Goal: Task Accomplishment & Management: Use online tool/utility

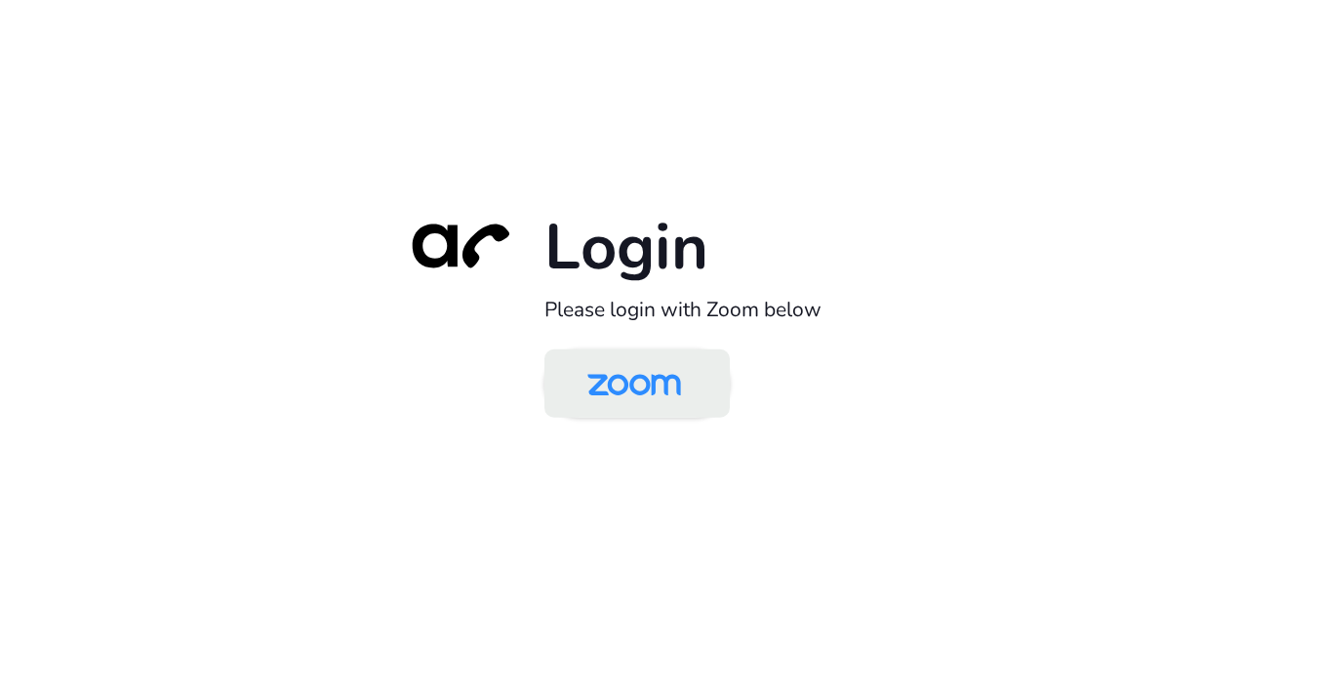
click at [648, 383] on img at bounding box center [634, 384] width 135 height 63
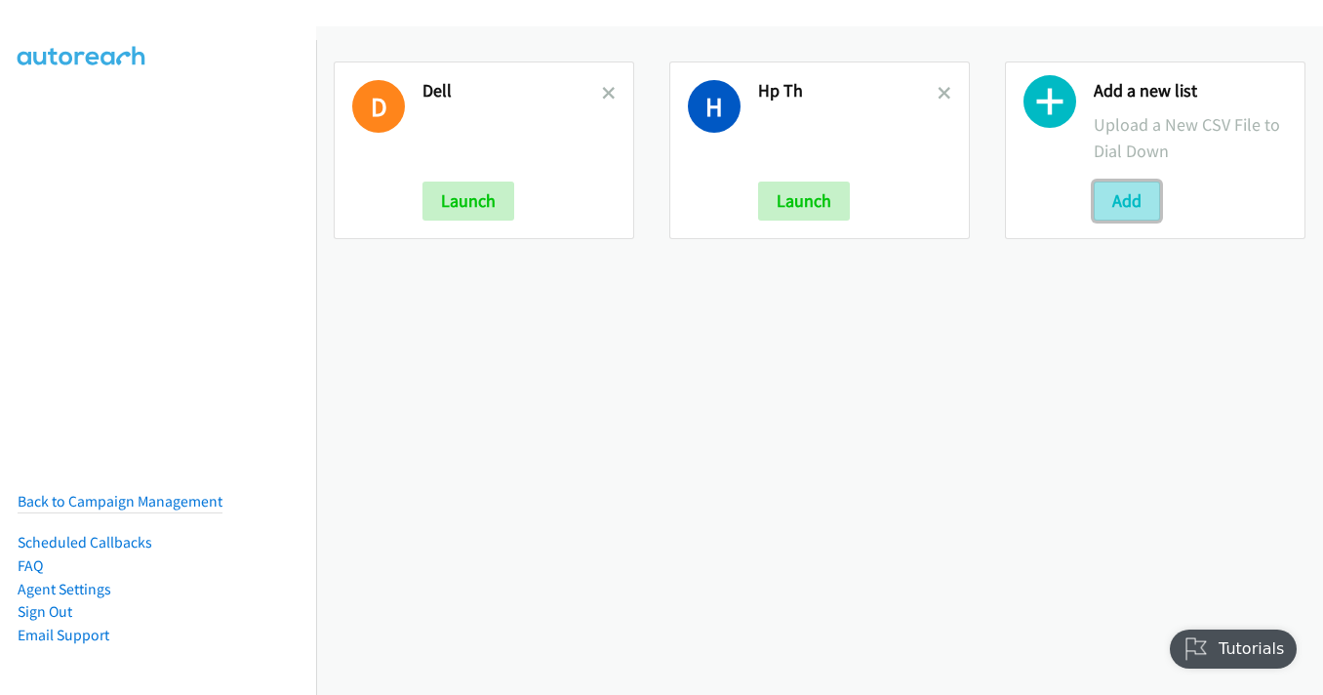
click at [1109, 189] on button "Add" at bounding box center [1127, 200] width 66 height 39
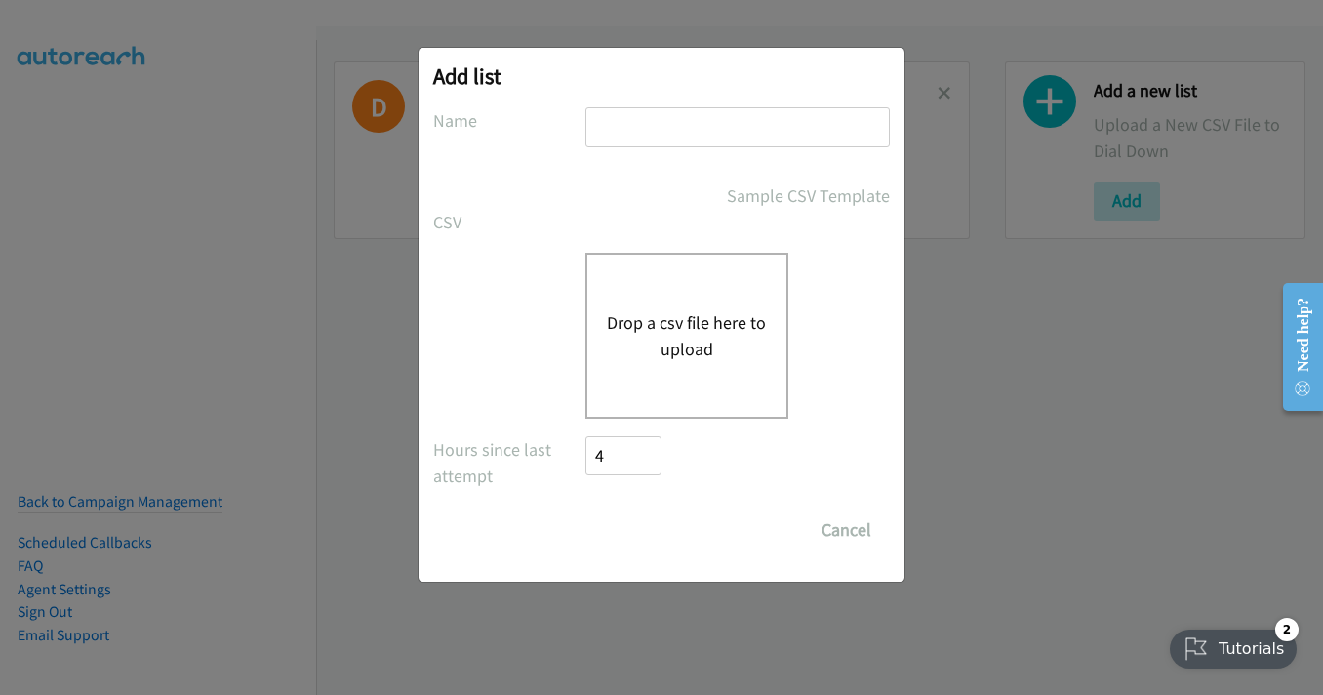
click at [690, 125] on input "text" at bounding box center [737, 127] width 304 height 40
type input "hp th"
click at [662, 333] on button "Drop a csv file here to upload" at bounding box center [687, 335] width 160 height 53
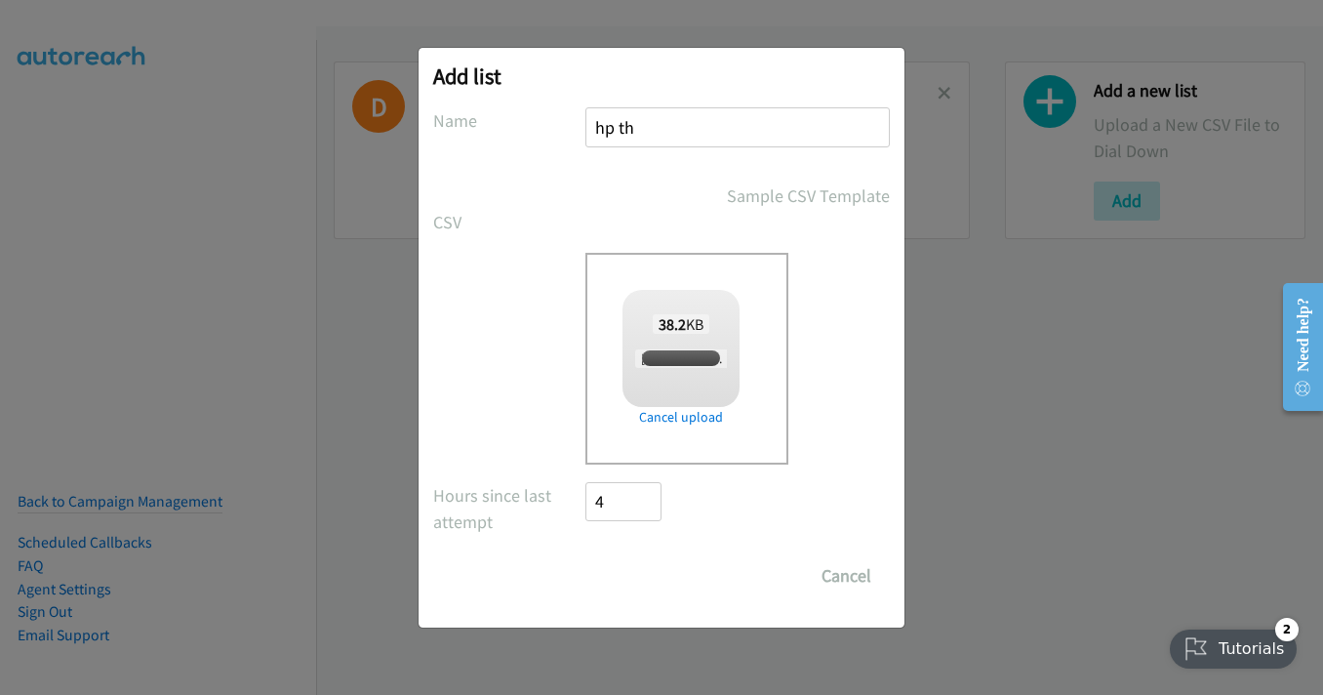
checkbox input "true"
click at [610, 580] on input "Save List" at bounding box center [636, 575] width 102 height 39
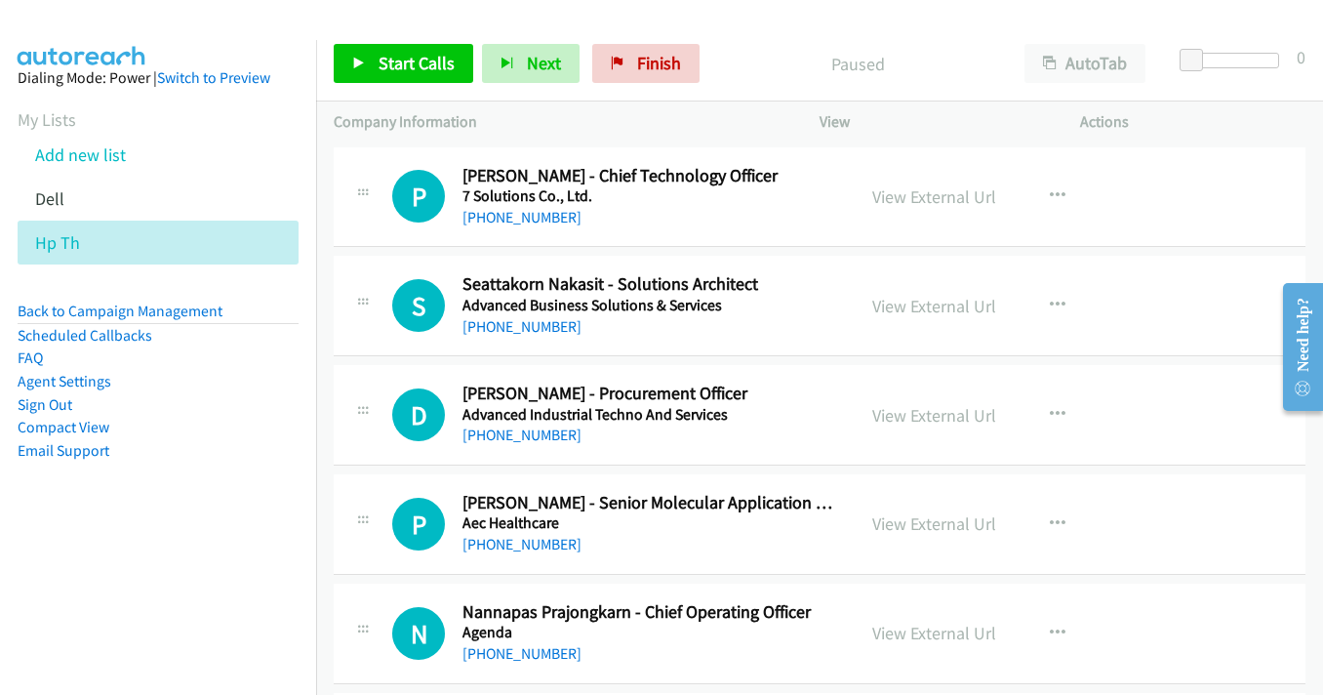
click at [790, 32] on div "Start Calls Pause Next Finish Paused AutoTab AutoTab 0" at bounding box center [819, 63] width 1007 height 75
click at [875, 192] on link "View External Url" at bounding box center [934, 196] width 124 height 22
click at [423, 67] on span "Start Calls" at bounding box center [417, 63] width 76 height 22
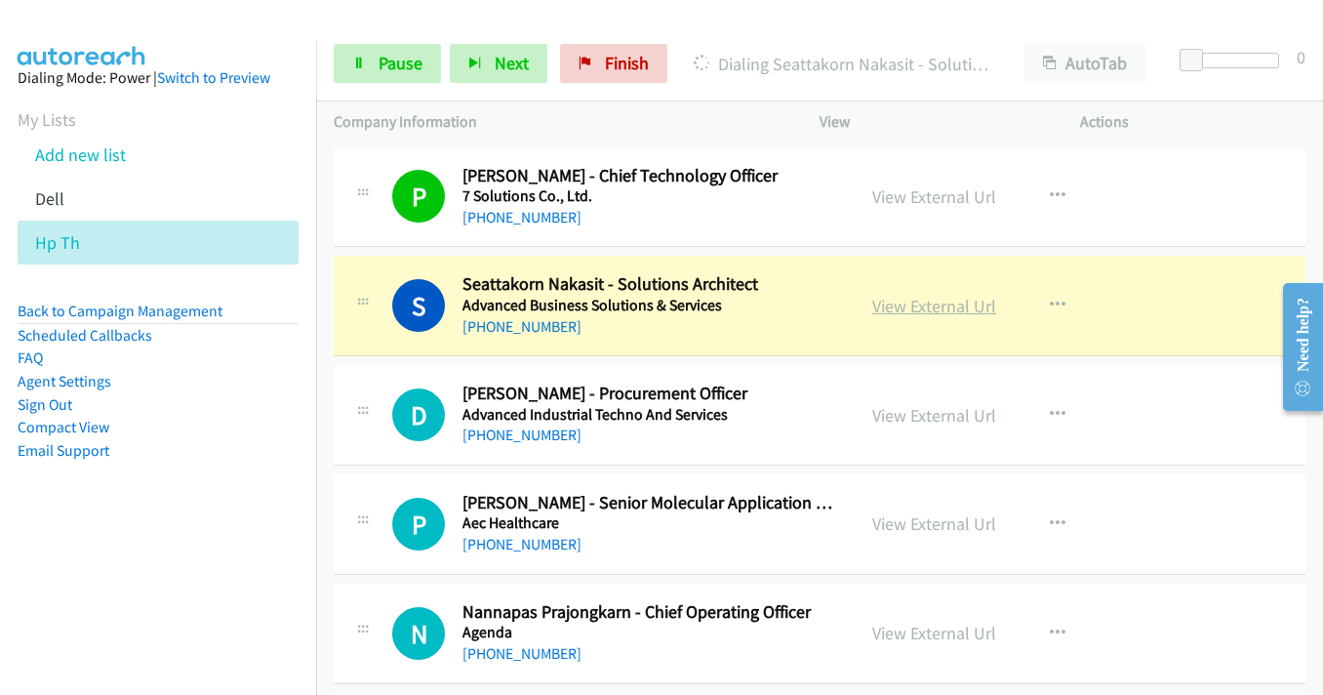
click at [950, 303] on link "View External Url" at bounding box center [934, 306] width 124 height 22
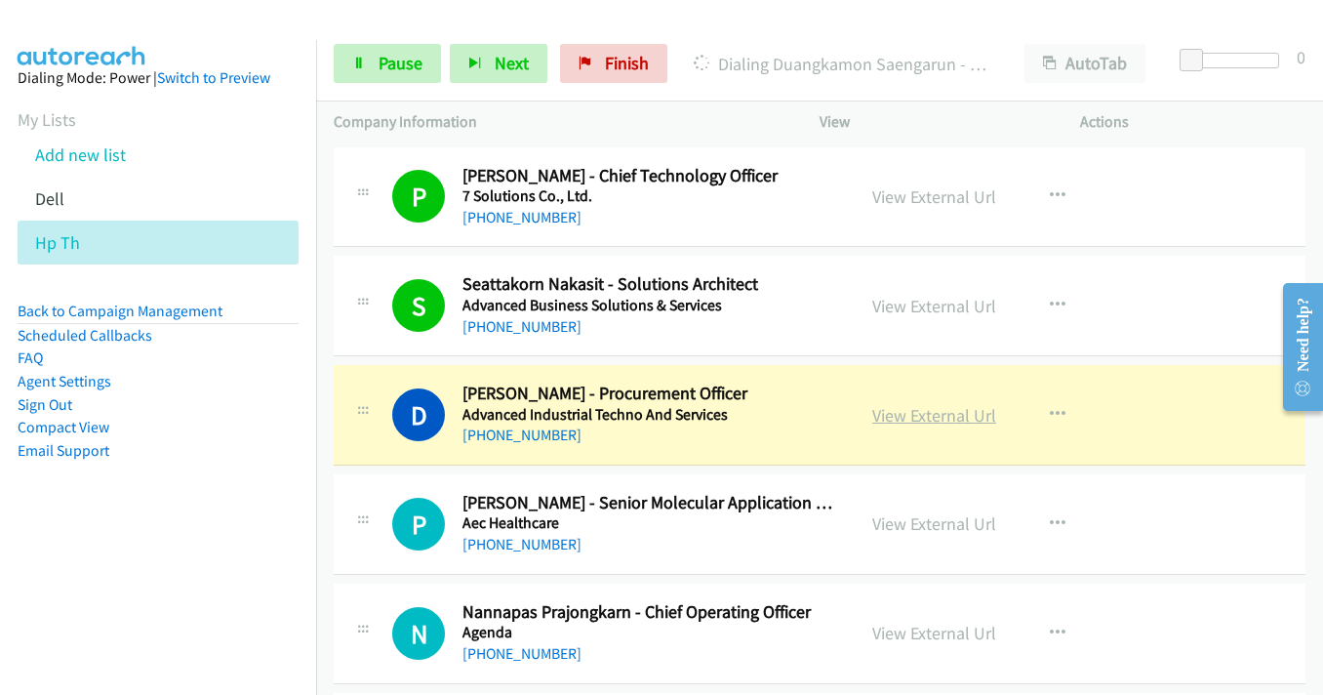
click at [941, 417] on link "View External Url" at bounding box center [934, 415] width 124 height 22
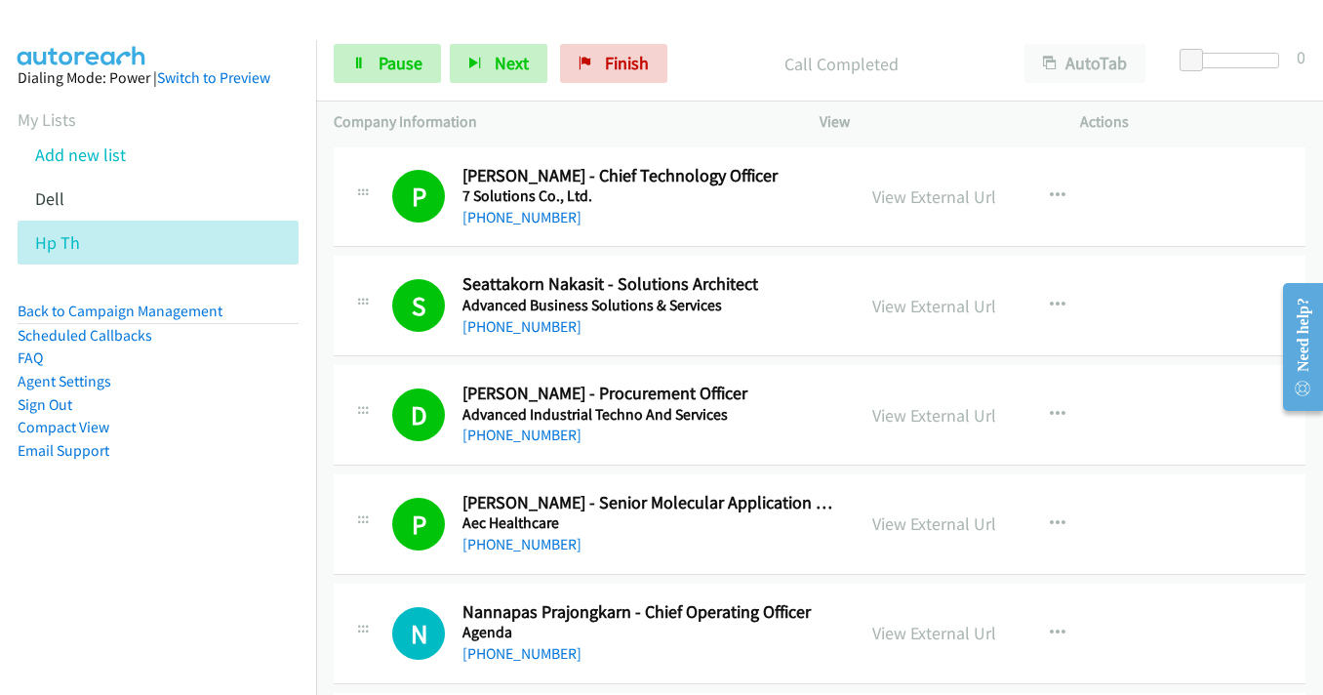
scroll to position [195, 0]
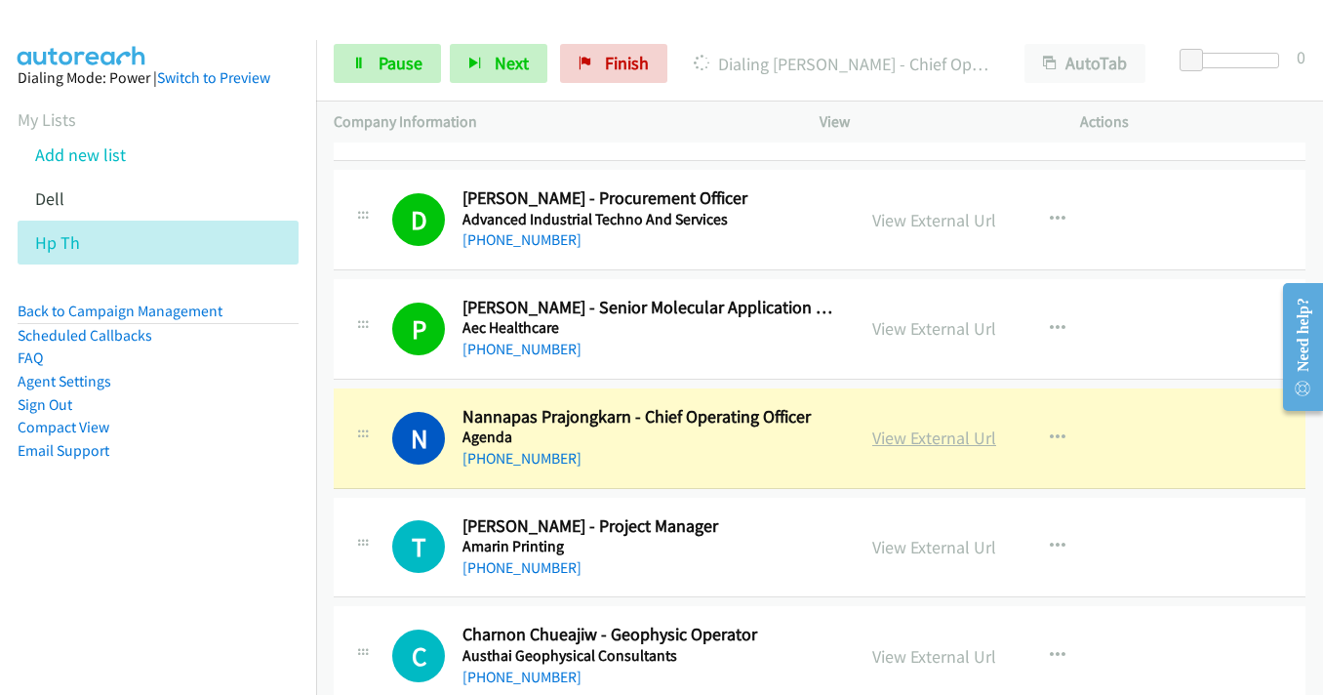
click at [924, 443] on link "View External Url" at bounding box center [934, 437] width 124 height 22
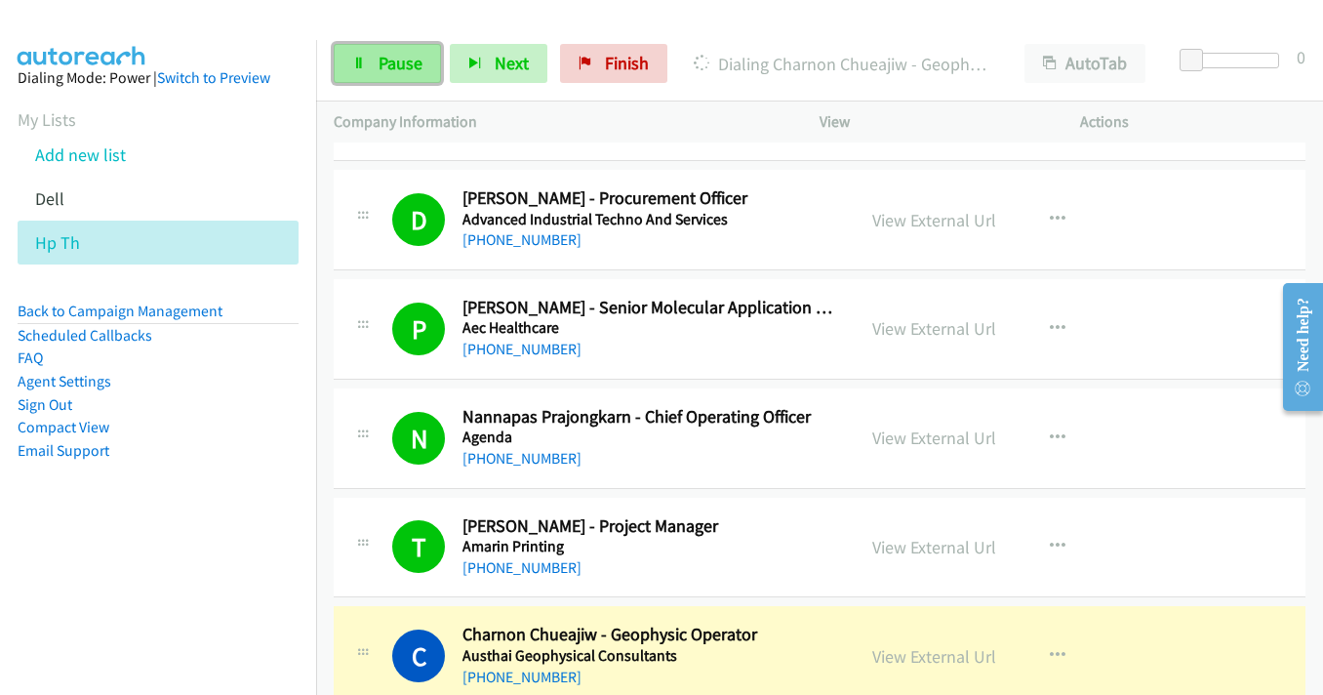
click at [380, 65] on span "Pause" at bounding box center [401, 63] width 44 height 22
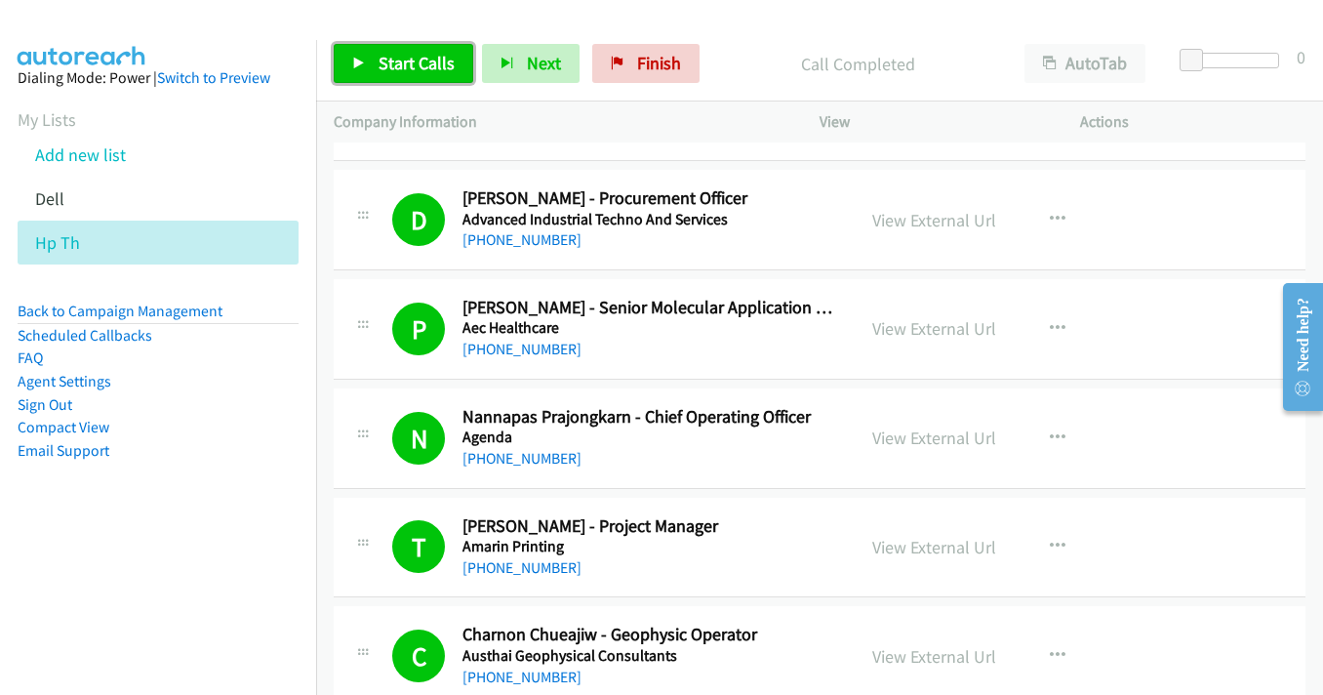
click at [361, 69] on icon at bounding box center [359, 65] width 14 height 14
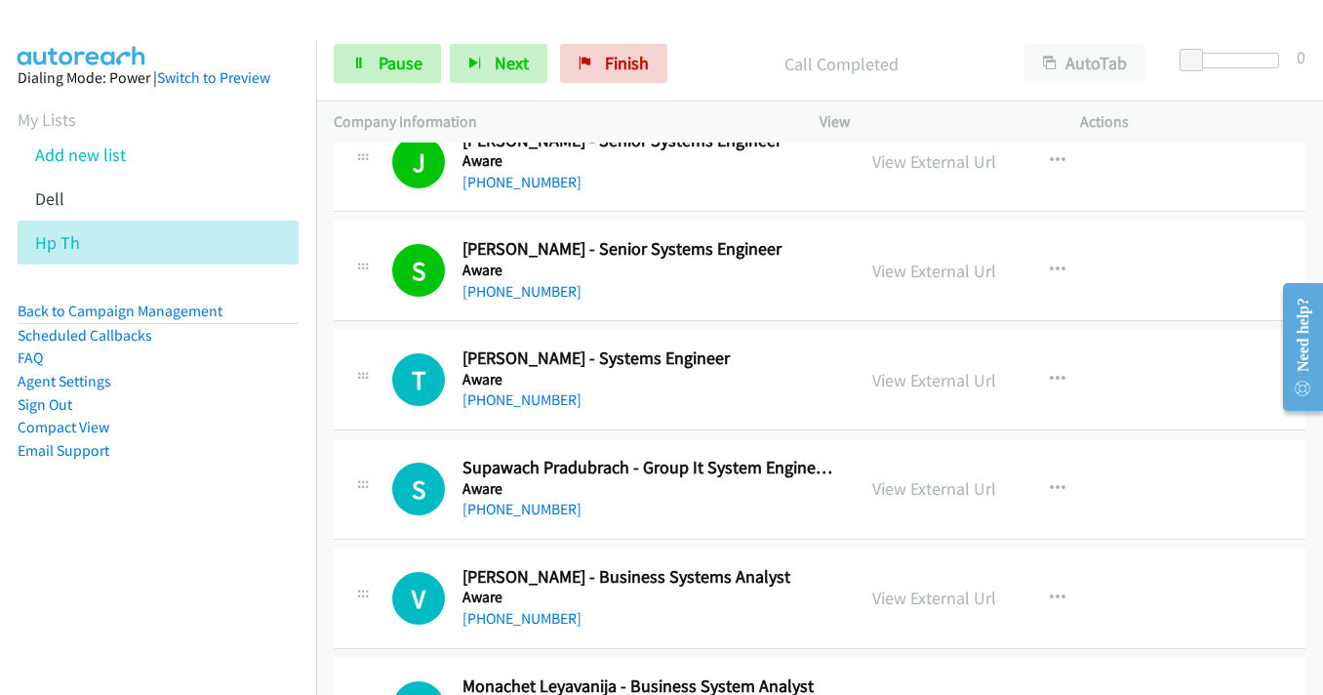
scroll to position [1171, 0]
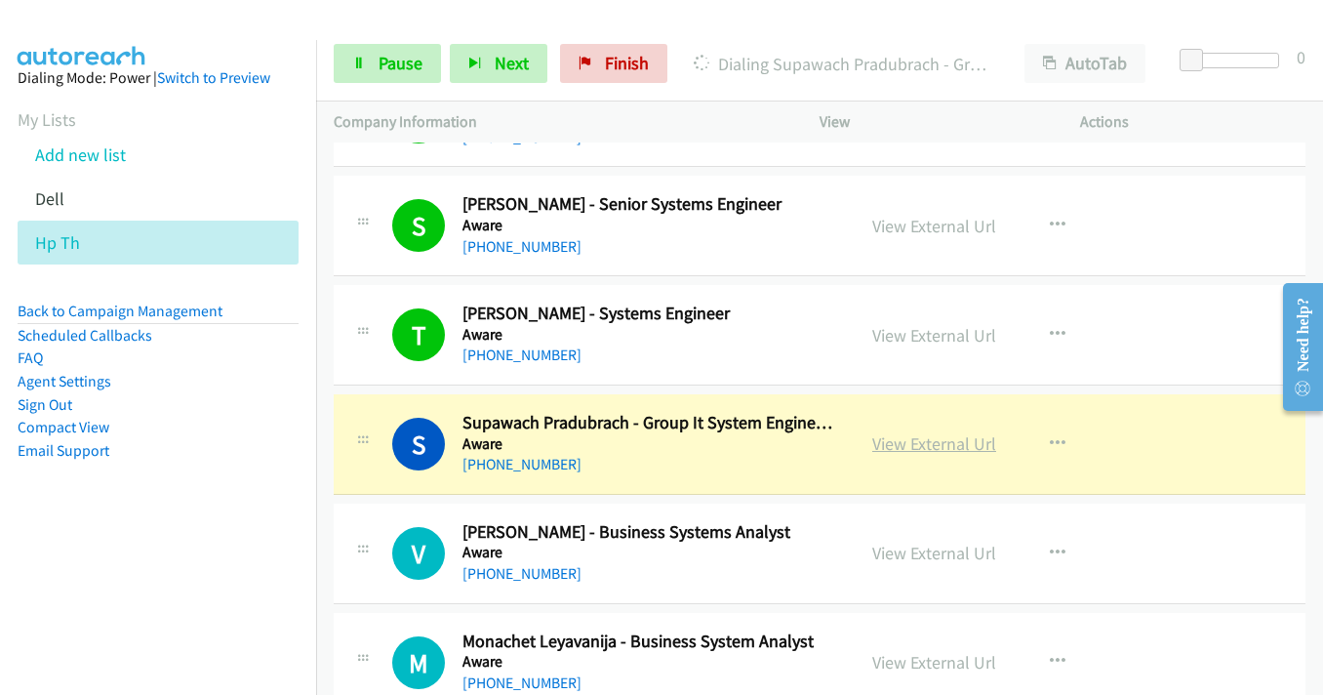
click at [939, 439] on link "View External Url" at bounding box center [934, 443] width 124 height 22
click at [905, 550] on link "View External Url" at bounding box center [934, 552] width 124 height 22
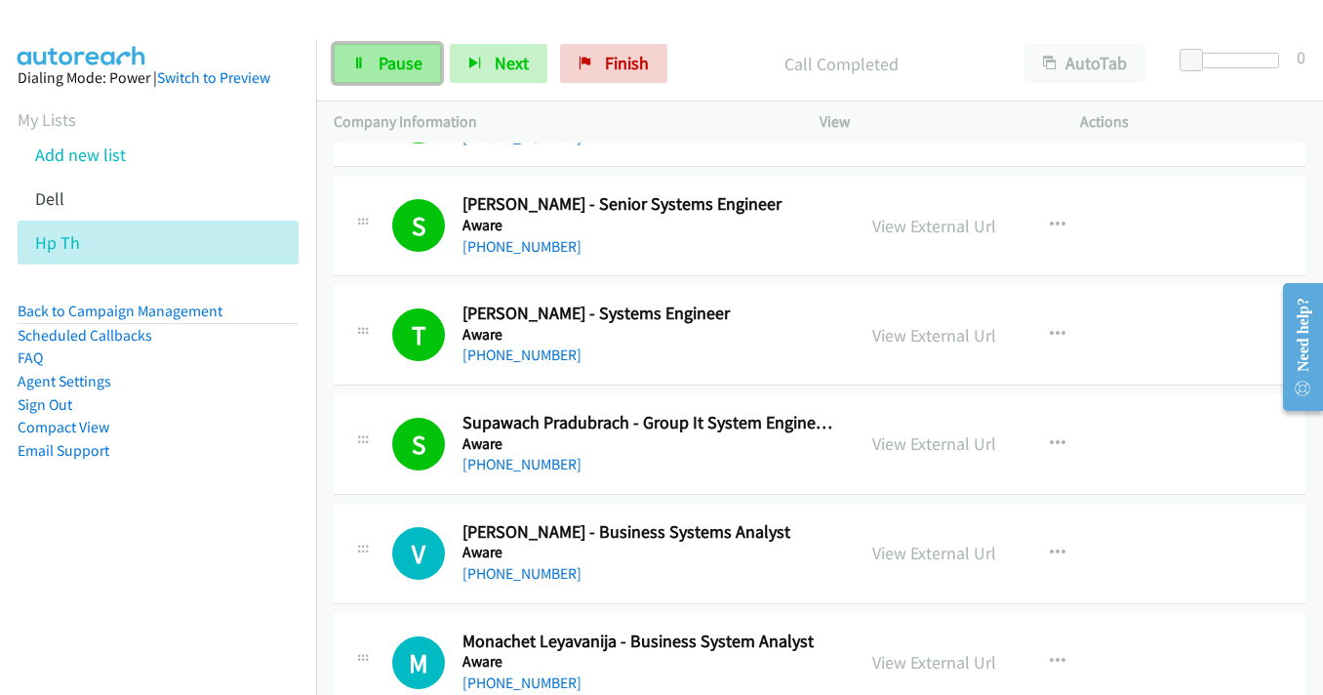
click at [382, 60] on span "Pause" at bounding box center [401, 63] width 44 height 22
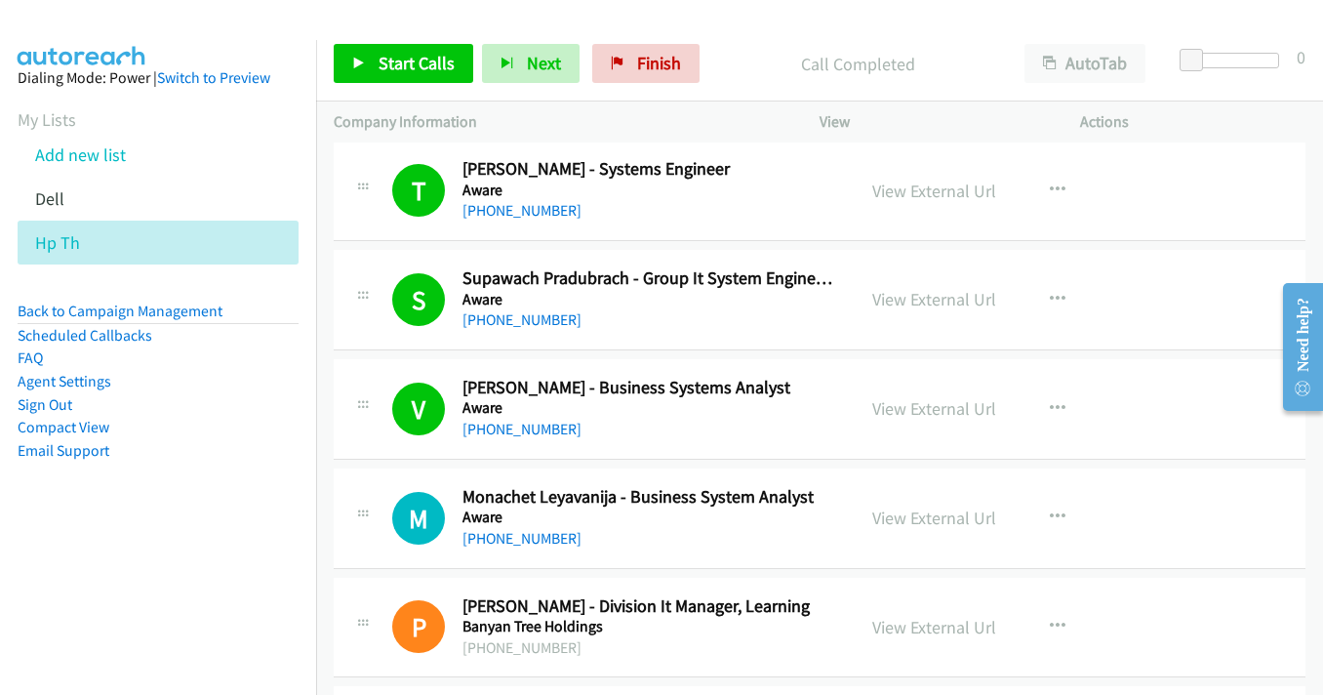
scroll to position [1366, 0]
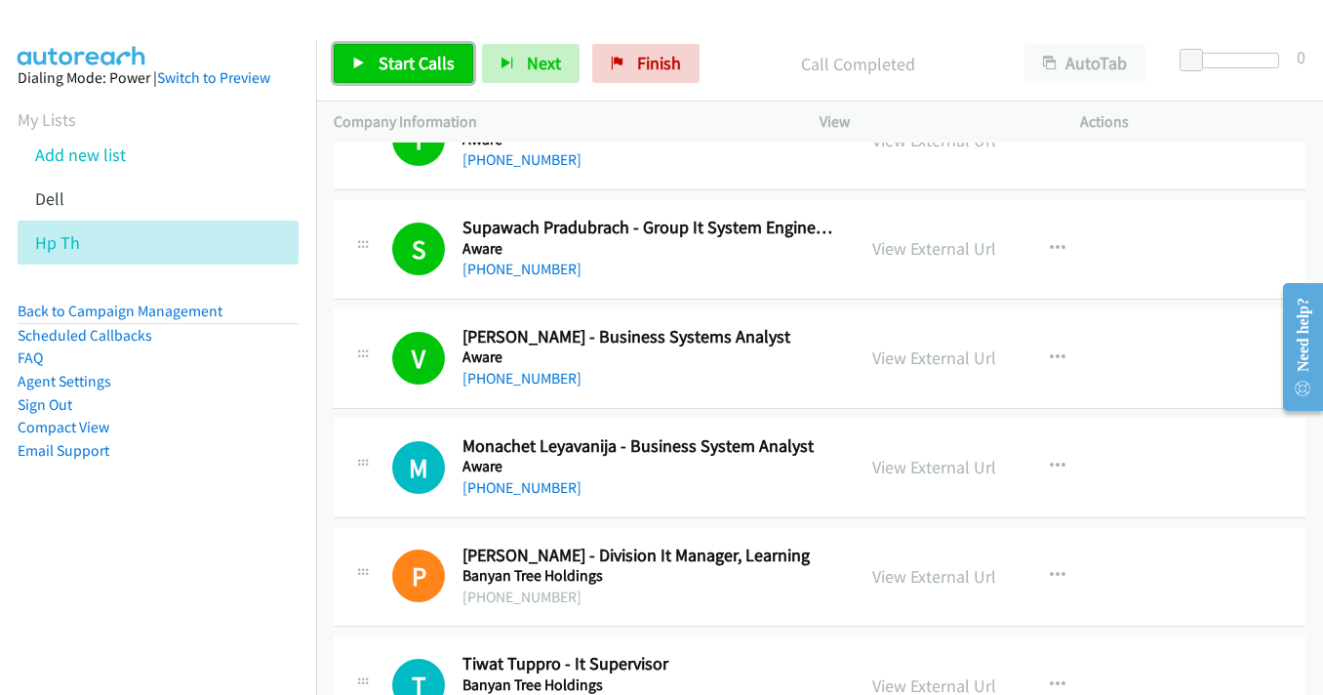
click at [392, 60] on span "Start Calls" at bounding box center [417, 63] width 76 height 22
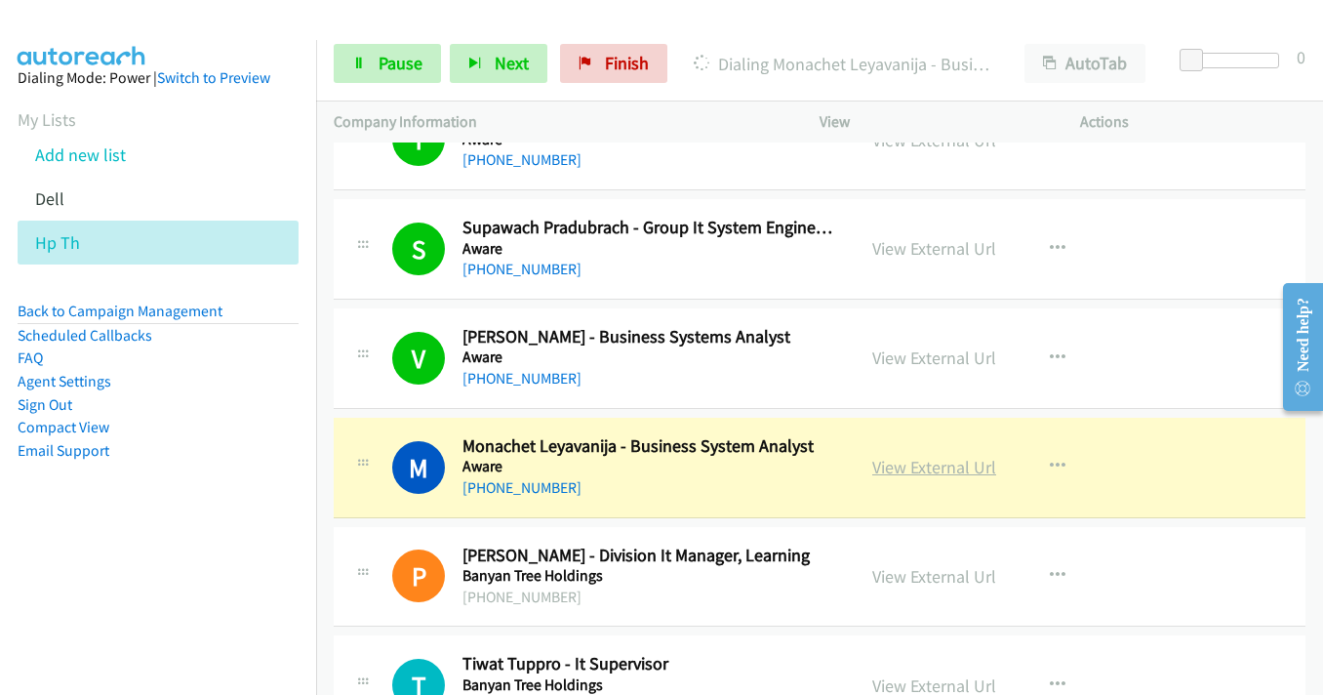
click at [933, 470] on link "View External Url" at bounding box center [934, 467] width 124 height 22
click at [370, 65] on link "Pause" at bounding box center [387, 63] width 107 height 39
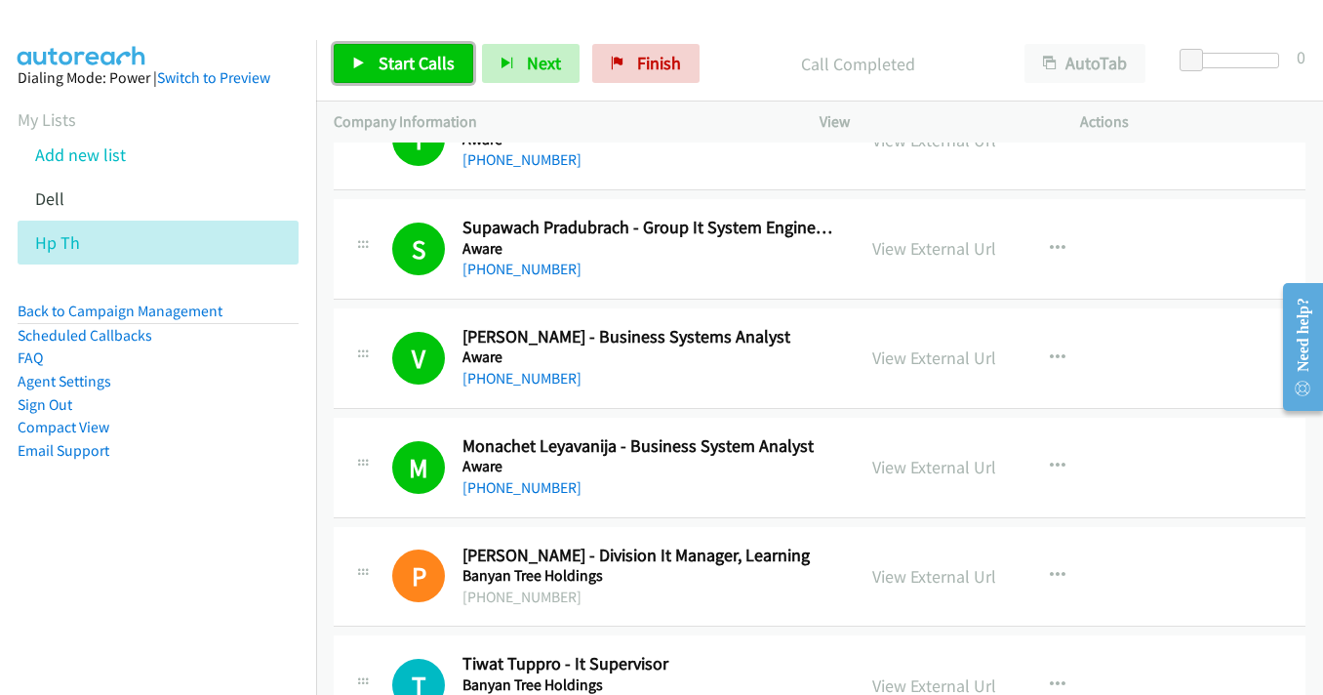
click at [439, 63] on span "Start Calls" at bounding box center [417, 63] width 76 height 22
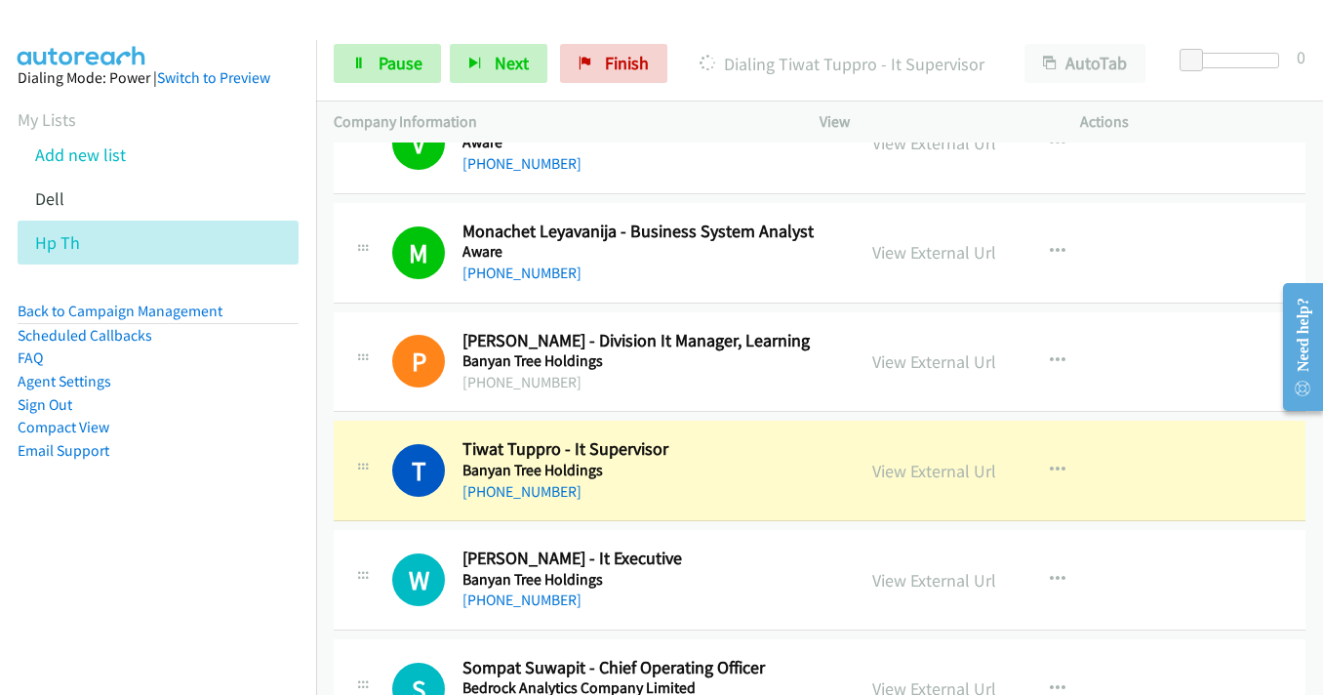
scroll to position [1659, 0]
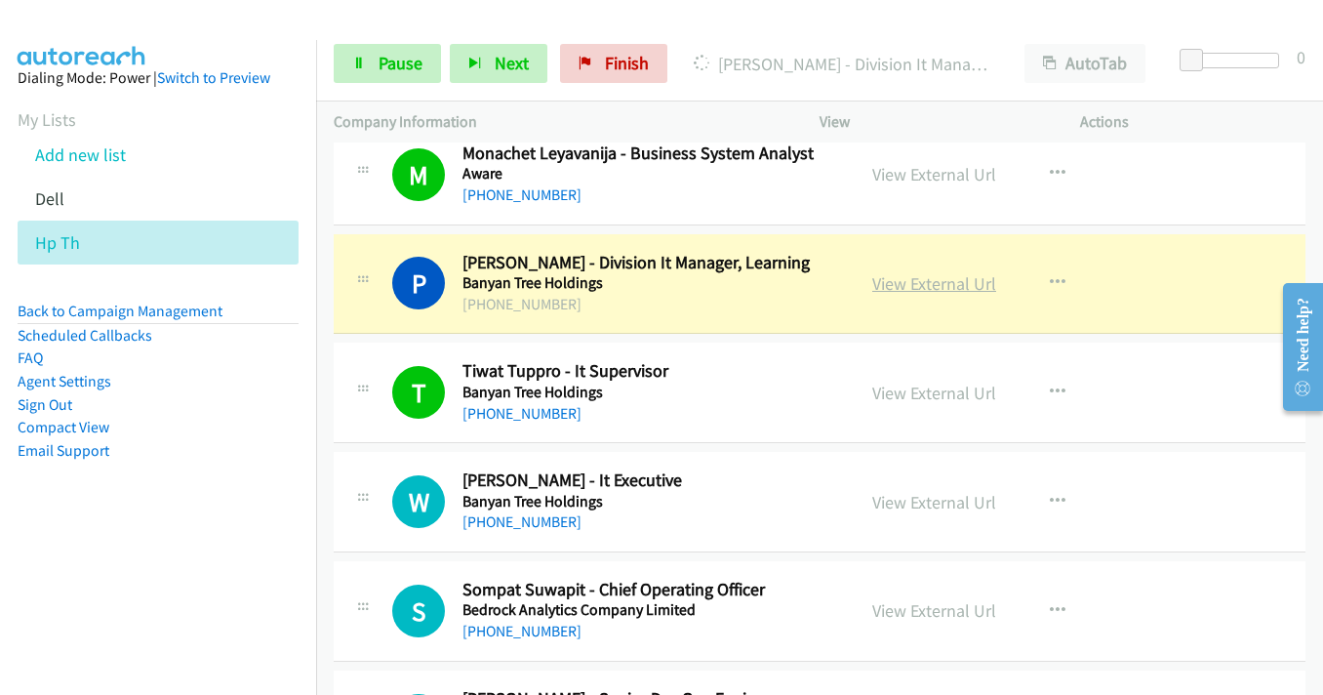
click at [891, 290] on link "View External Url" at bounding box center [934, 283] width 124 height 22
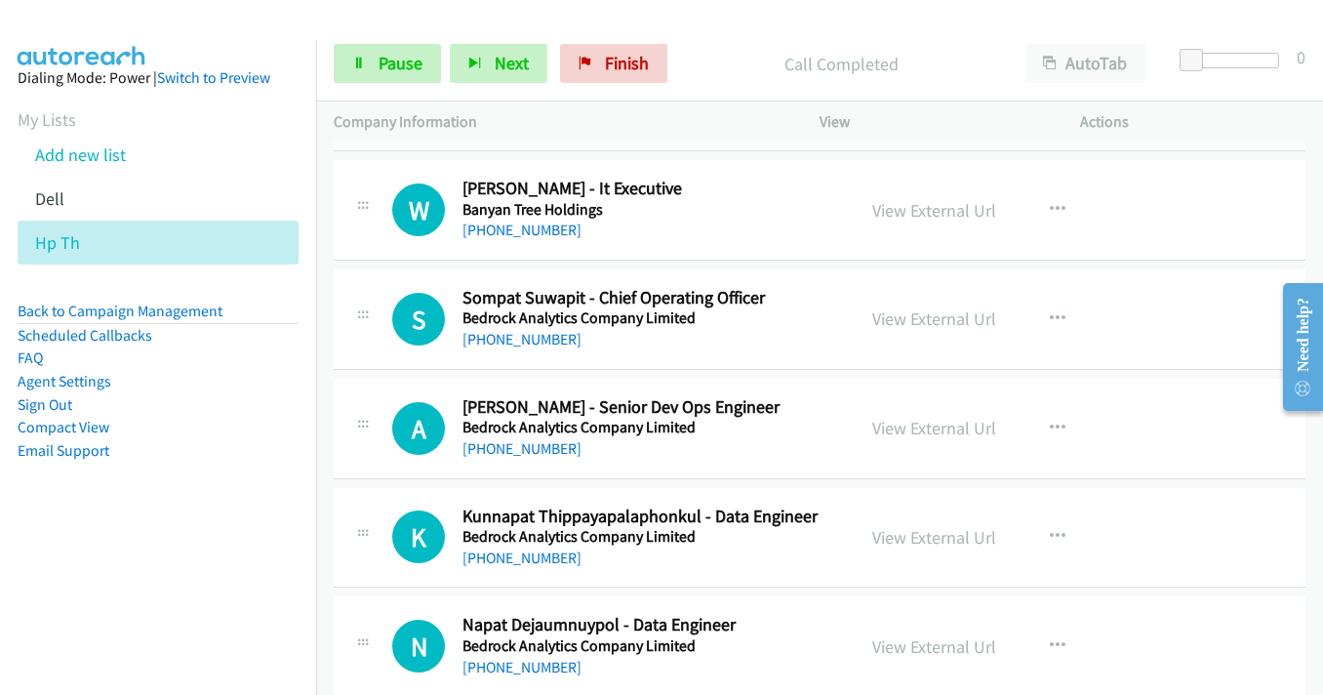
scroll to position [2049, 0]
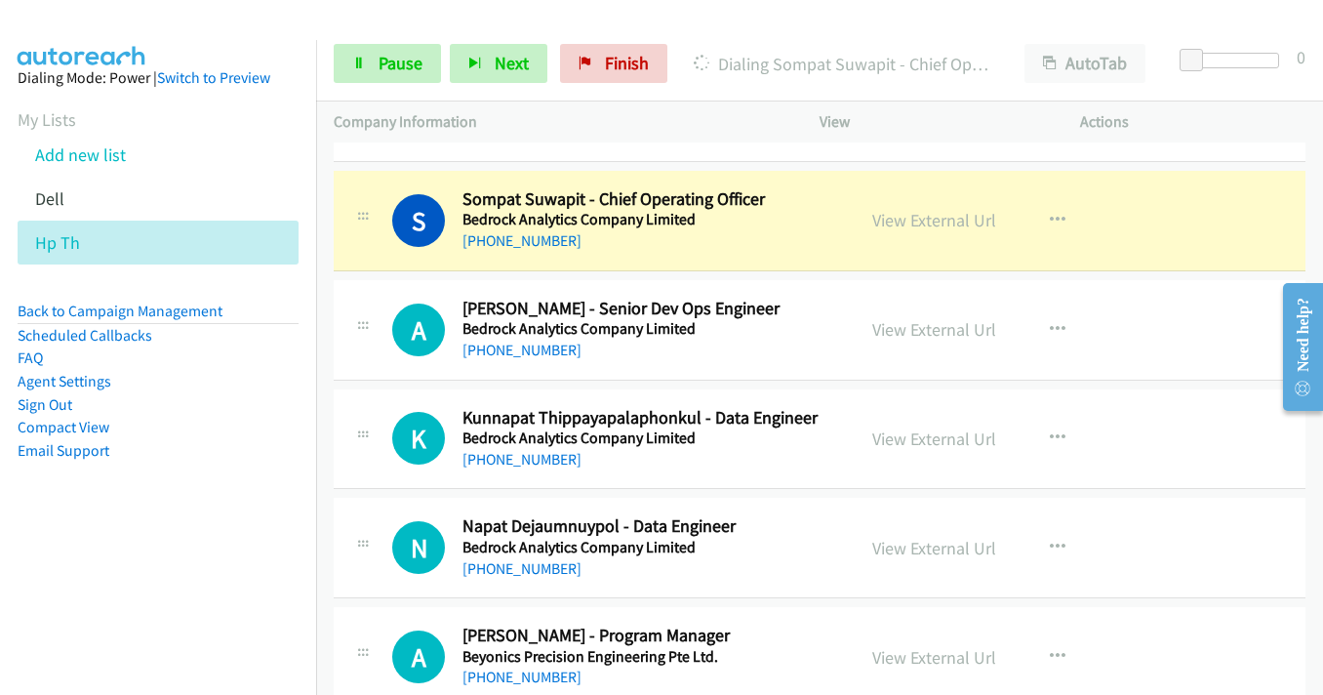
click at [892, 192] on div "View External Url View External Url Schedule/Manage Callback Start Calls Here R…" at bounding box center [994, 220] width 278 height 64
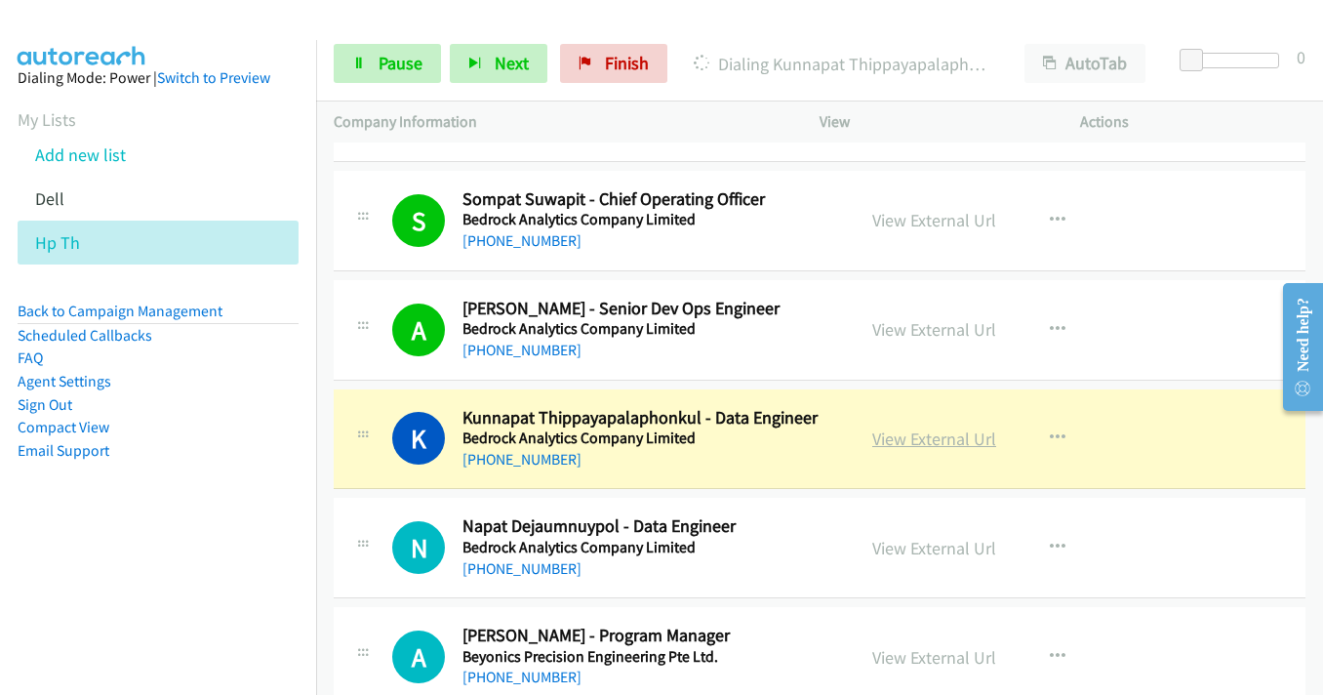
click at [904, 437] on link "View External Url" at bounding box center [934, 438] width 124 height 22
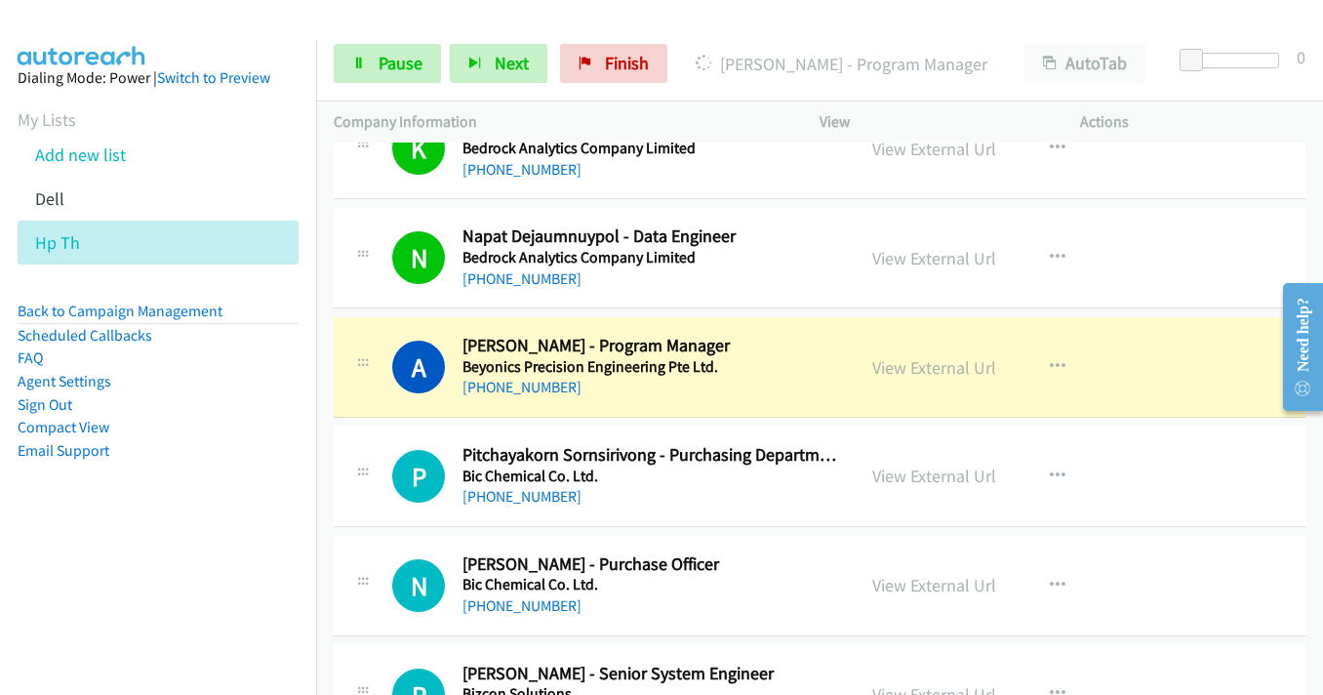
scroll to position [2342, 0]
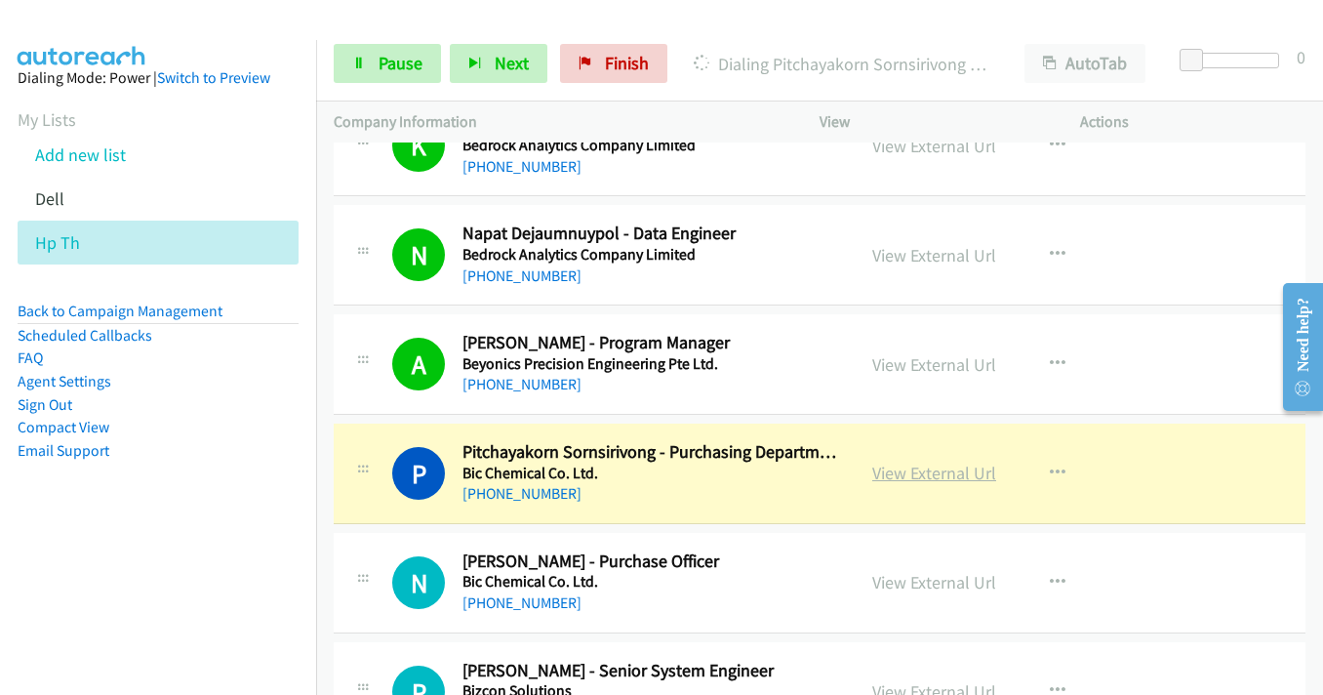
click at [941, 474] on link "View External Url" at bounding box center [934, 472] width 124 height 22
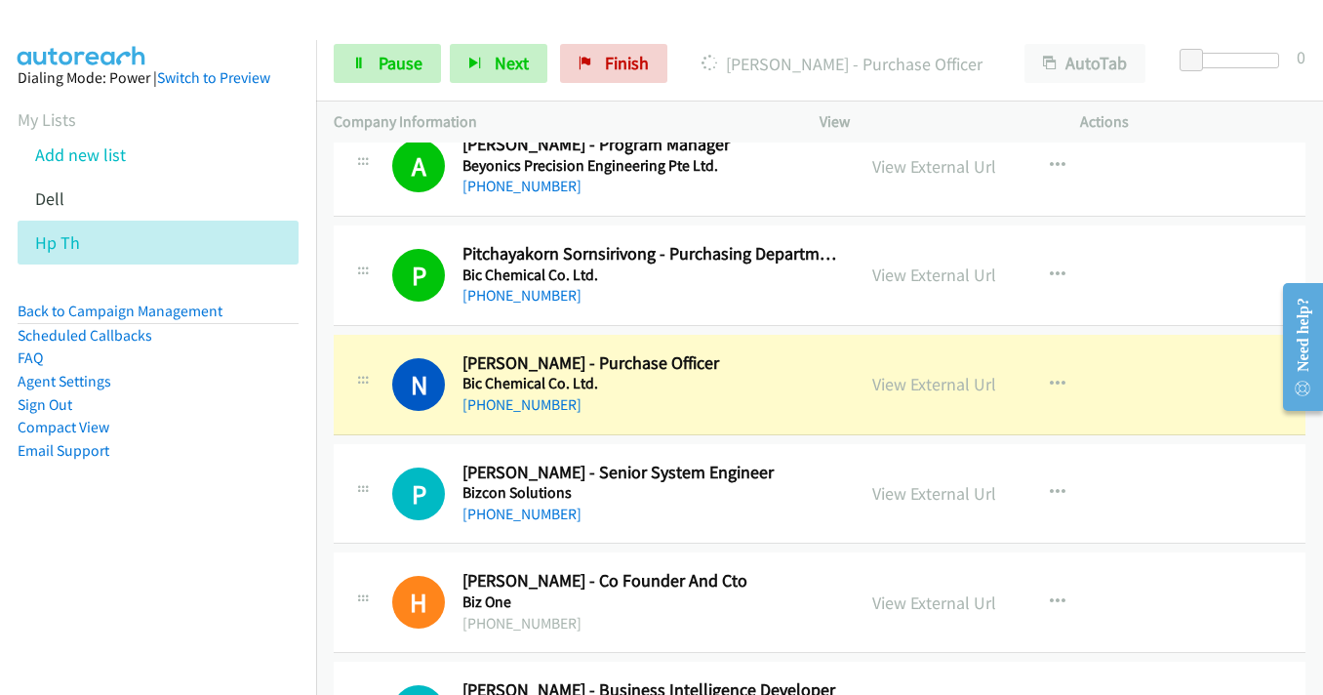
scroll to position [2634, 0]
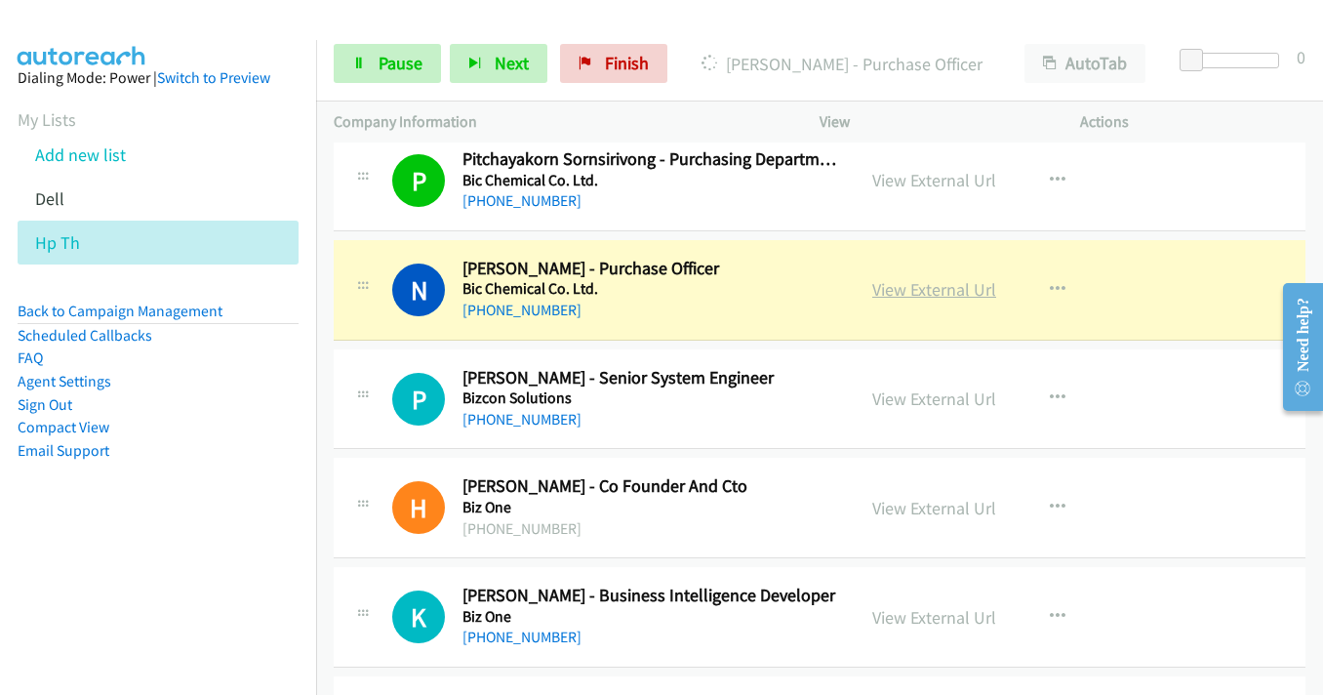
click at [914, 294] on link "View External Url" at bounding box center [934, 289] width 124 height 22
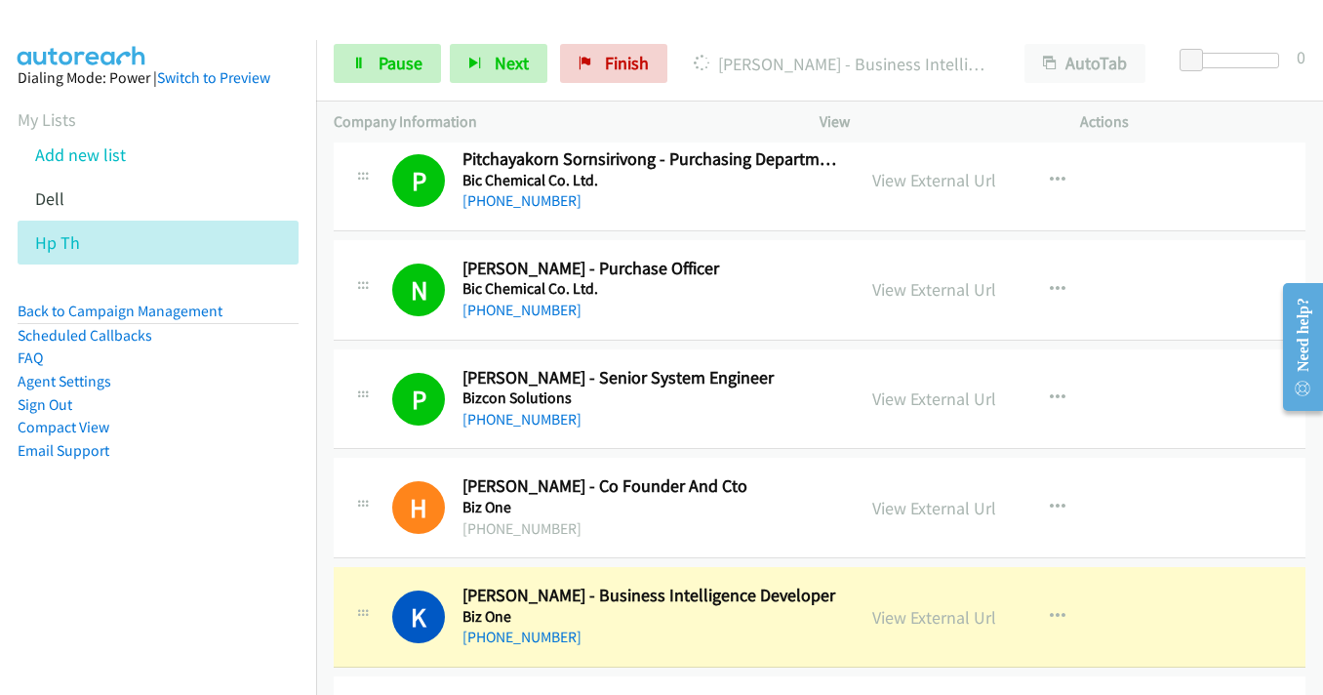
scroll to position [2829, 0]
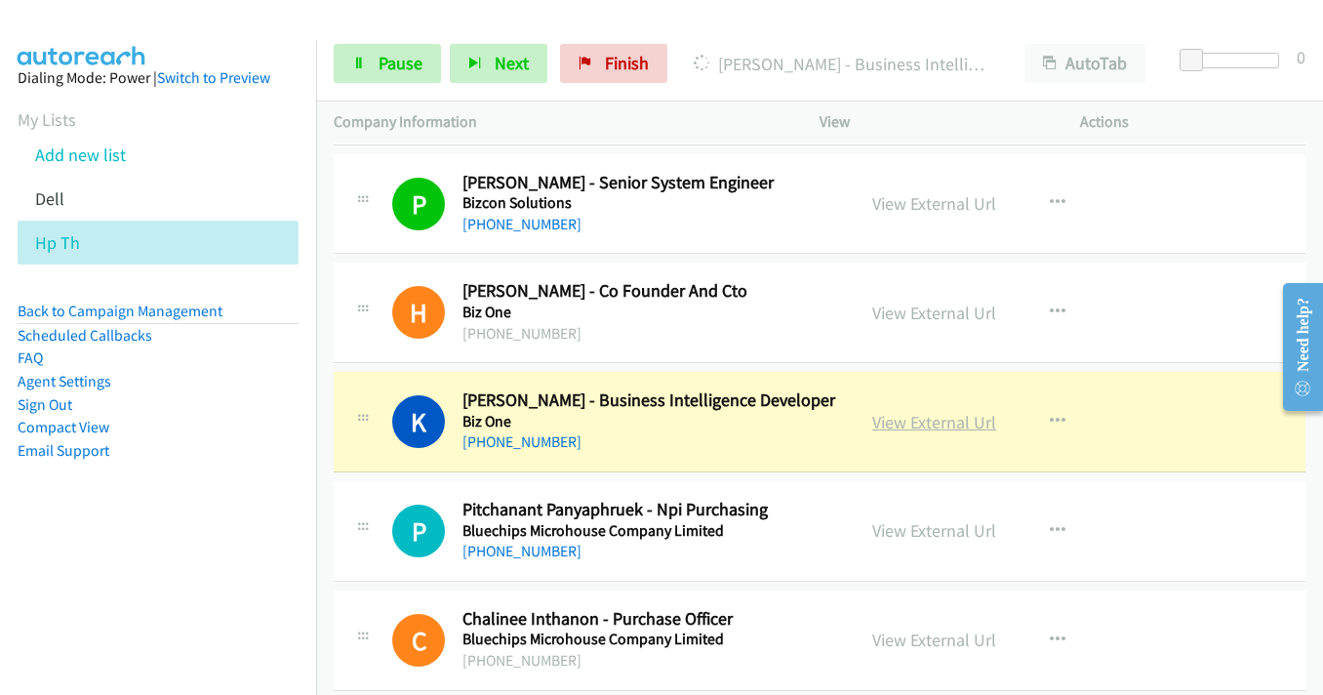
click at [920, 420] on link "View External Url" at bounding box center [934, 422] width 124 height 22
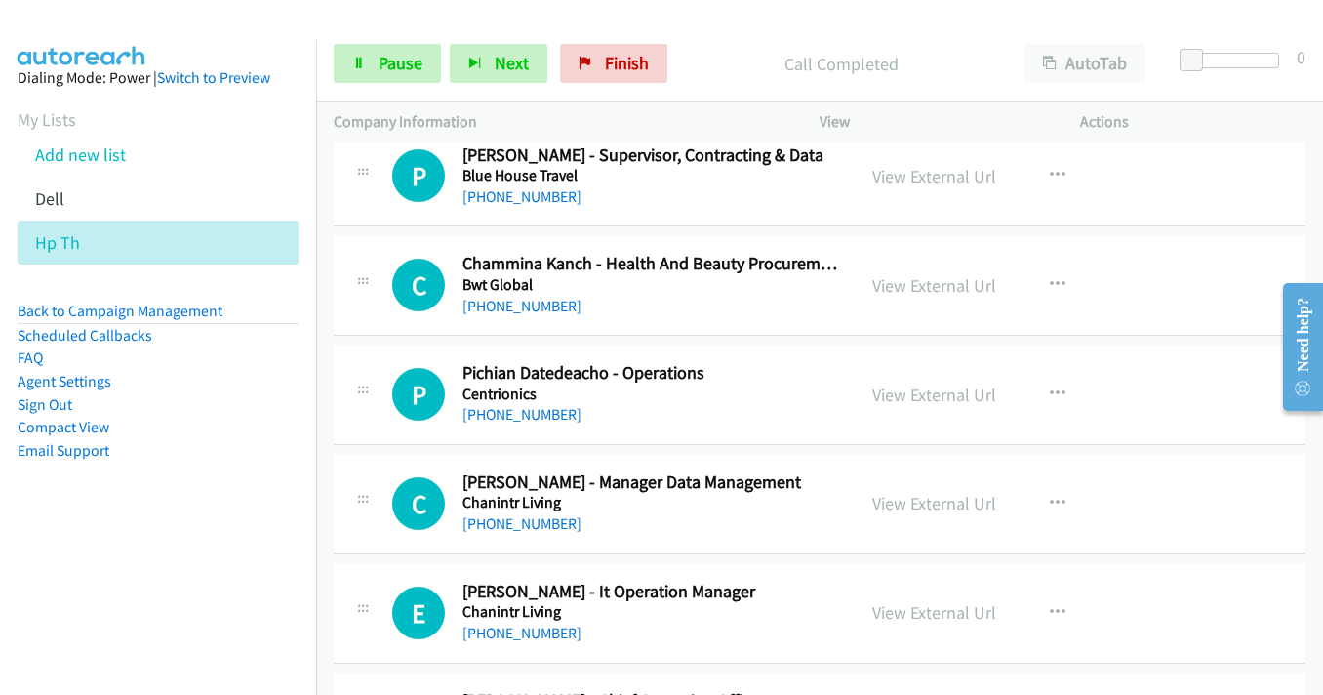
scroll to position [3512, 0]
click at [339, 64] on link "Pause" at bounding box center [387, 63] width 107 height 39
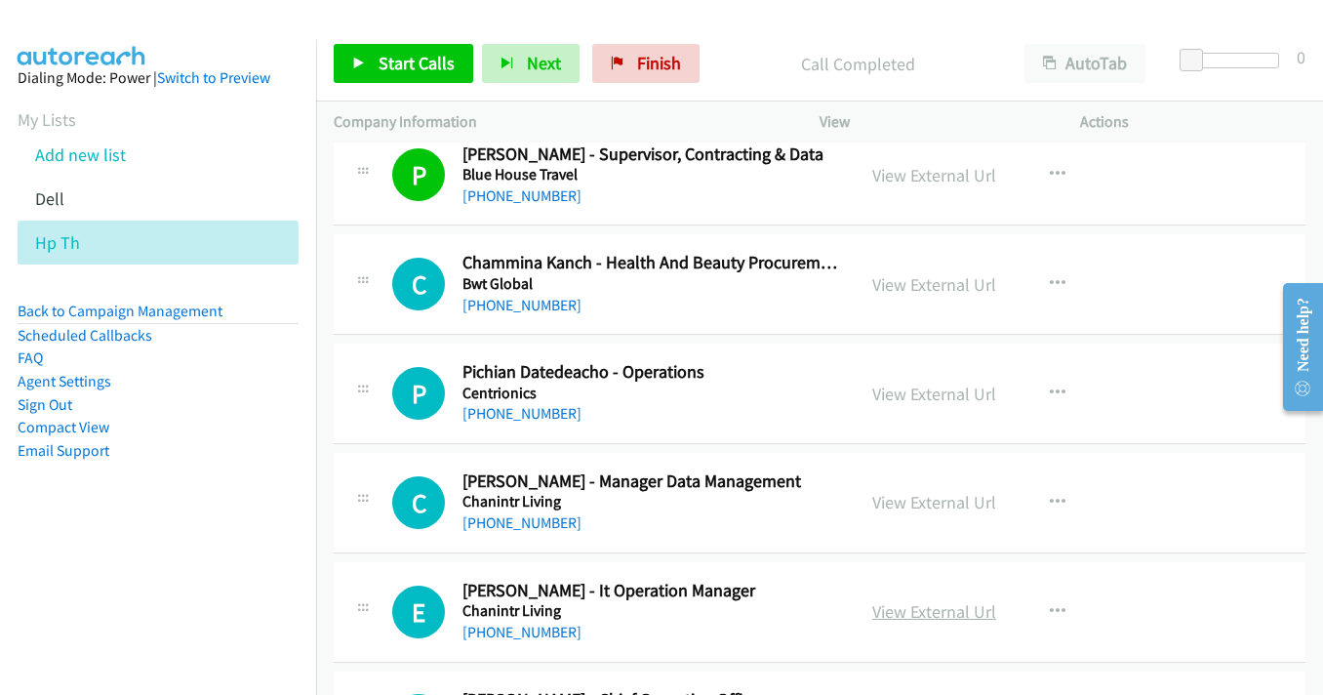
click at [897, 609] on link "View External Url" at bounding box center [934, 611] width 124 height 22
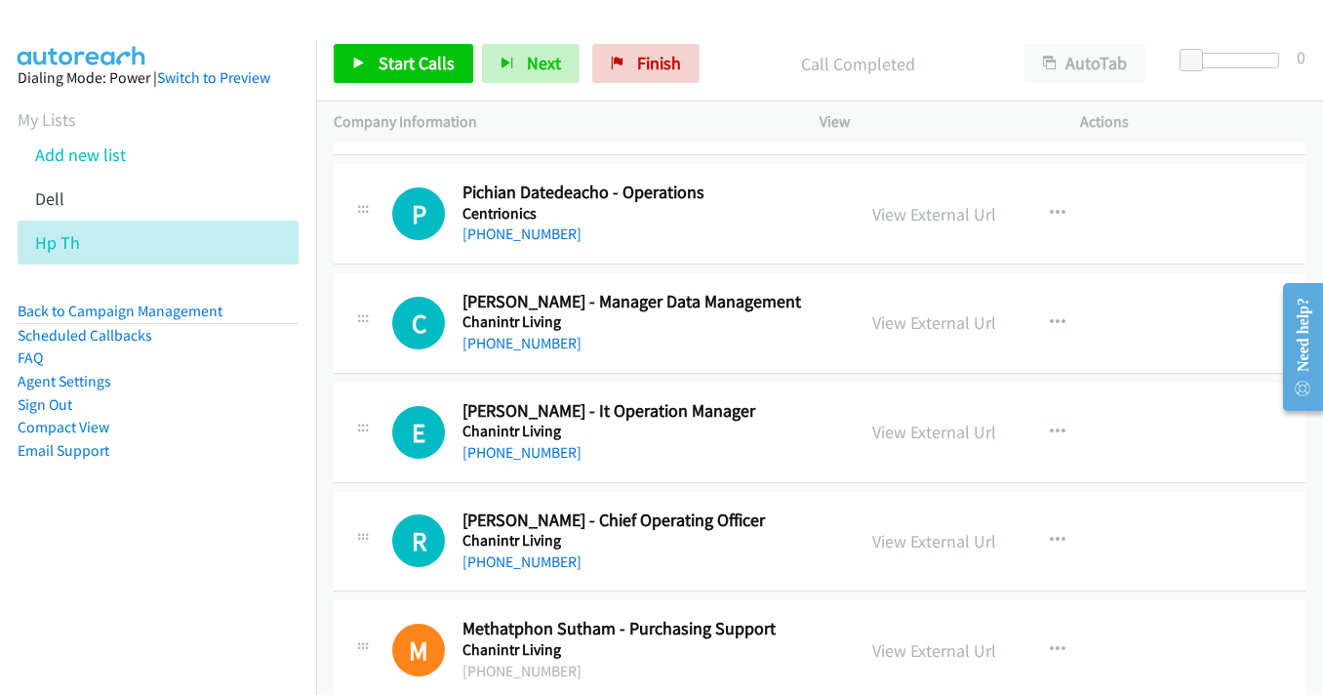
scroll to position [3707, 0]
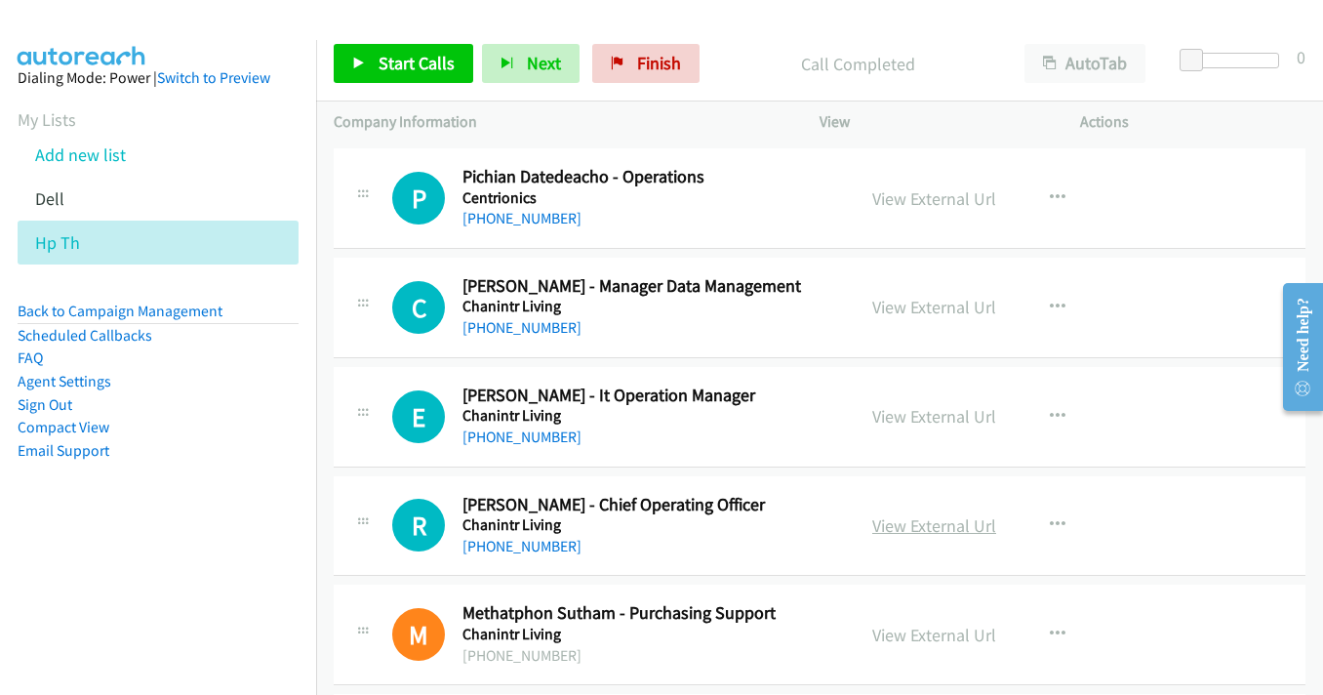
click at [898, 525] on link "View External Url" at bounding box center [934, 525] width 124 height 22
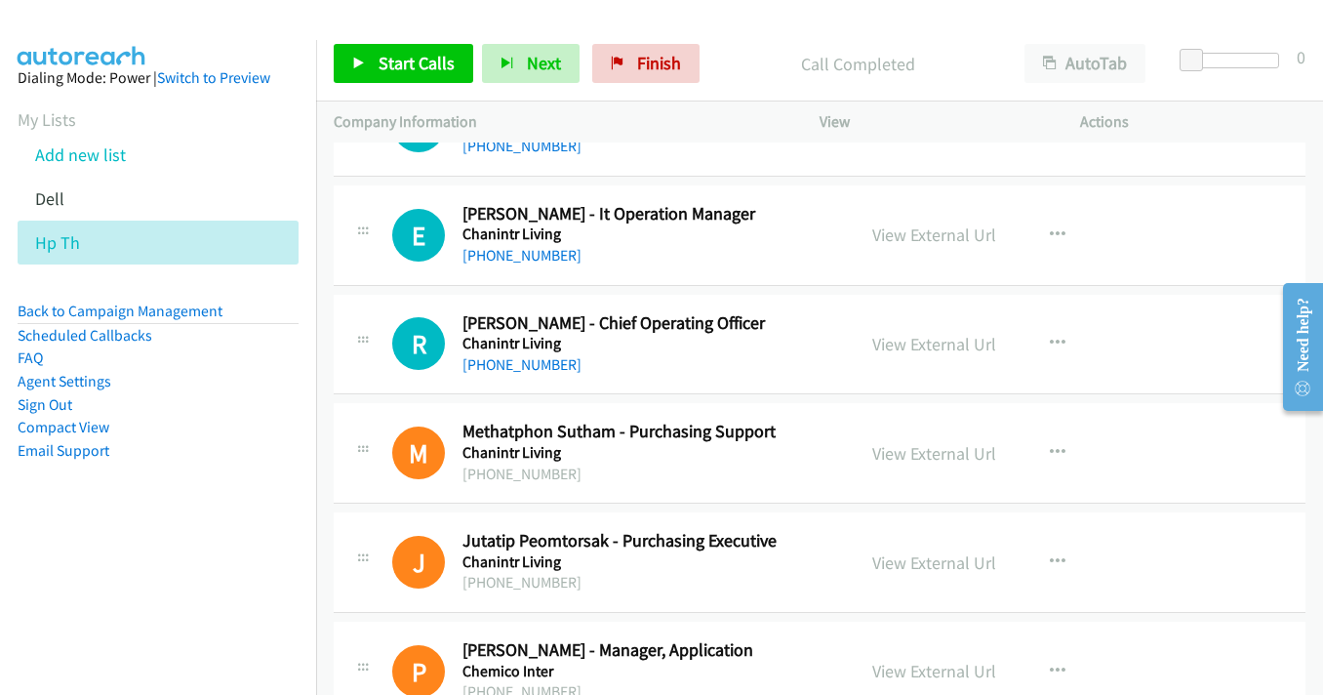
scroll to position [3903, 0]
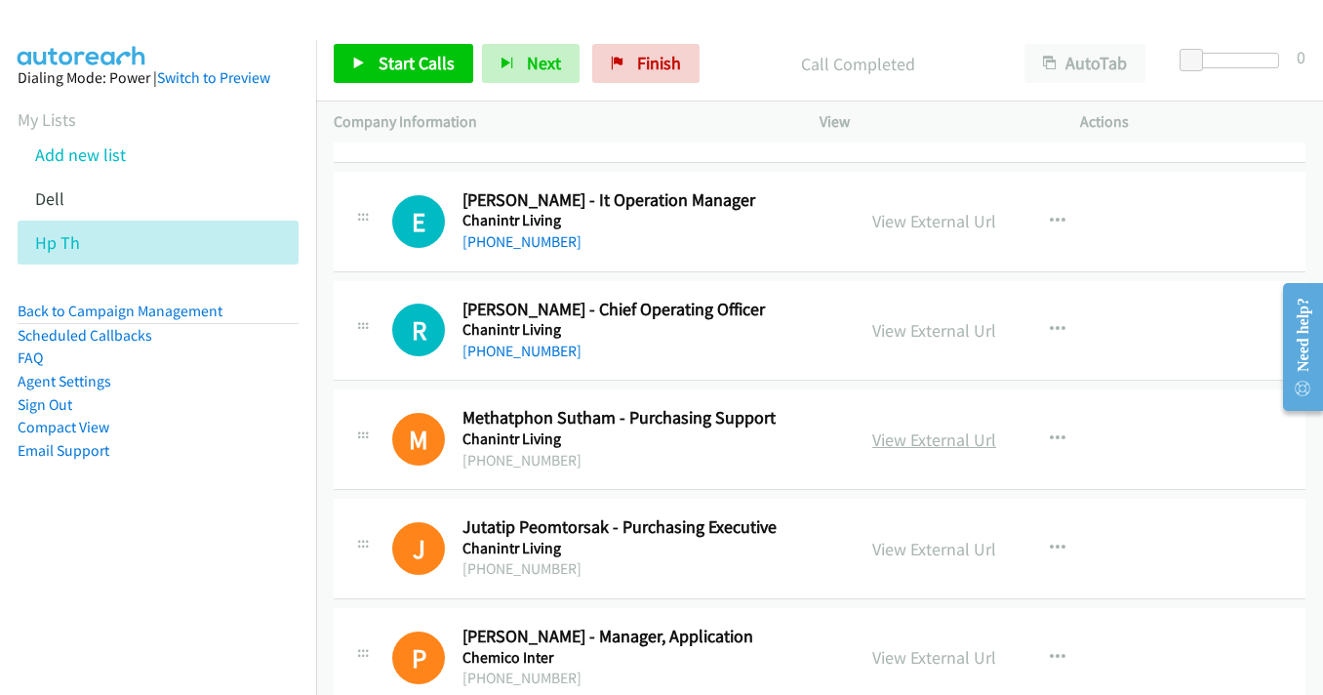
click at [921, 431] on link "View External Url" at bounding box center [934, 439] width 124 height 22
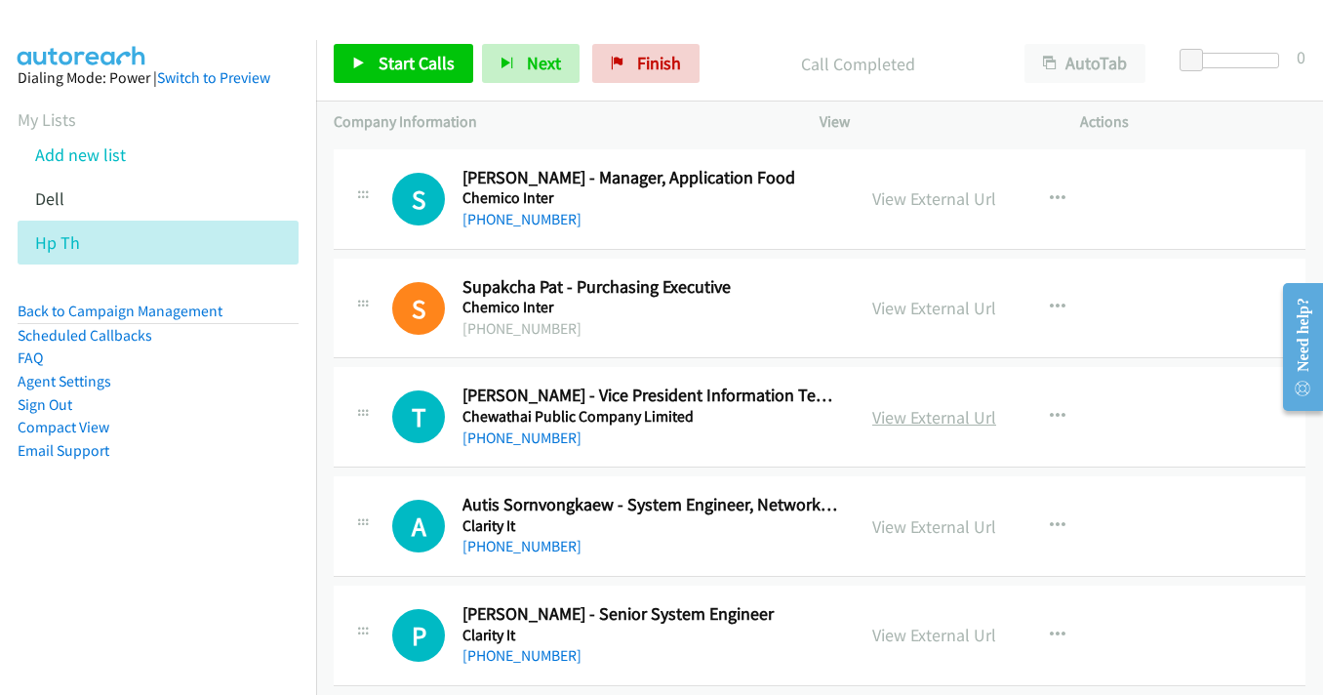
scroll to position [4488, 0]
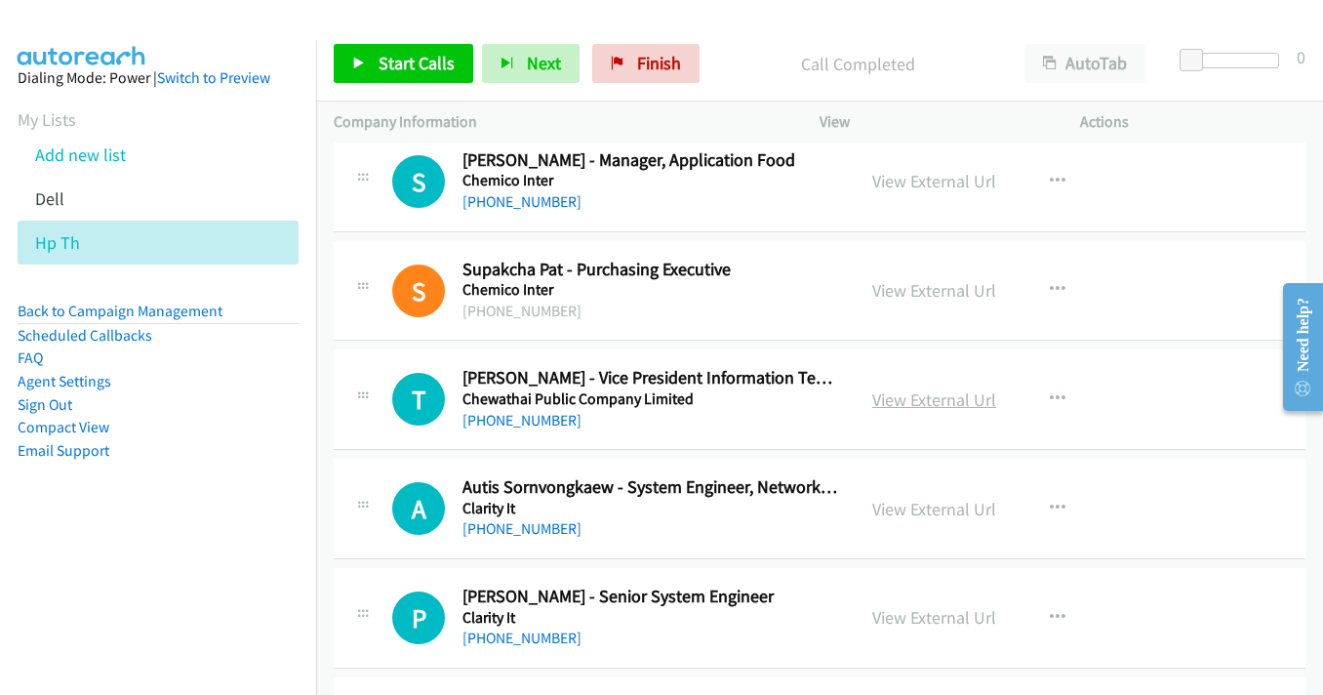
click at [930, 402] on link "View External Url" at bounding box center [934, 399] width 124 height 22
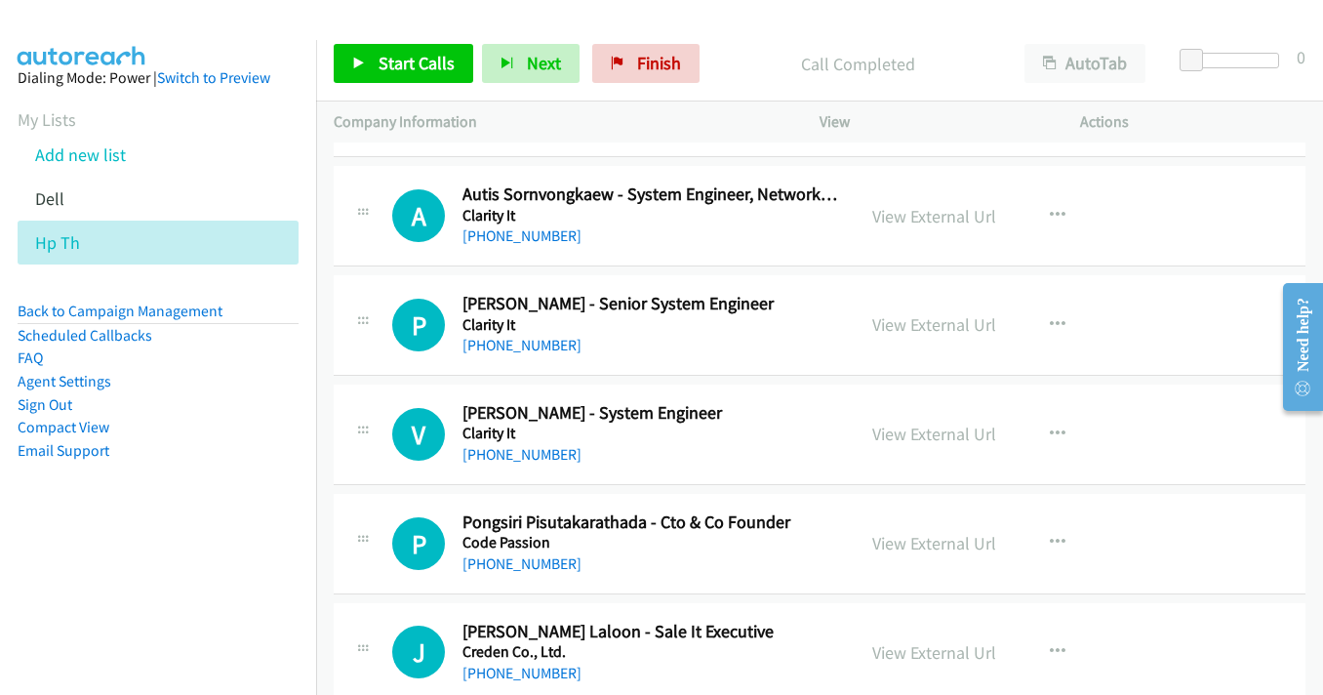
scroll to position [4878, 0]
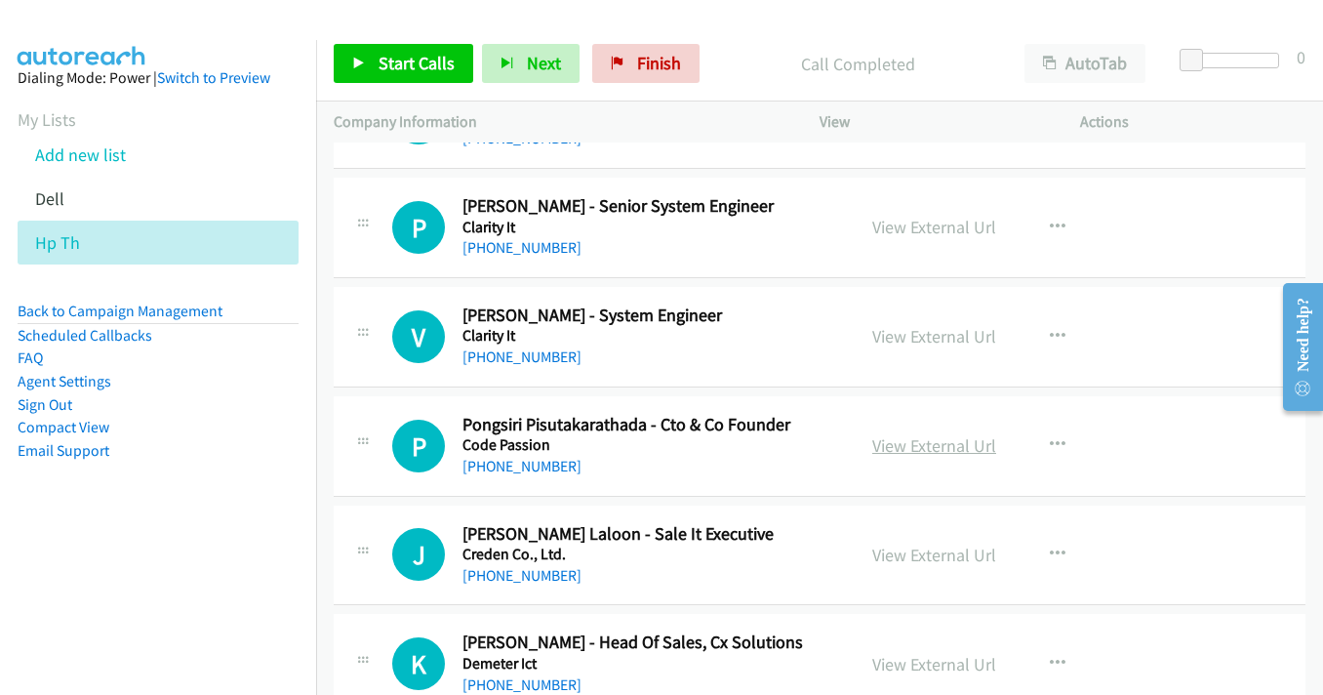
click at [904, 453] on link "View External Url" at bounding box center [934, 445] width 124 height 22
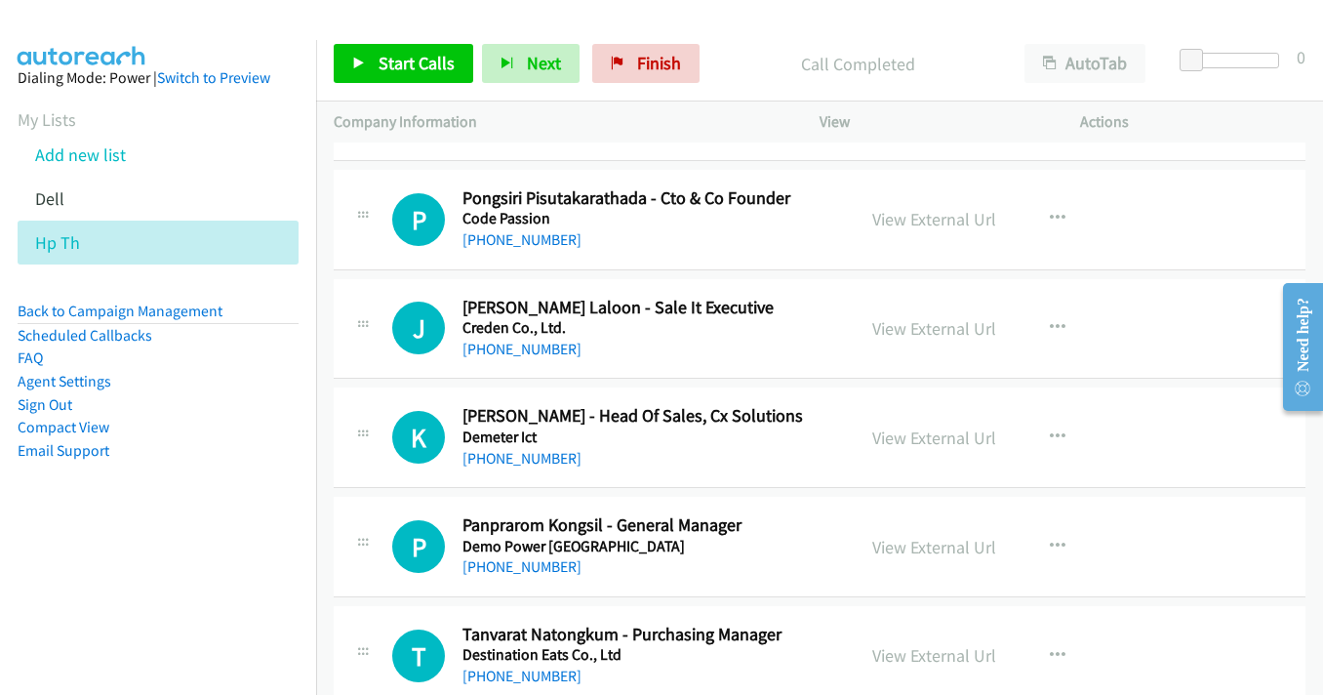
scroll to position [5171, 0]
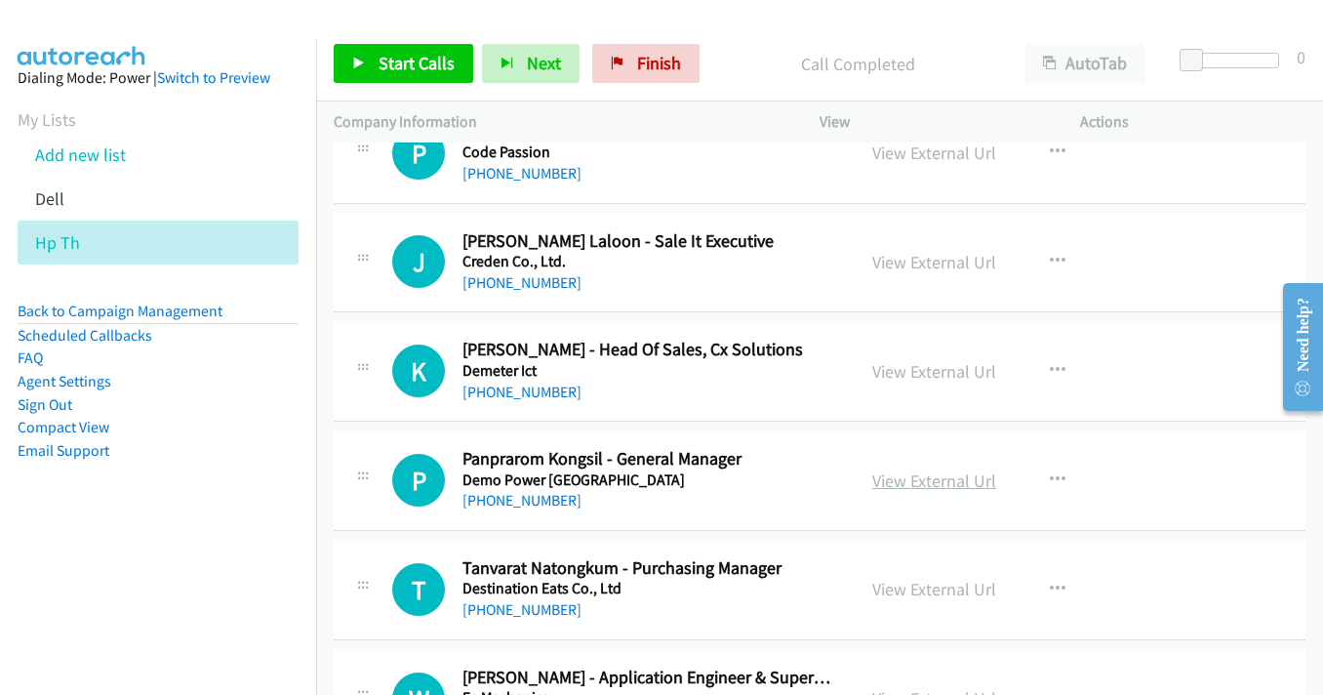
click at [935, 487] on link "View External Url" at bounding box center [934, 480] width 124 height 22
click at [949, 580] on link "View External Url" at bounding box center [934, 589] width 124 height 22
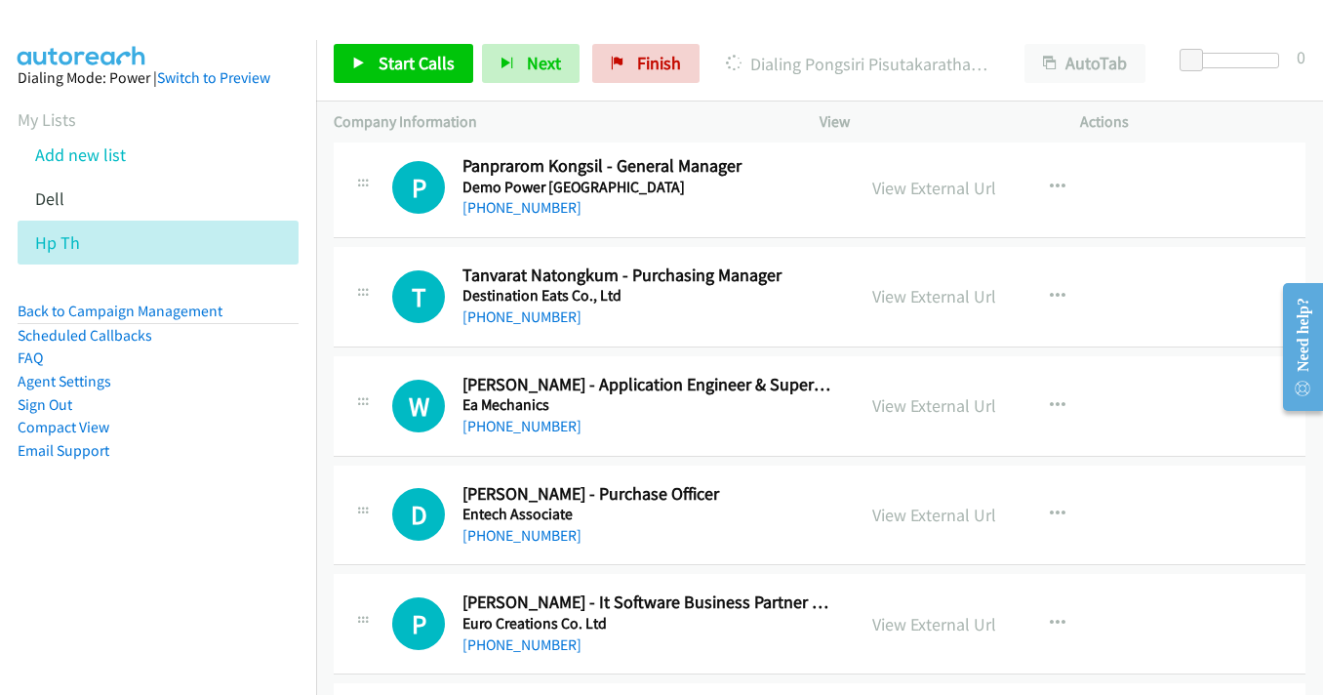
scroll to position [5561, 0]
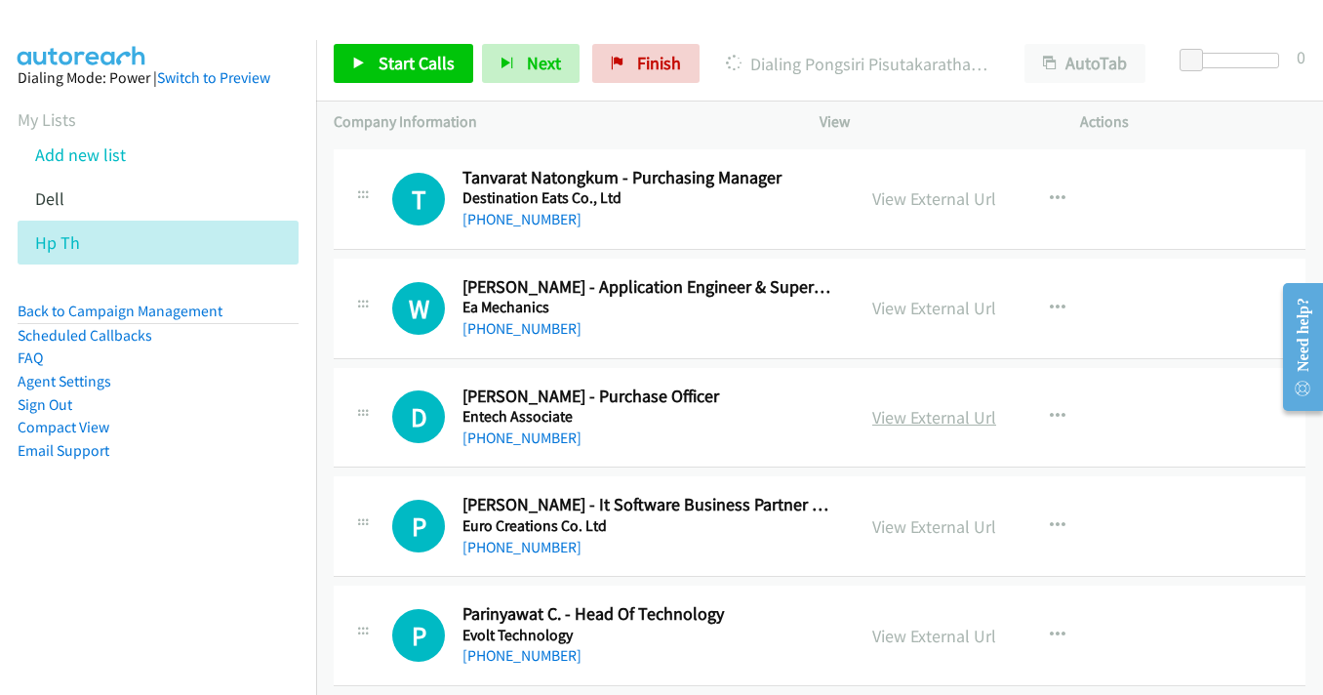
click at [898, 420] on link "View External Url" at bounding box center [934, 417] width 124 height 22
click at [928, 641] on link "View External Url" at bounding box center [934, 635] width 124 height 22
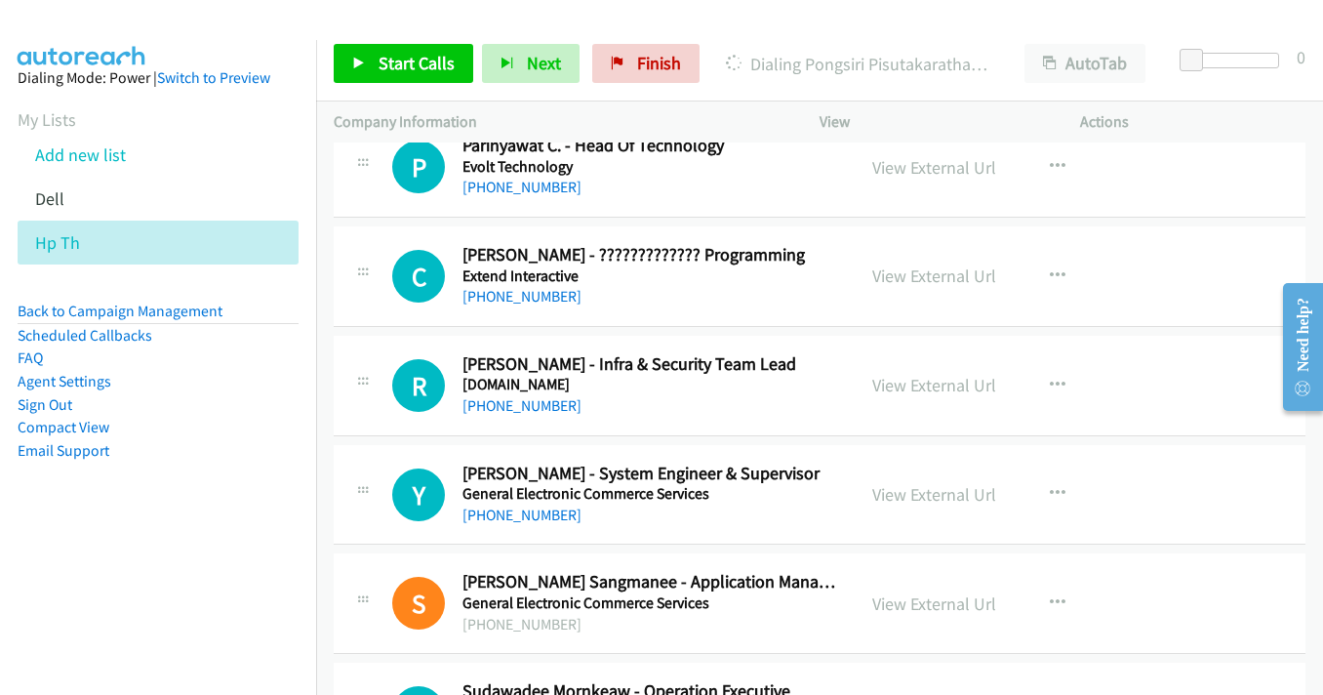
scroll to position [6049, 0]
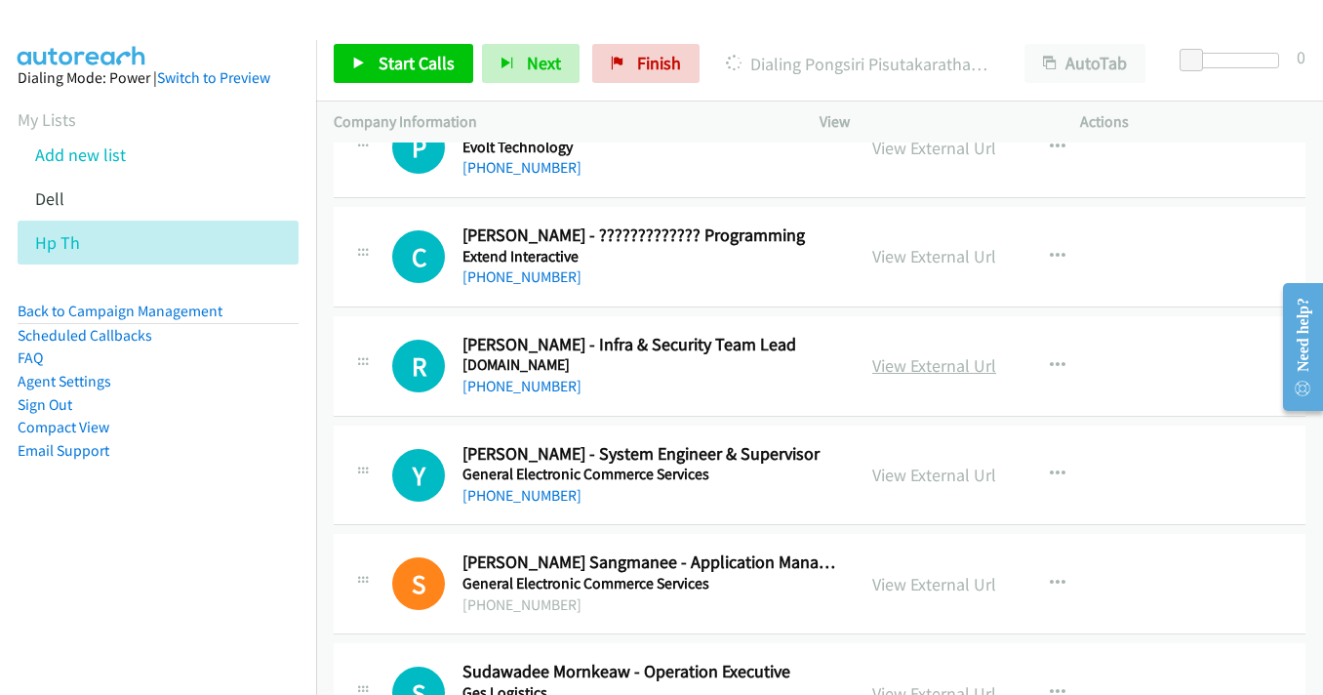
click at [914, 362] on link "View External Url" at bounding box center [934, 365] width 124 height 22
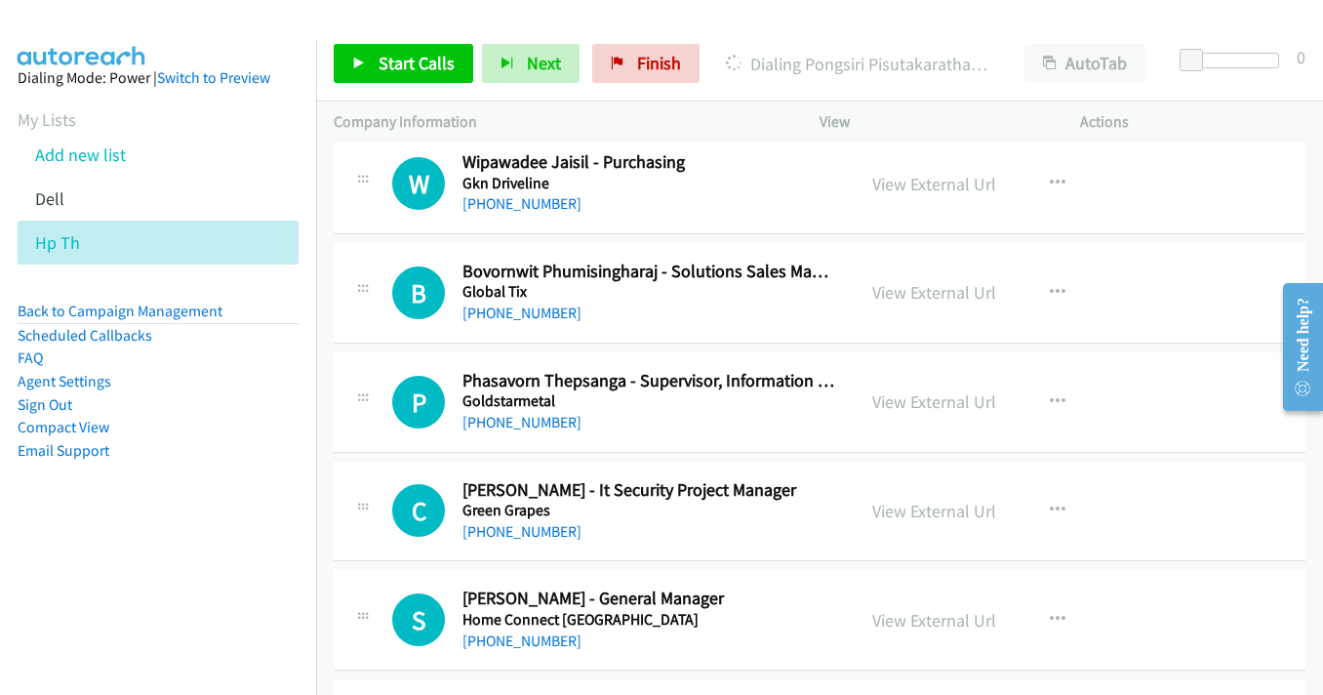
scroll to position [7220, 0]
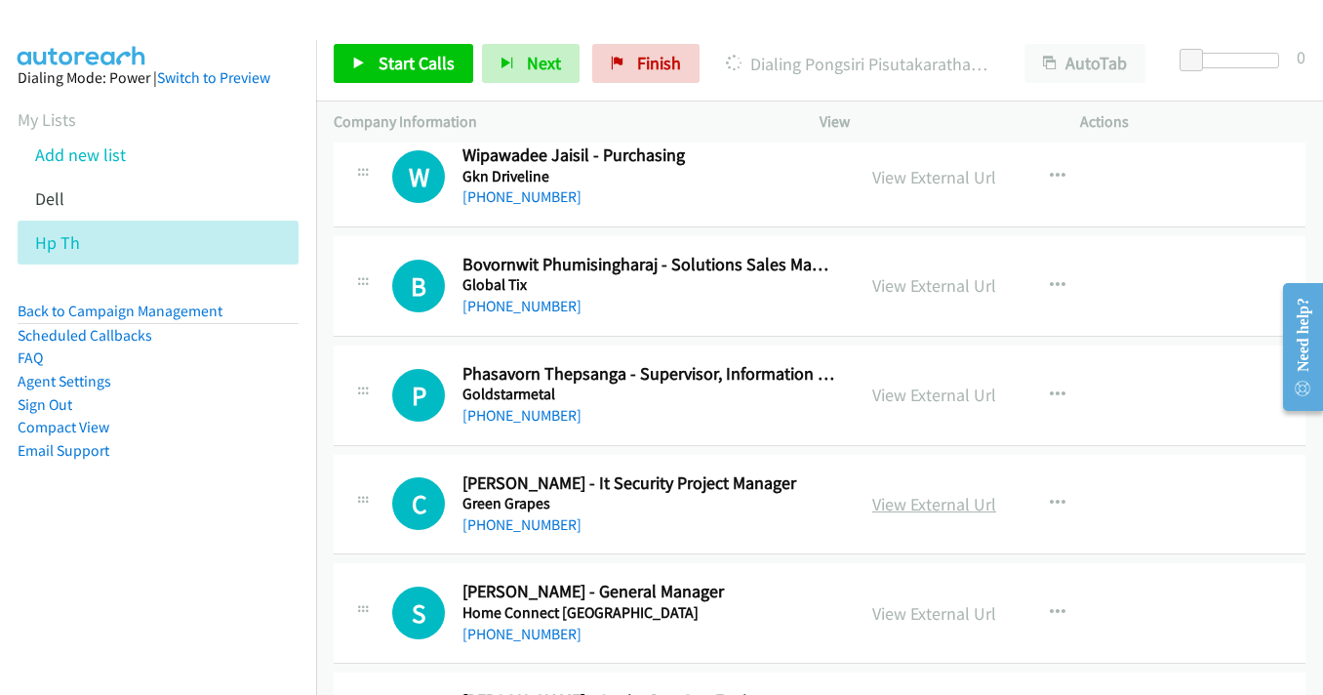
click at [897, 500] on link "View External Url" at bounding box center [934, 504] width 124 height 22
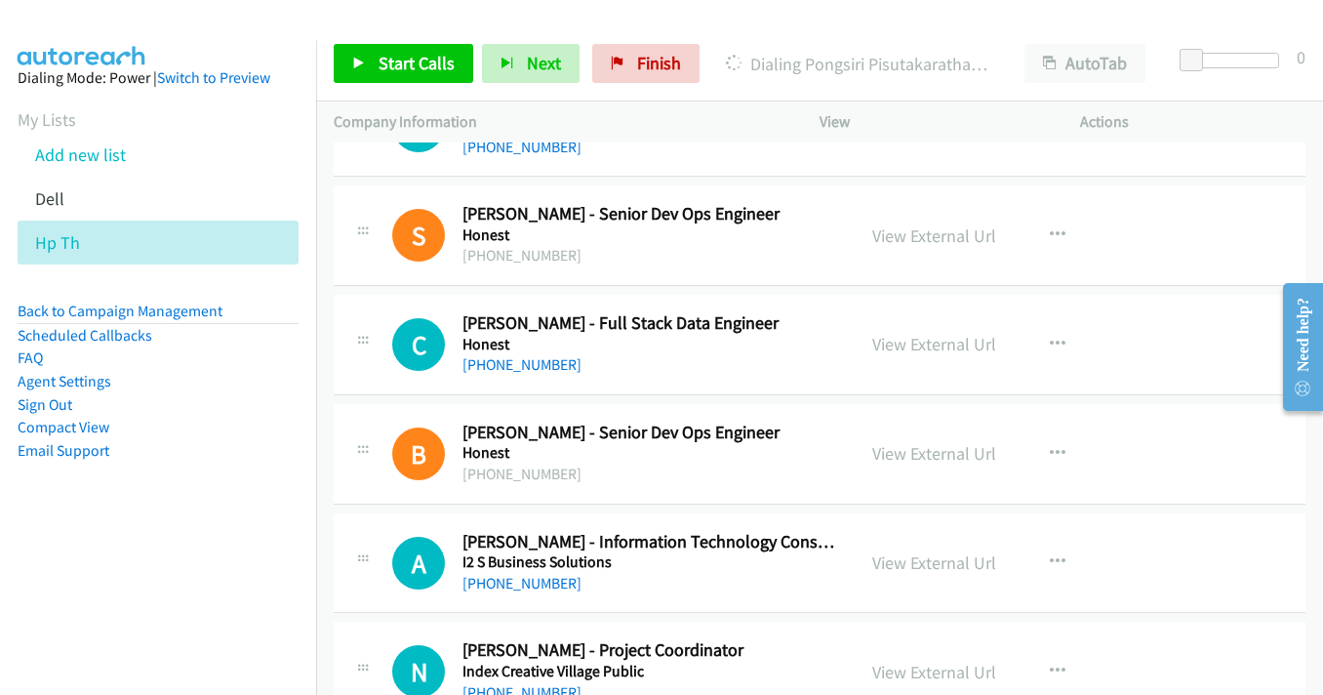
scroll to position [7707, 0]
click at [923, 555] on link "View External Url" at bounding box center [934, 561] width 124 height 22
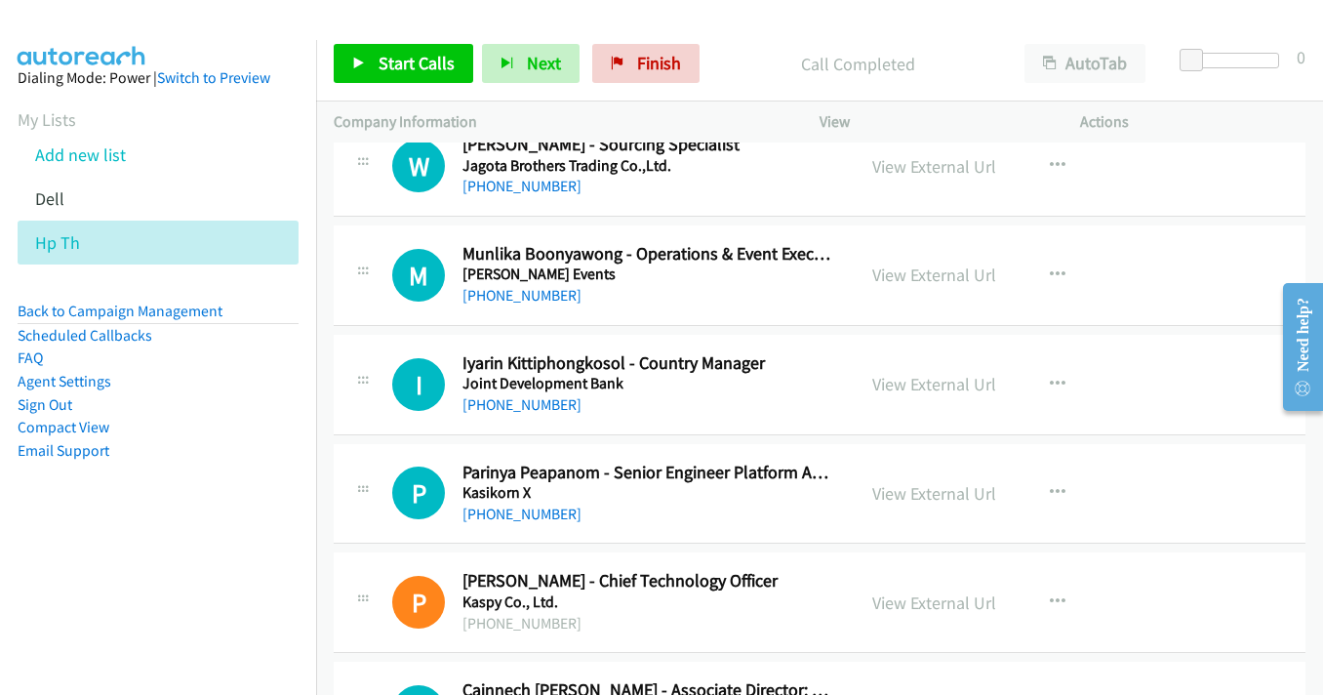
scroll to position [9171, 0]
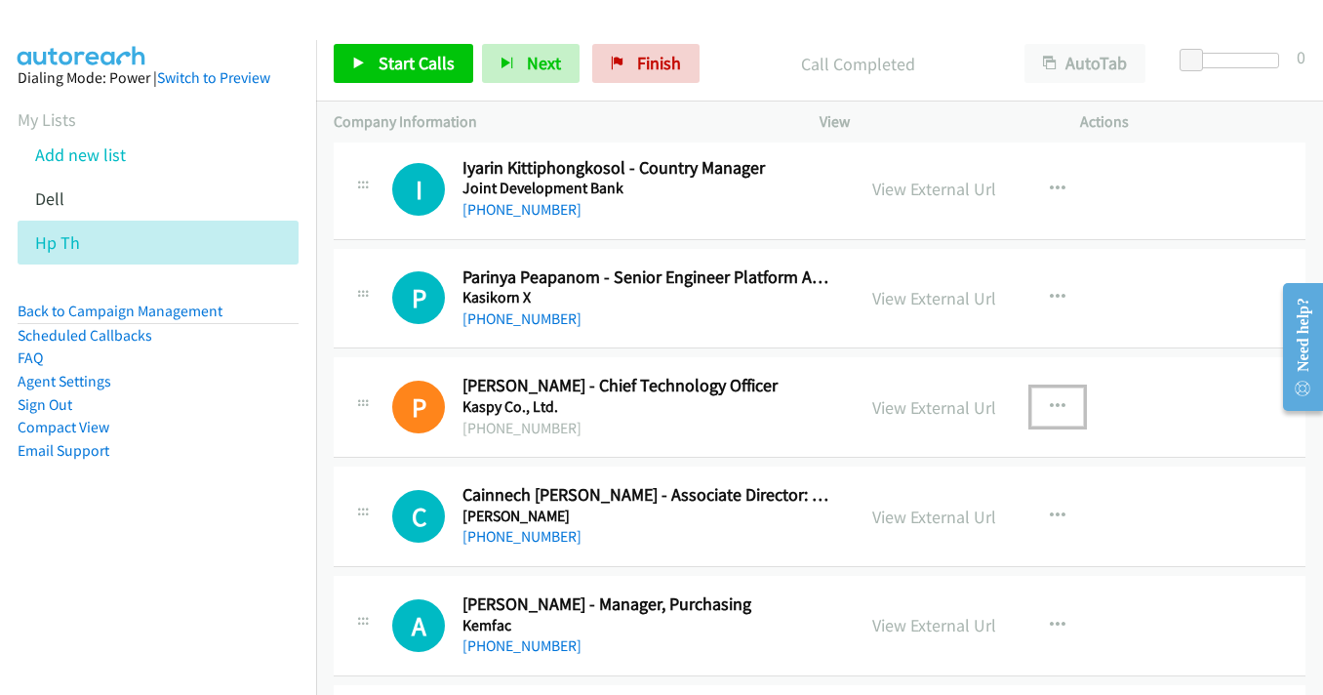
click at [1050, 408] on icon "button" at bounding box center [1058, 407] width 16 height 16
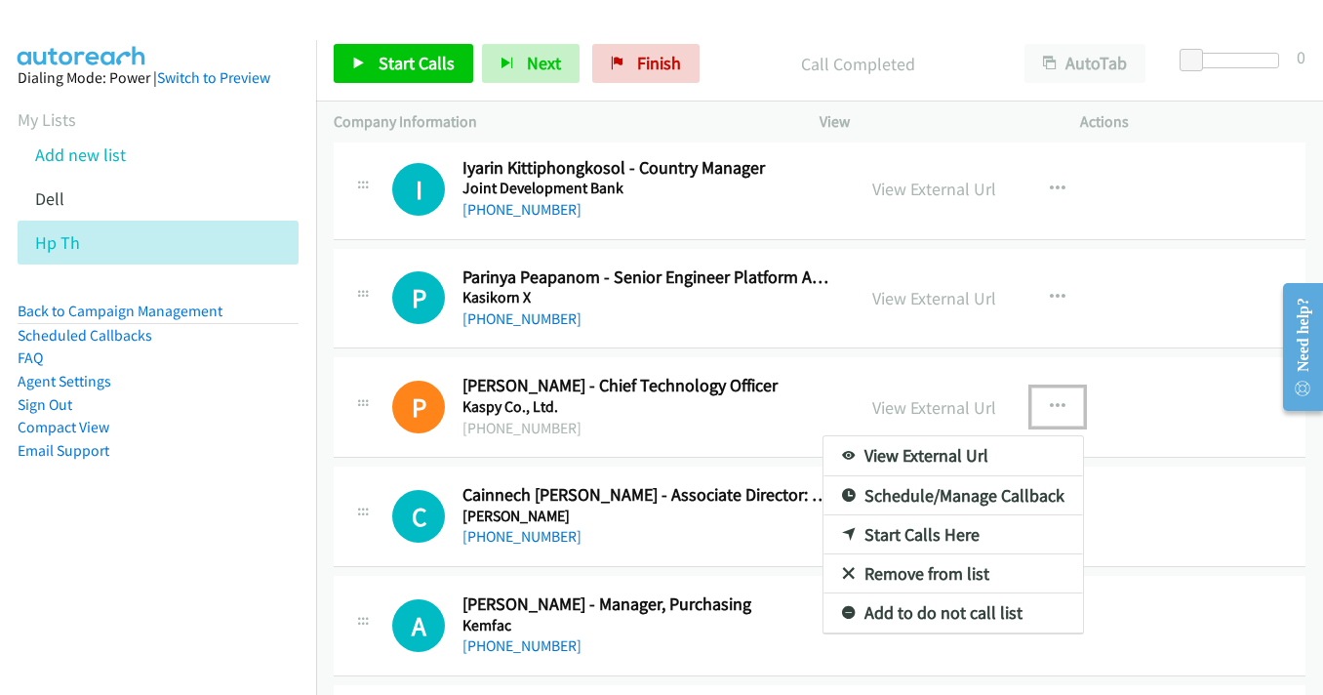
click at [942, 539] on link "Start Calls Here" at bounding box center [953, 534] width 260 height 39
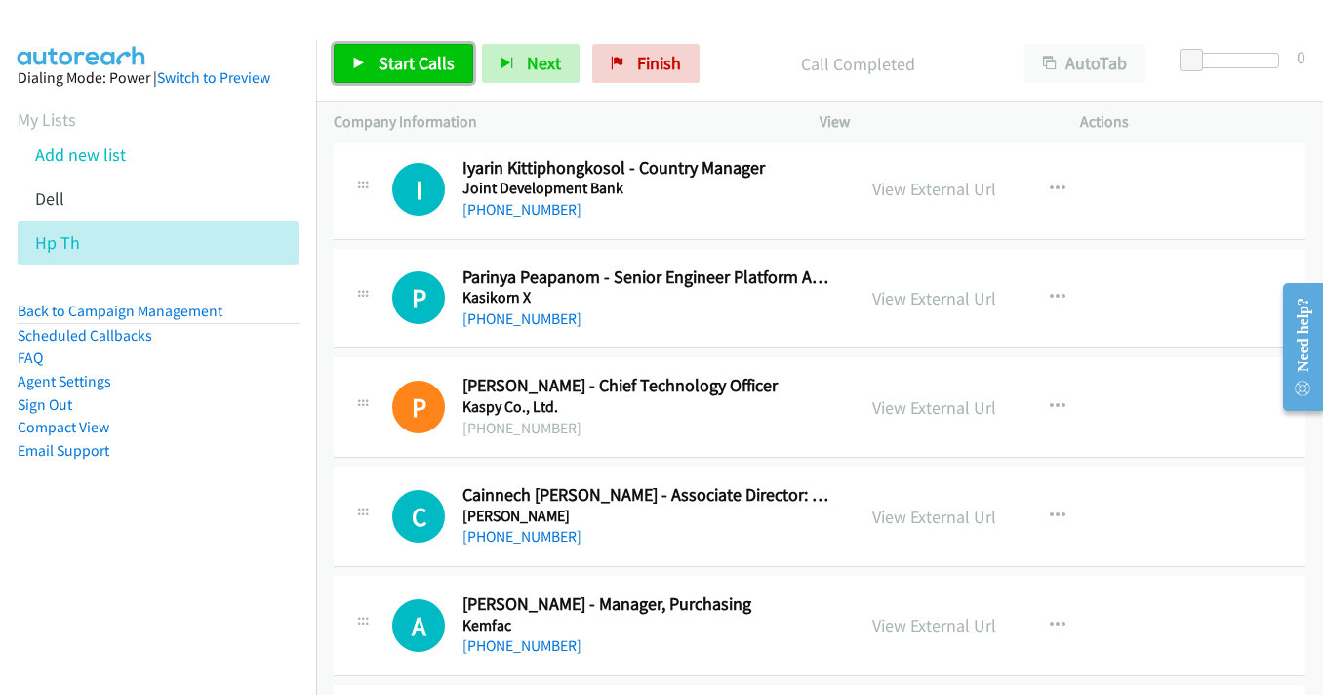
click at [363, 59] on icon at bounding box center [359, 65] width 14 height 14
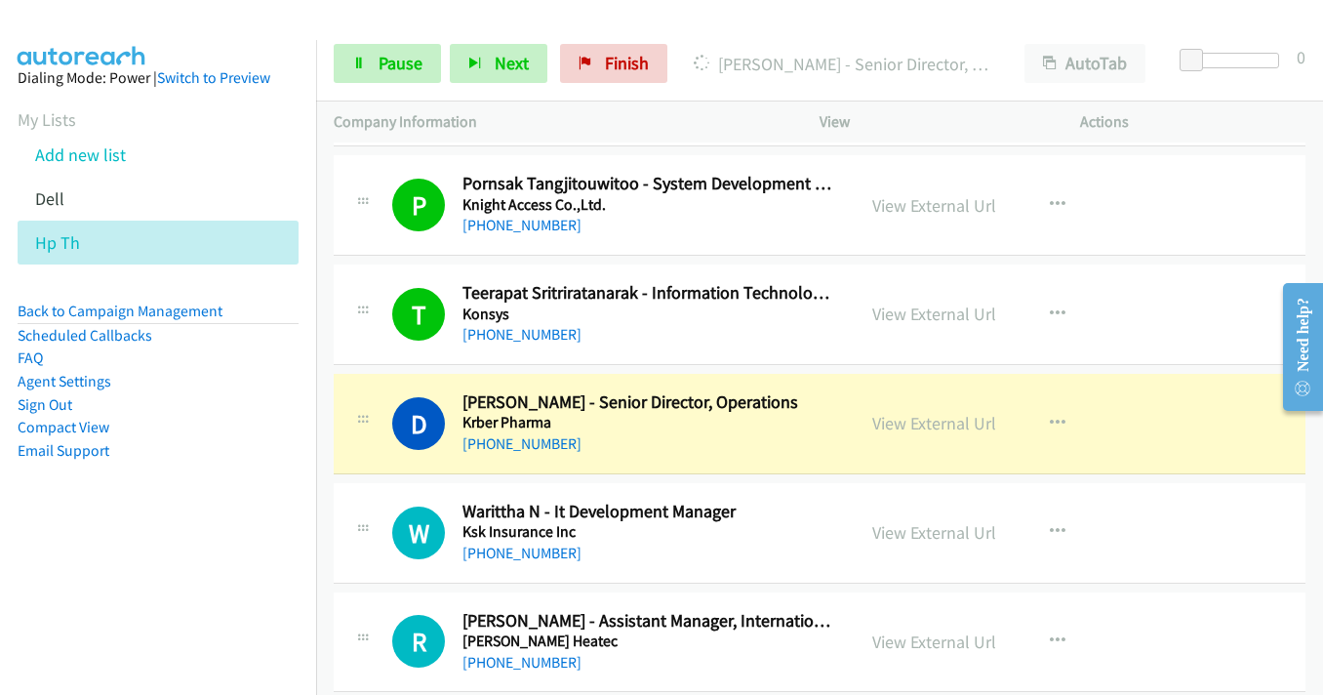
scroll to position [10049, 0]
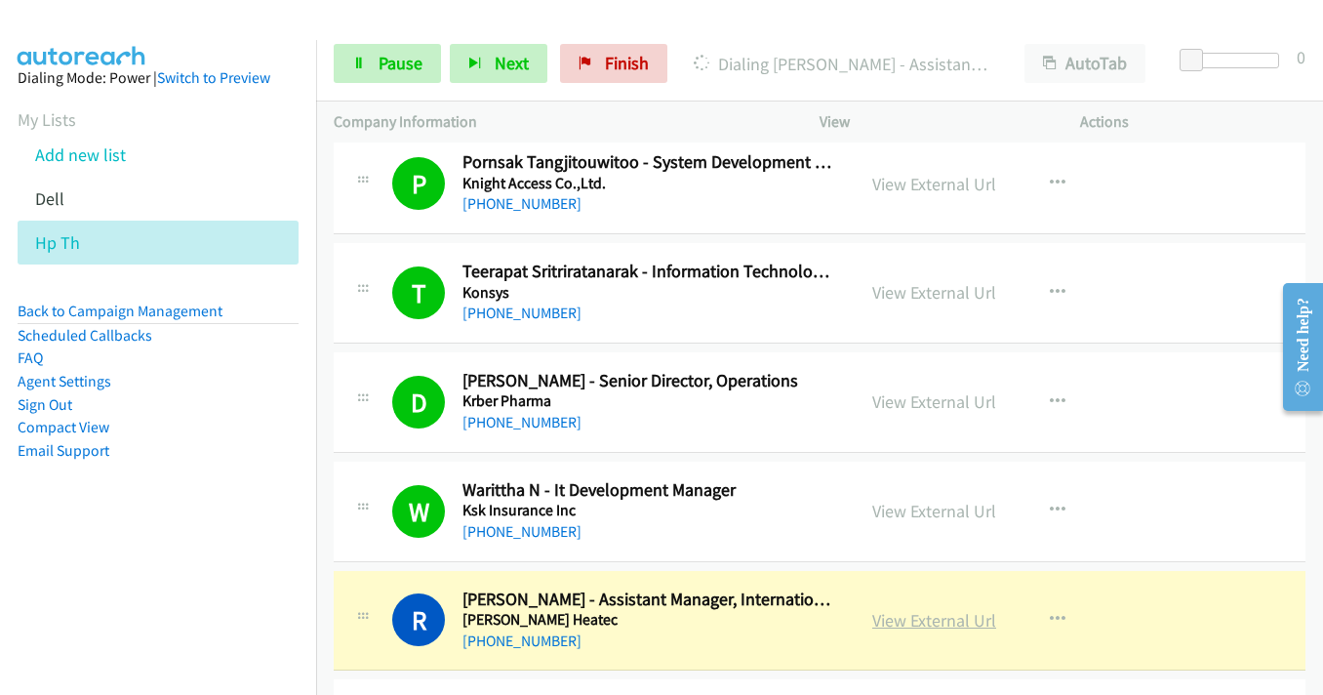
click at [905, 616] on link "View External Url" at bounding box center [934, 620] width 124 height 22
click at [391, 60] on span "Pause" at bounding box center [401, 63] width 44 height 22
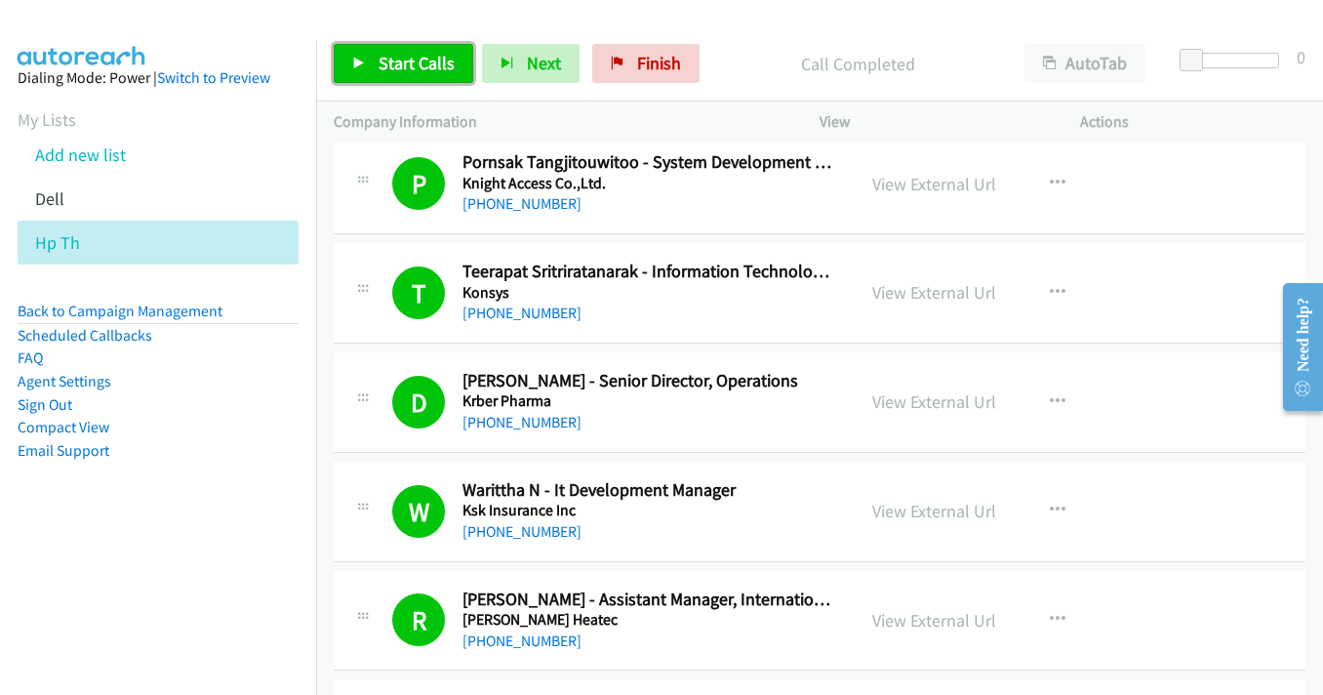
click at [407, 52] on span "Start Calls" at bounding box center [417, 63] width 76 height 22
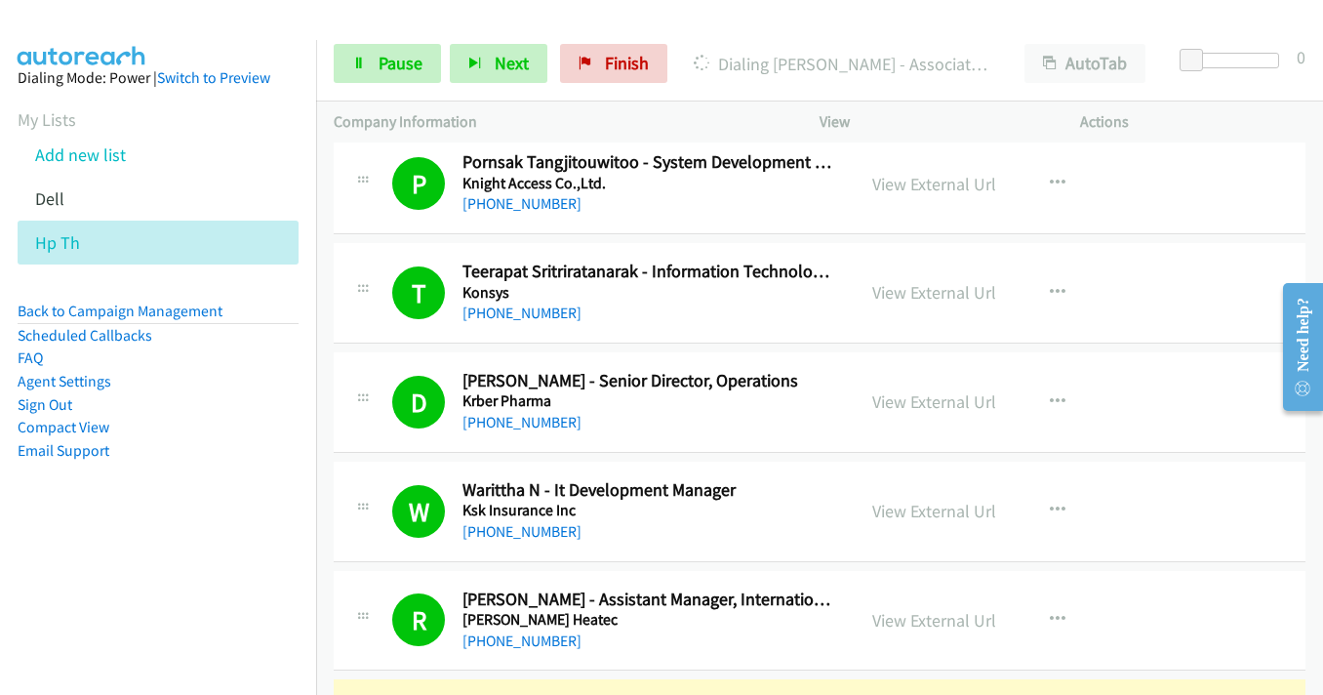
scroll to position [10342, 0]
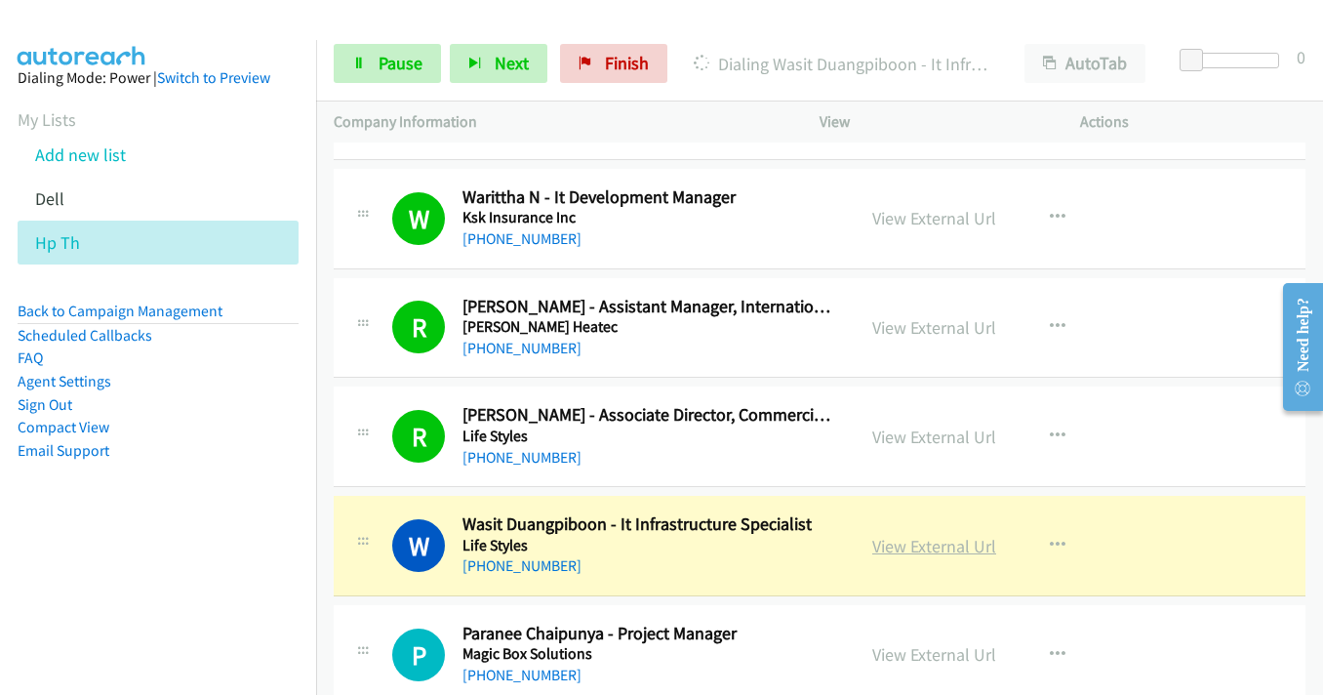
click at [906, 541] on link "View External Url" at bounding box center [934, 546] width 124 height 22
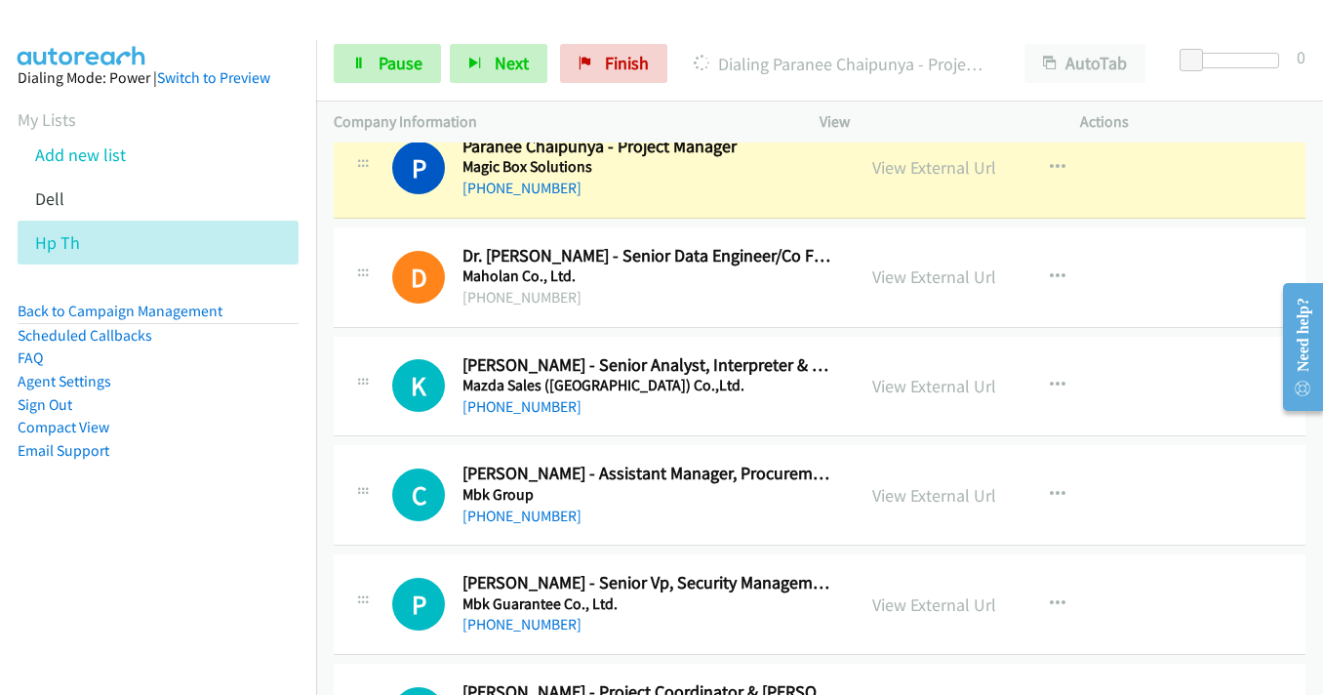
scroll to position [10829, 0]
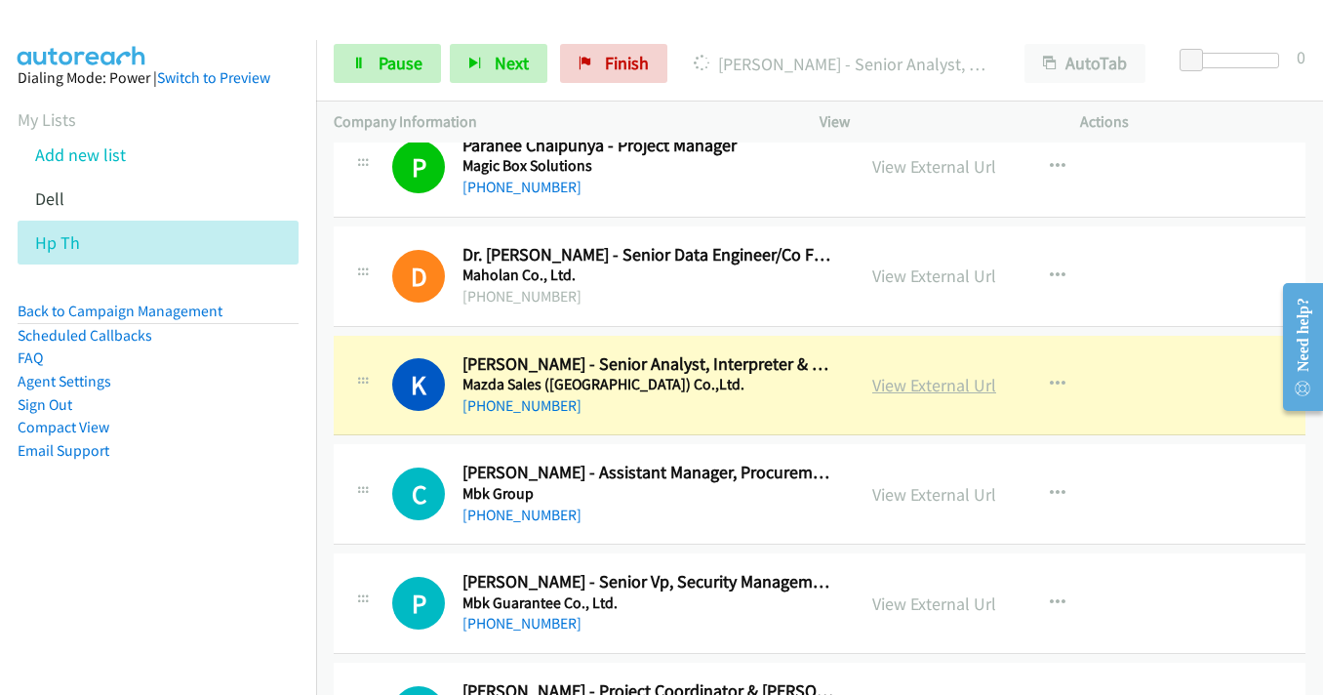
click at [943, 388] on link "View External Url" at bounding box center [934, 385] width 124 height 22
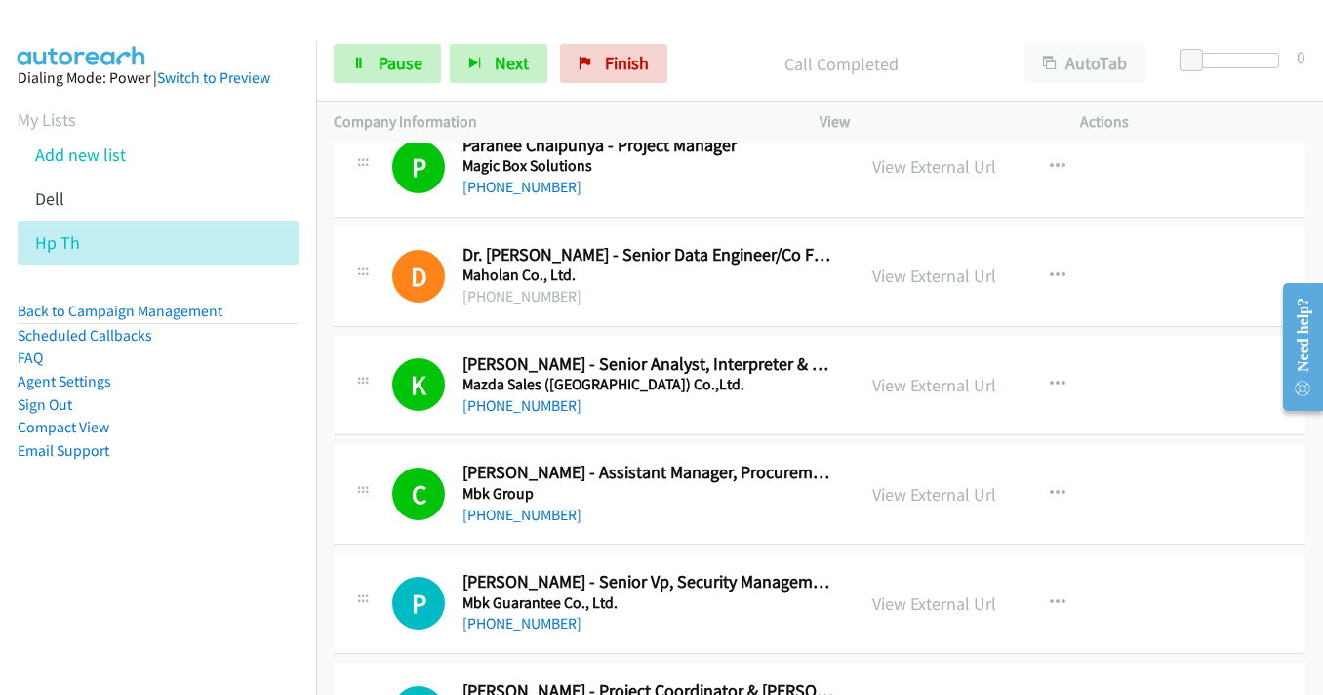
scroll to position [11122, 0]
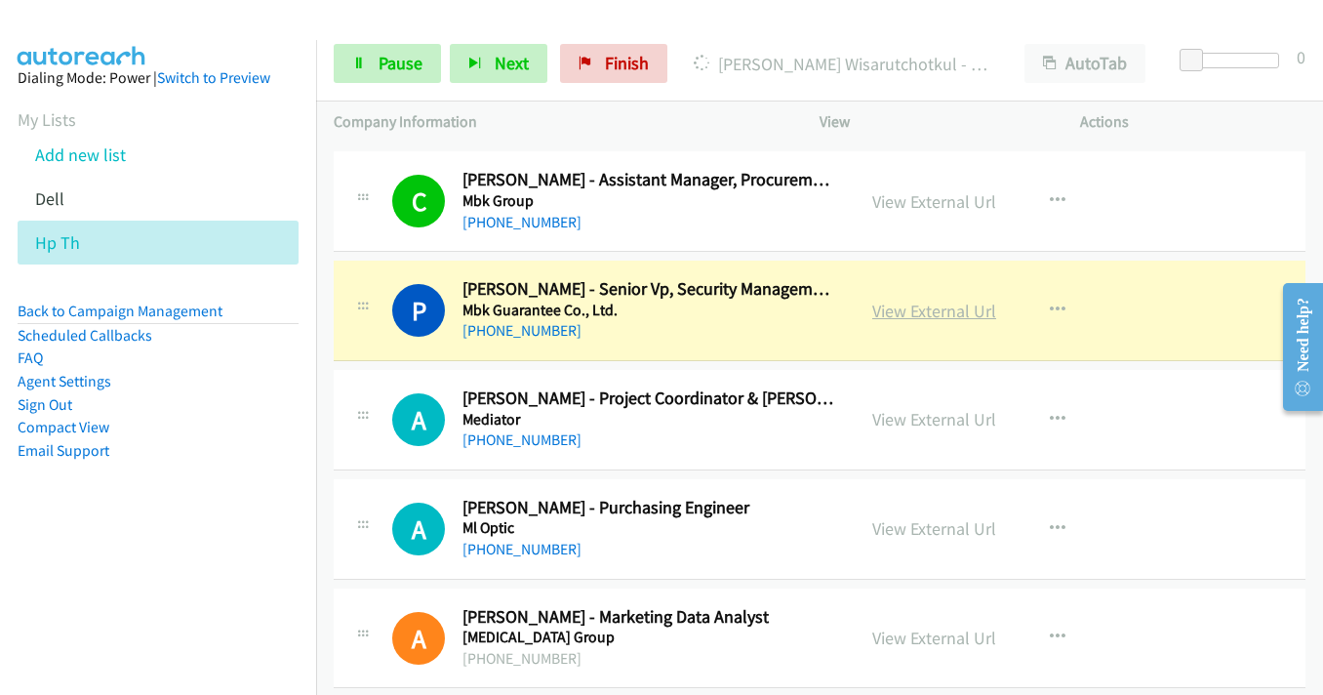
click at [916, 309] on link "View External Url" at bounding box center [934, 311] width 124 height 22
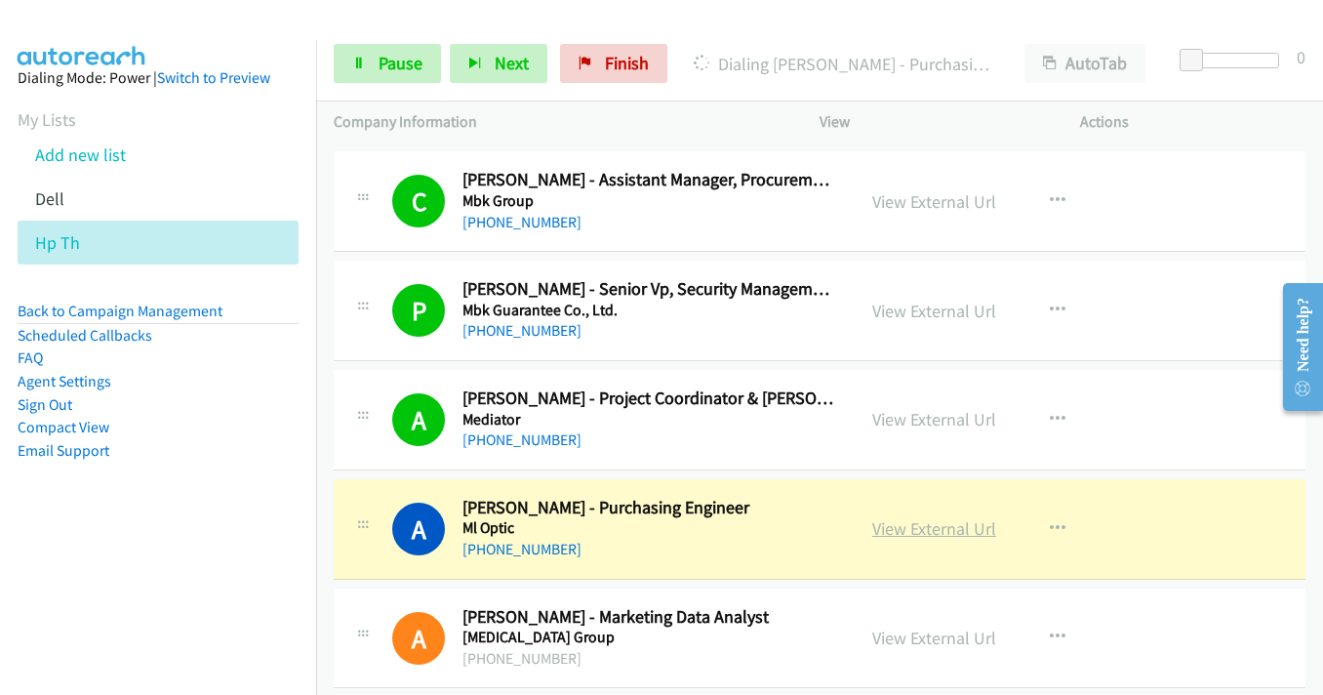
click at [936, 534] on link "View External Url" at bounding box center [934, 528] width 124 height 22
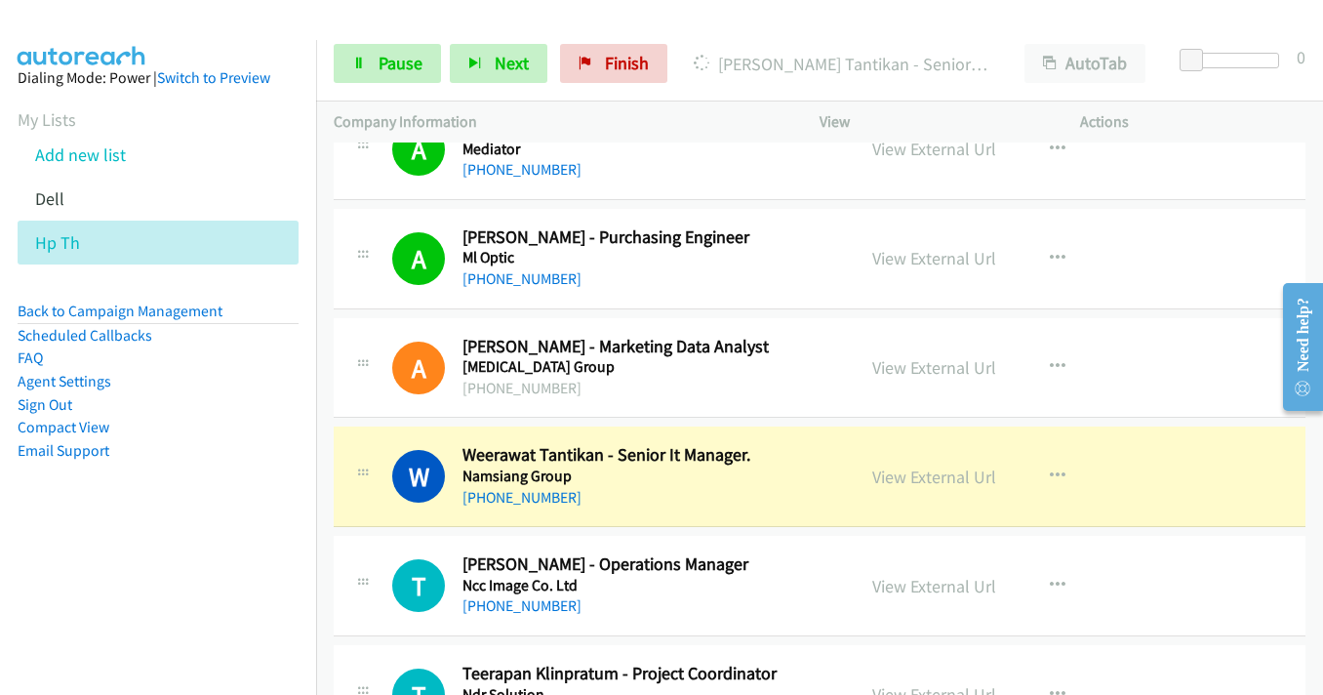
scroll to position [11415, 0]
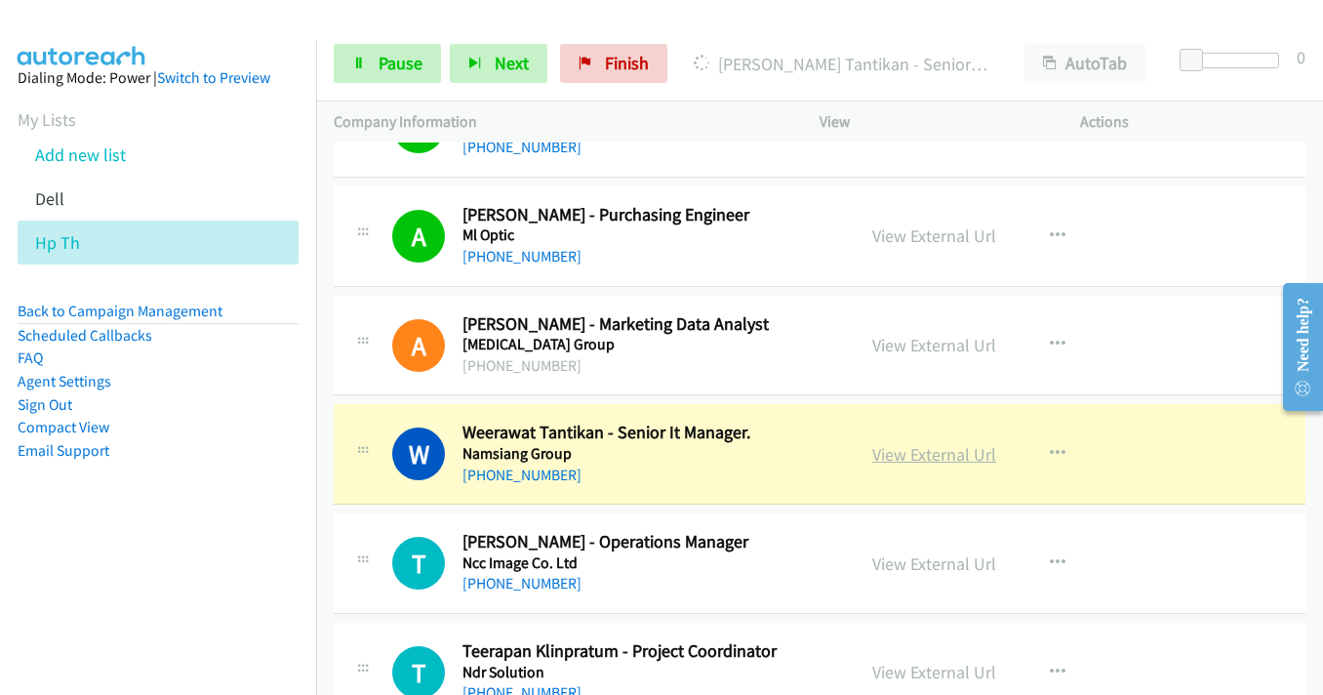
click at [931, 456] on link "View External Url" at bounding box center [934, 454] width 124 height 22
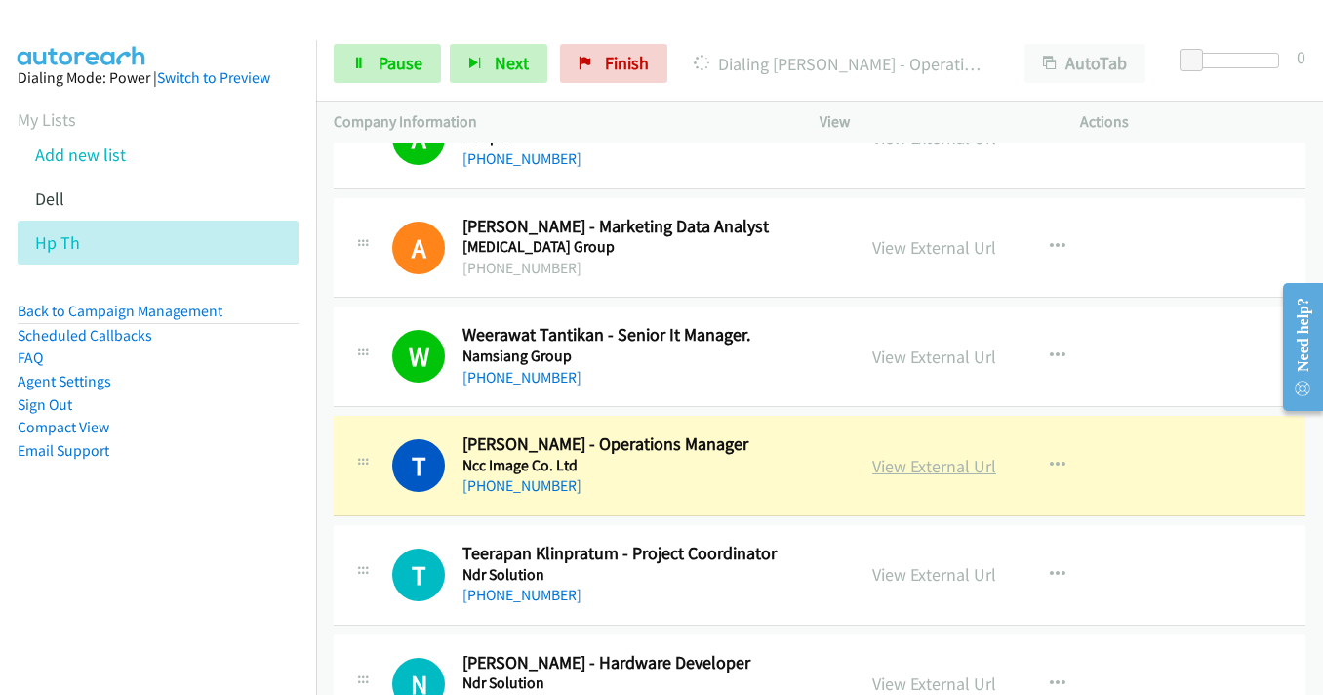
click at [944, 475] on link "View External Url" at bounding box center [934, 466] width 124 height 22
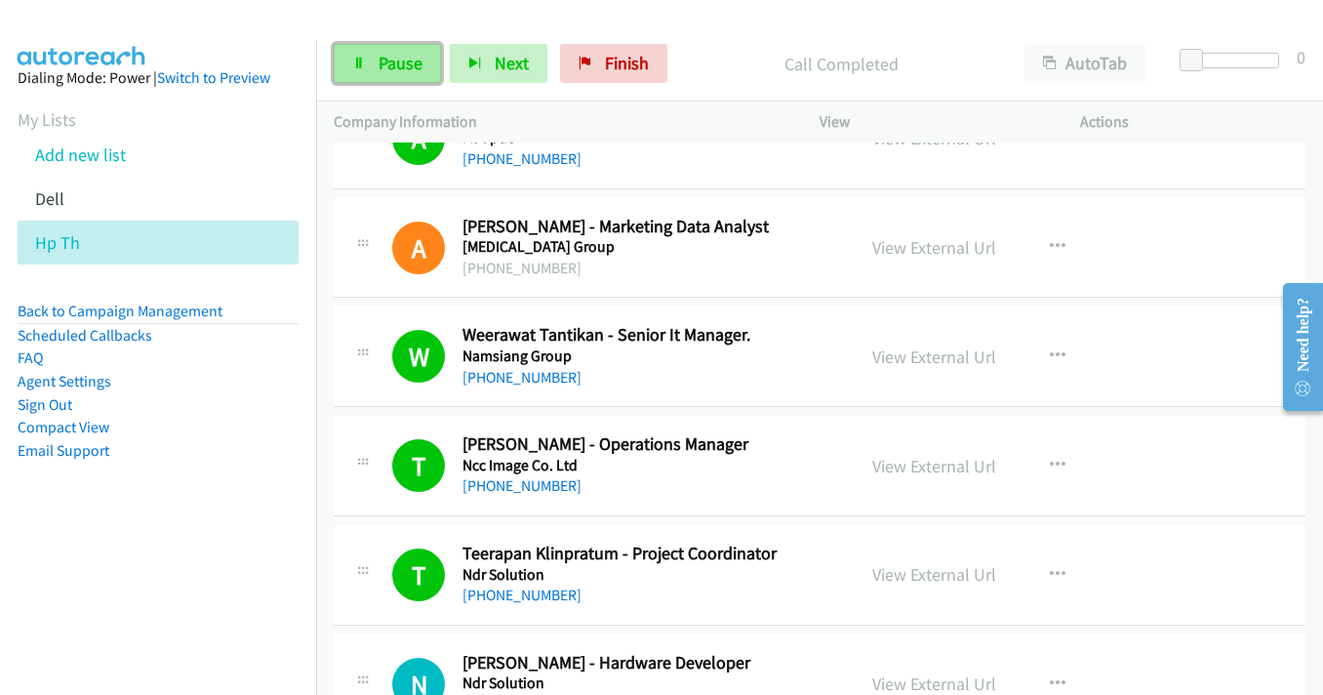
click at [387, 58] on span "Pause" at bounding box center [401, 63] width 44 height 22
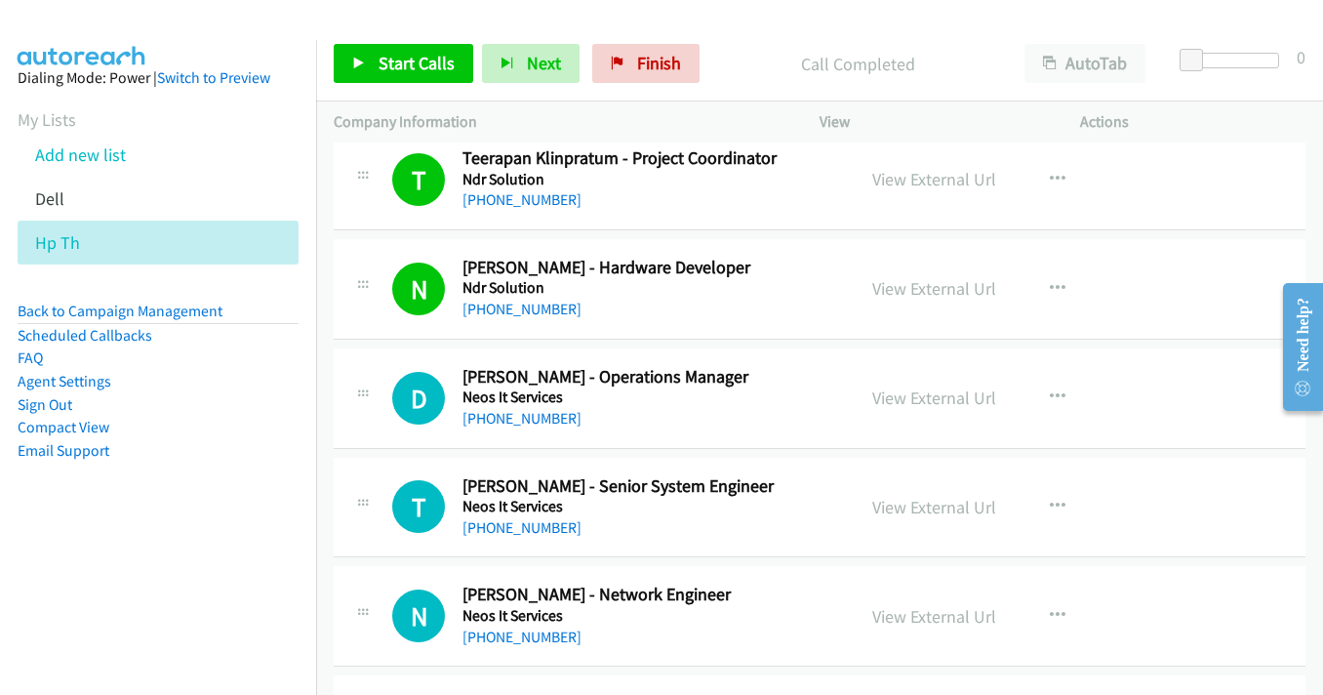
scroll to position [11903, 0]
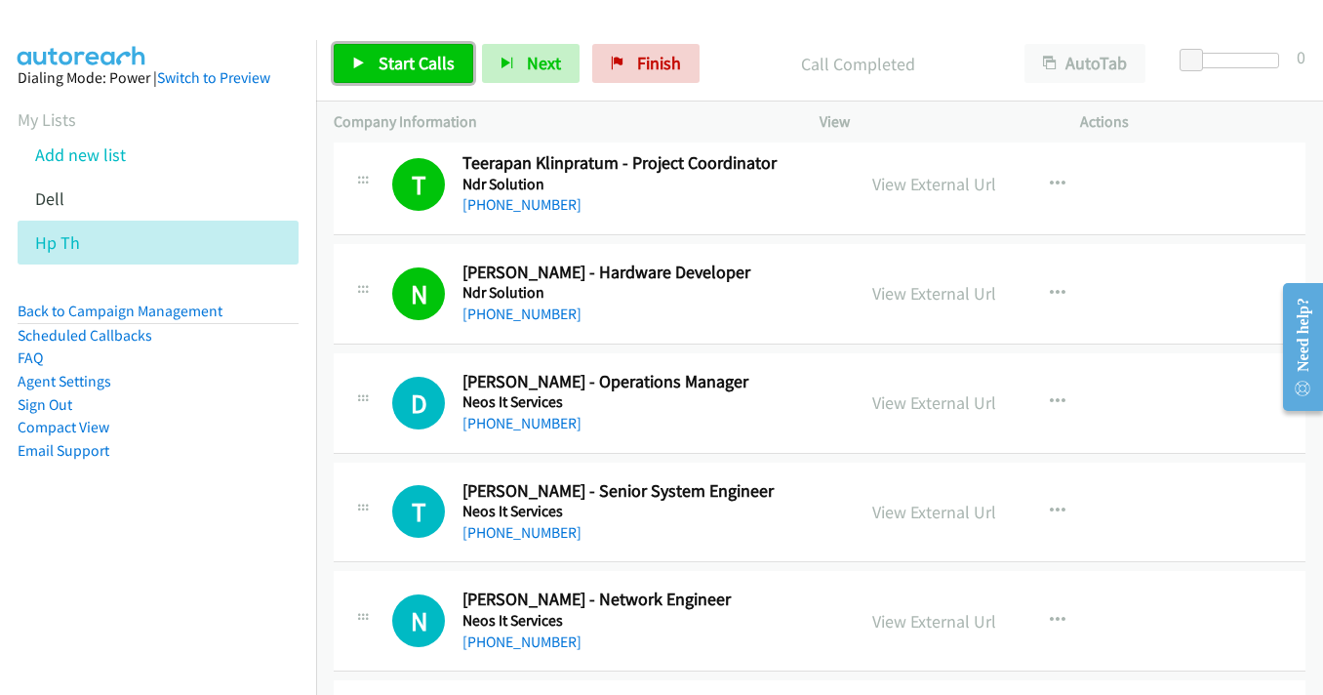
click at [422, 59] on span "Start Calls" at bounding box center [417, 63] width 76 height 22
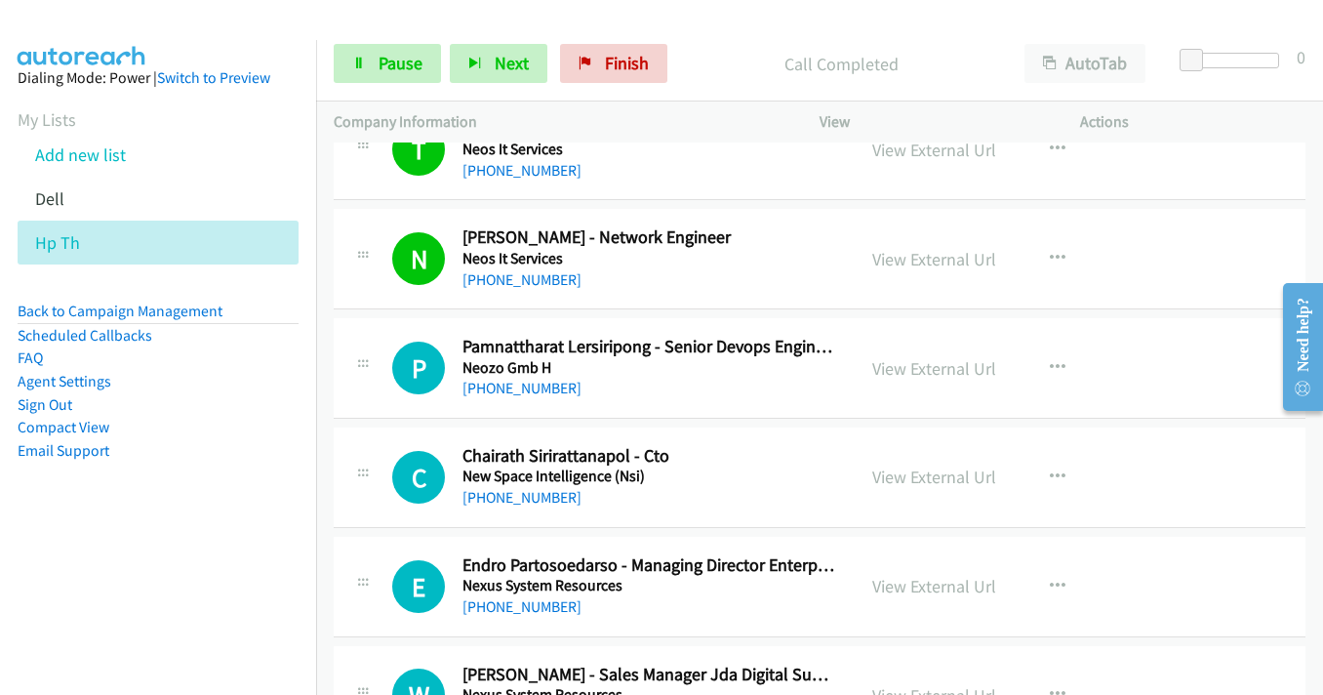
scroll to position [12293, 0]
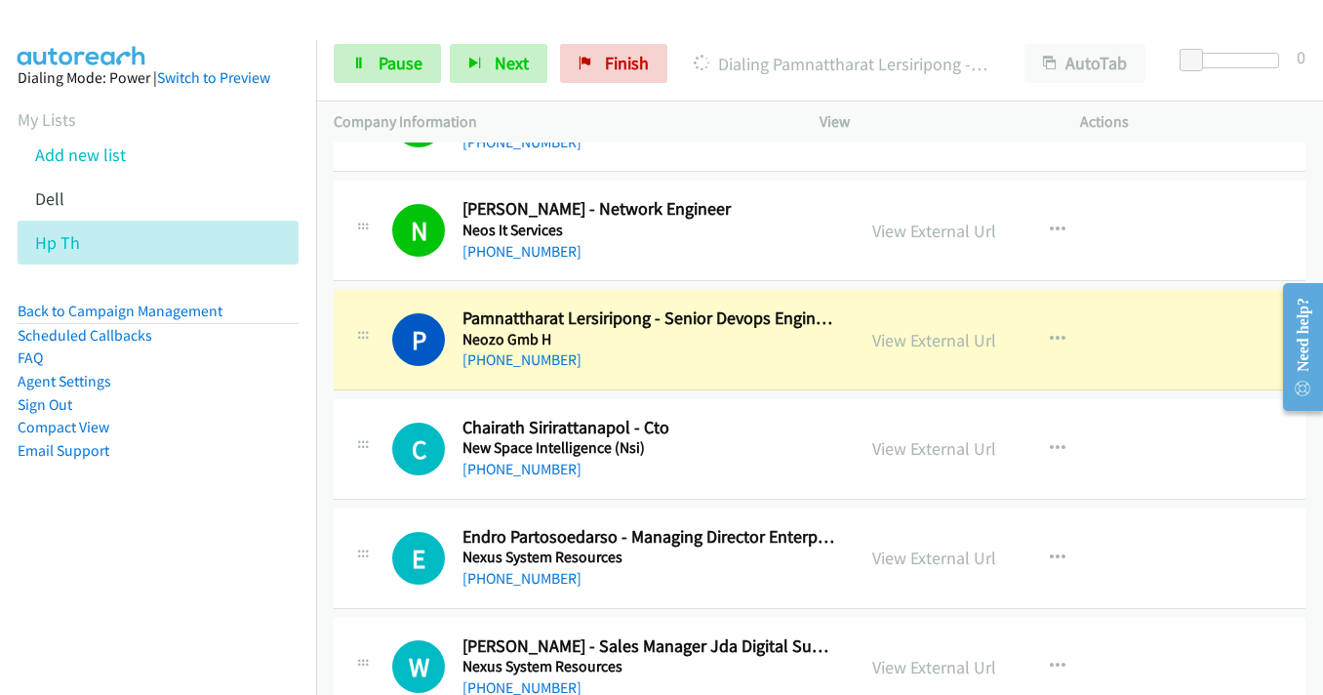
click at [925, 343] on link "View External Url" at bounding box center [934, 340] width 124 height 22
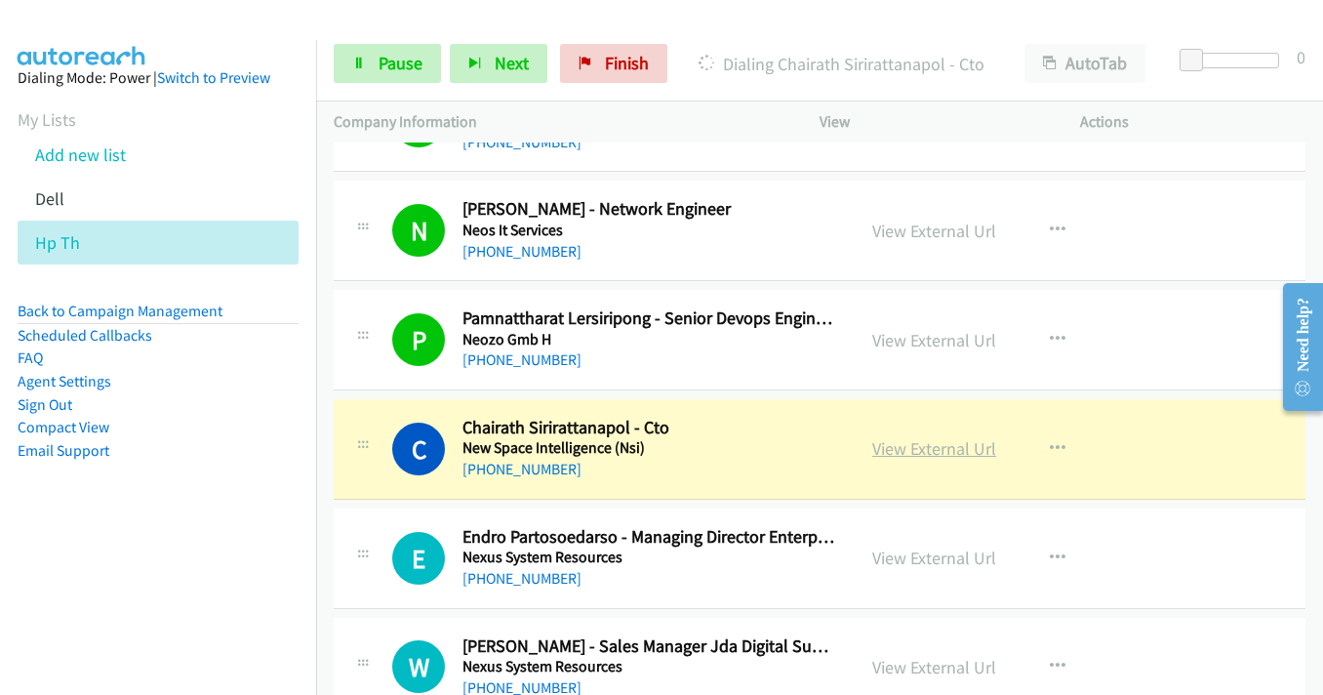
click at [947, 448] on link "View External Url" at bounding box center [934, 448] width 124 height 22
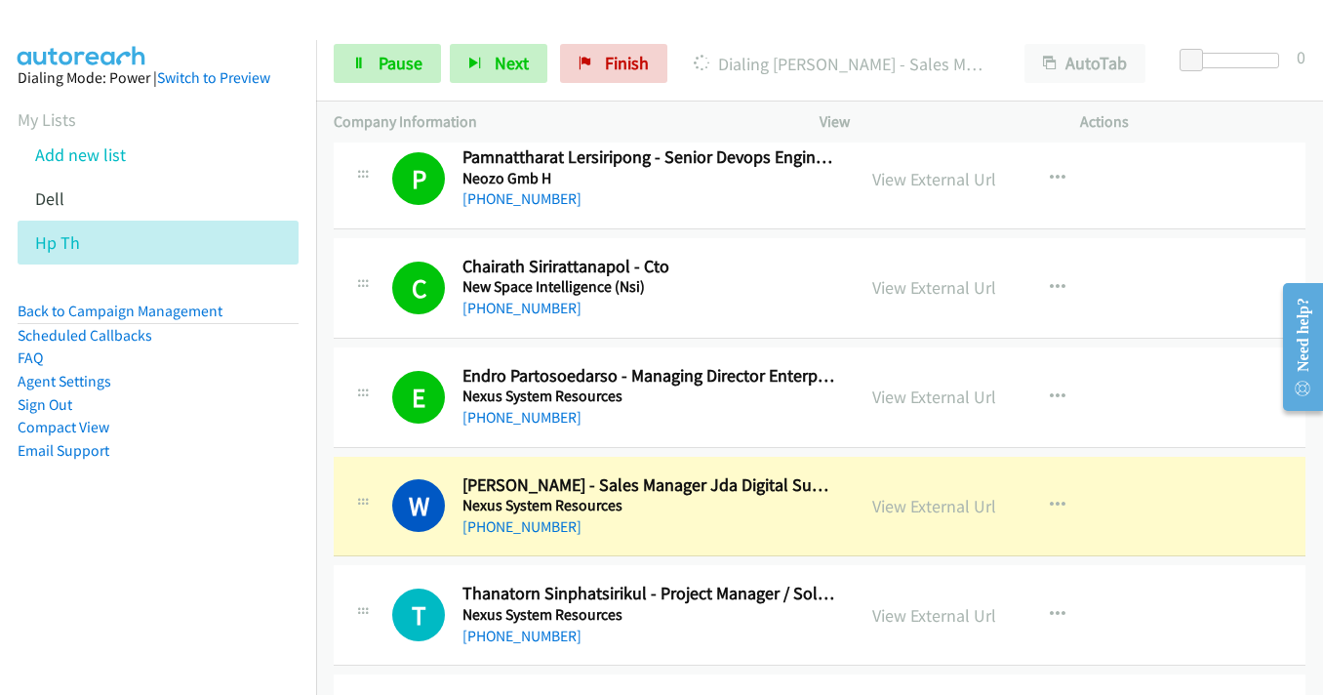
scroll to position [12488, 0]
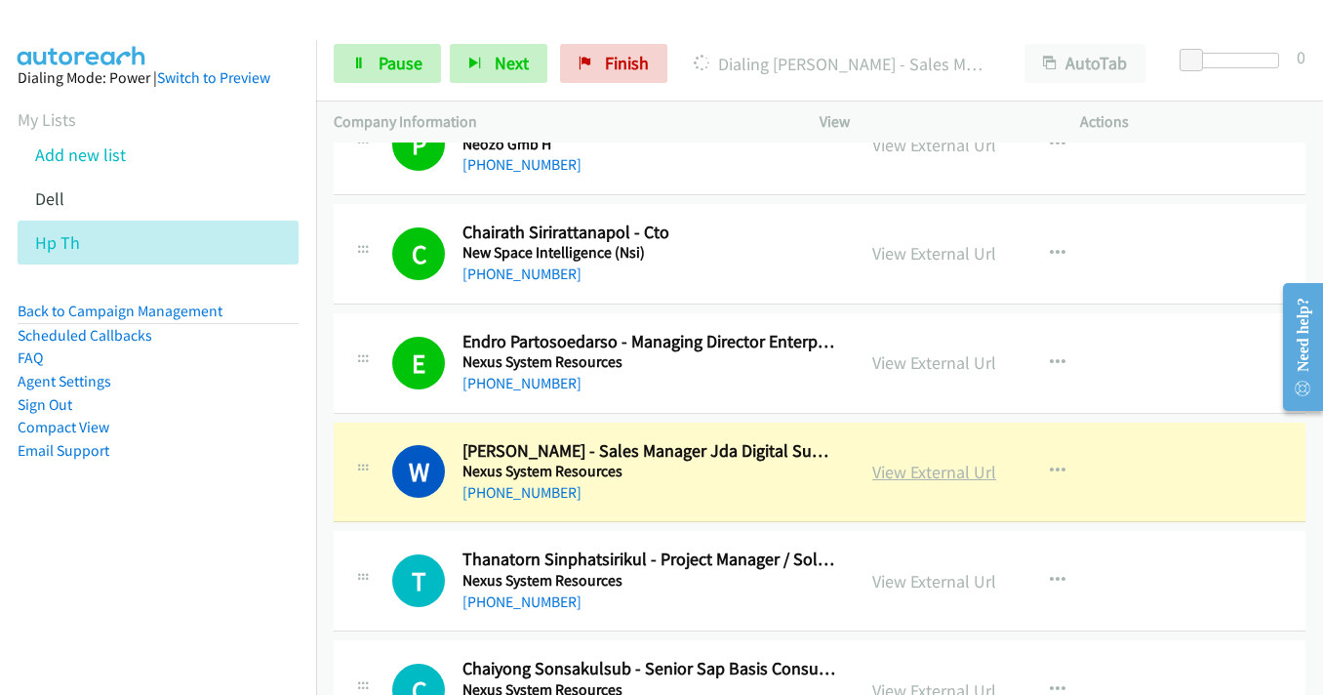
click at [900, 468] on link "View External Url" at bounding box center [934, 471] width 124 height 22
click at [375, 66] on link "Pause" at bounding box center [387, 63] width 107 height 39
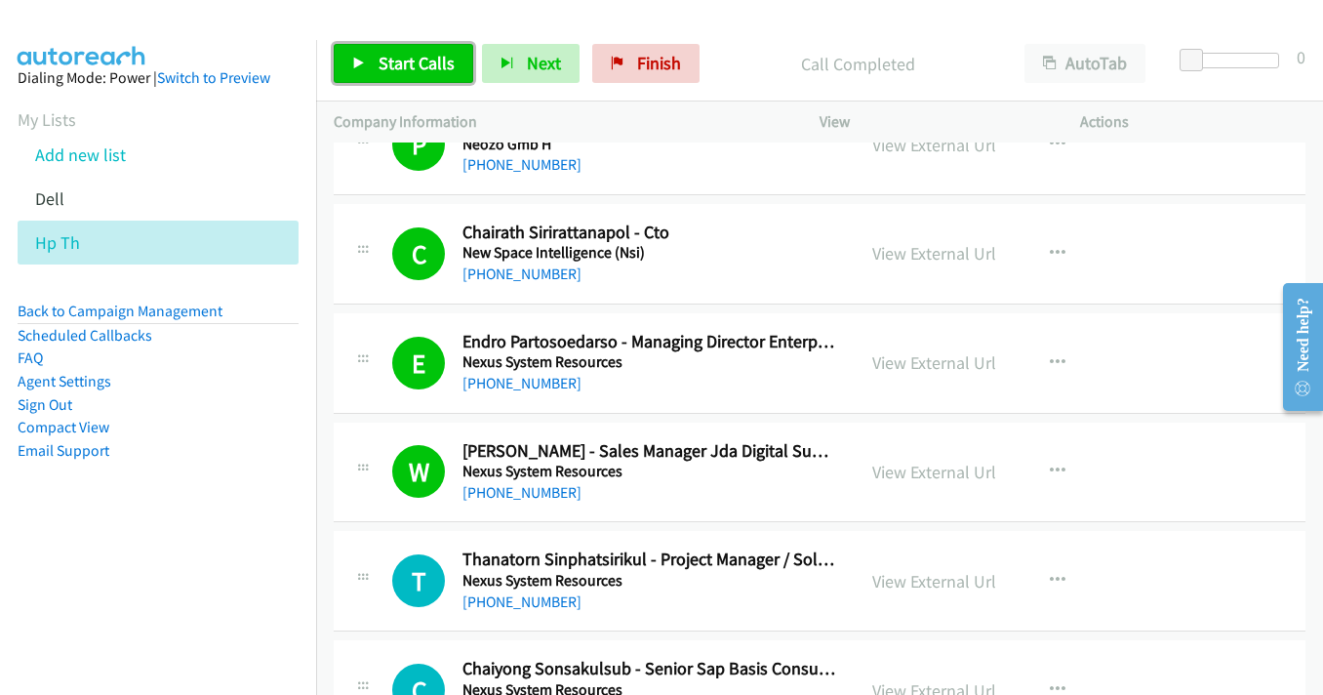
click at [409, 72] on span "Start Calls" at bounding box center [417, 63] width 76 height 22
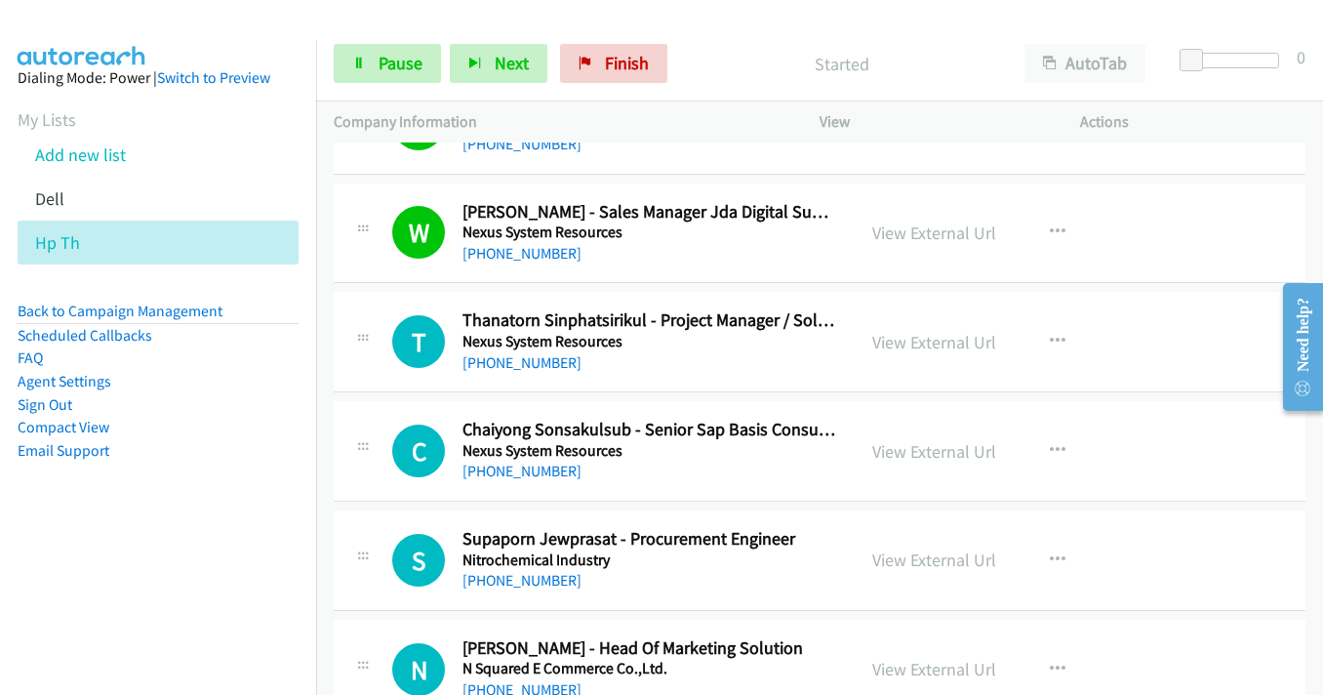
scroll to position [12683, 0]
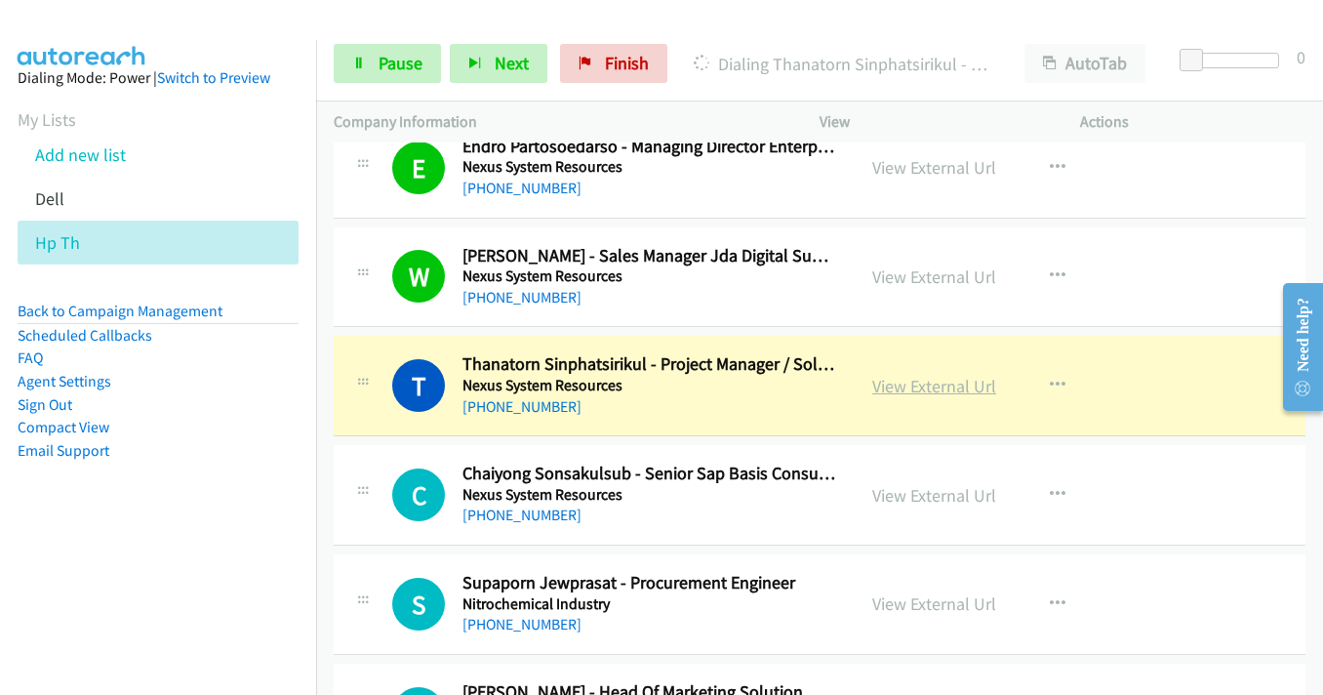
click at [919, 388] on link "View External Url" at bounding box center [934, 386] width 124 height 22
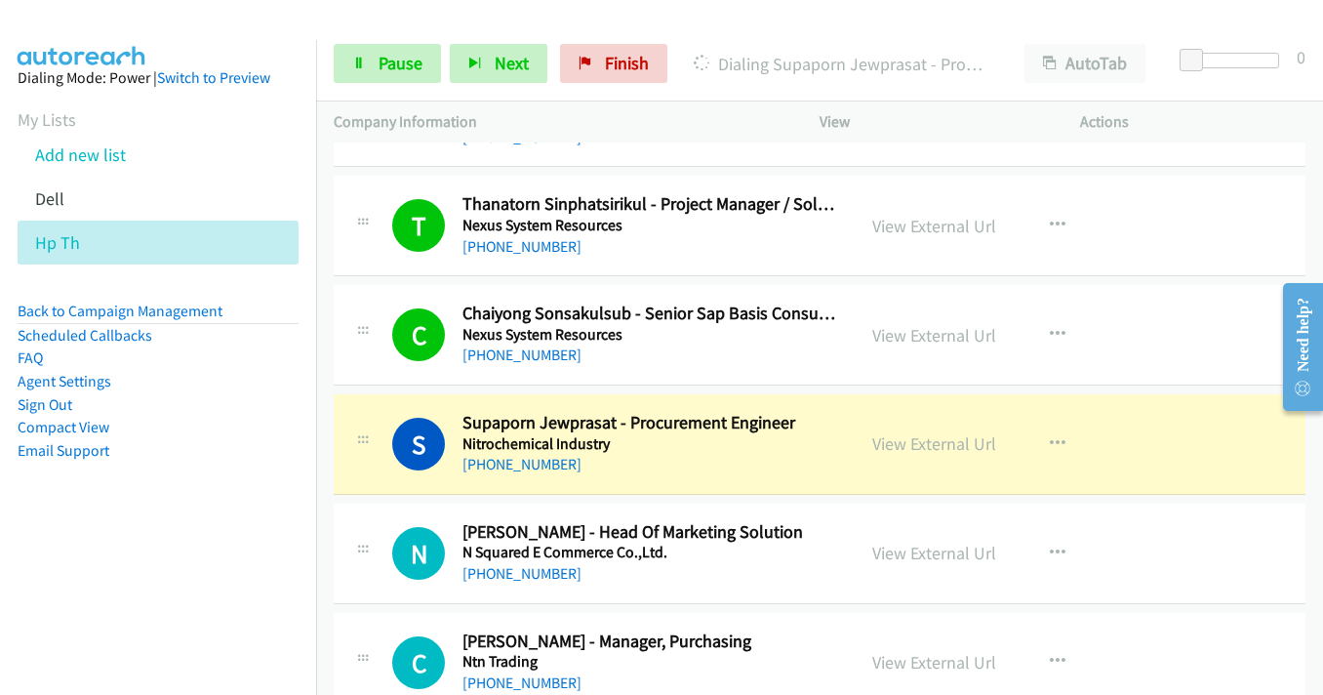
scroll to position [12878, 0]
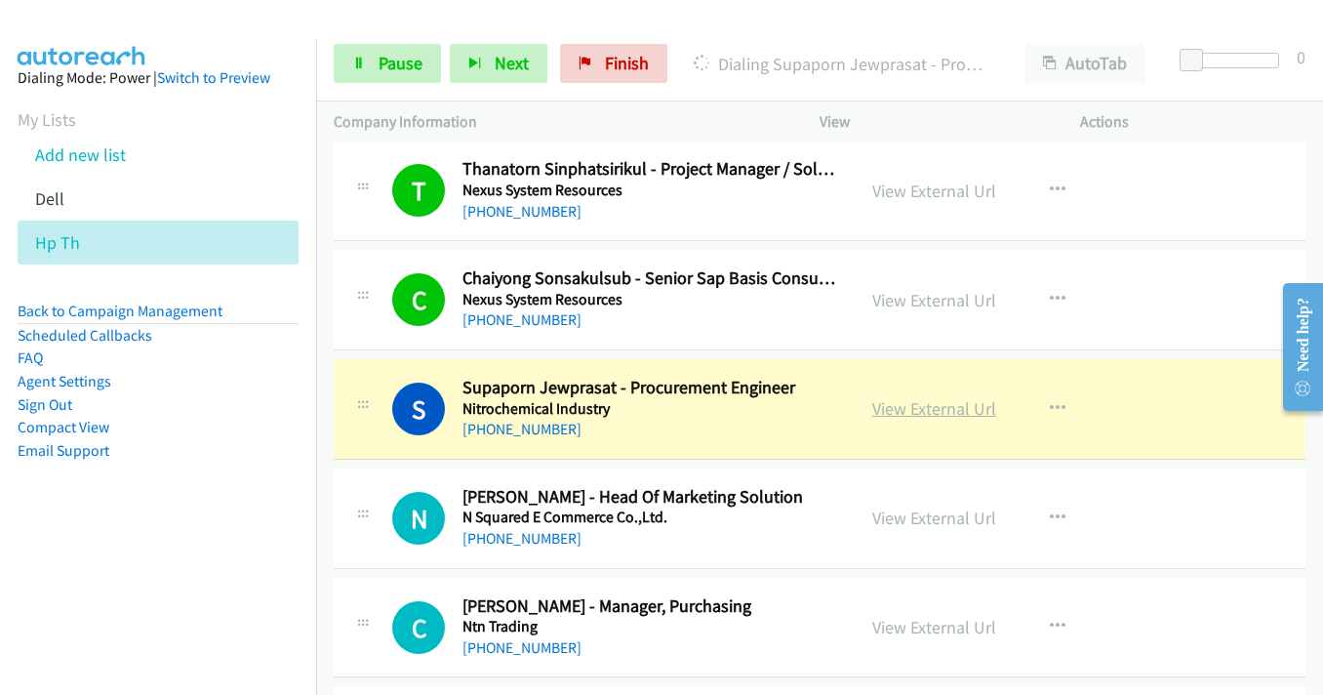
click at [912, 402] on link "View External Url" at bounding box center [934, 408] width 124 height 22
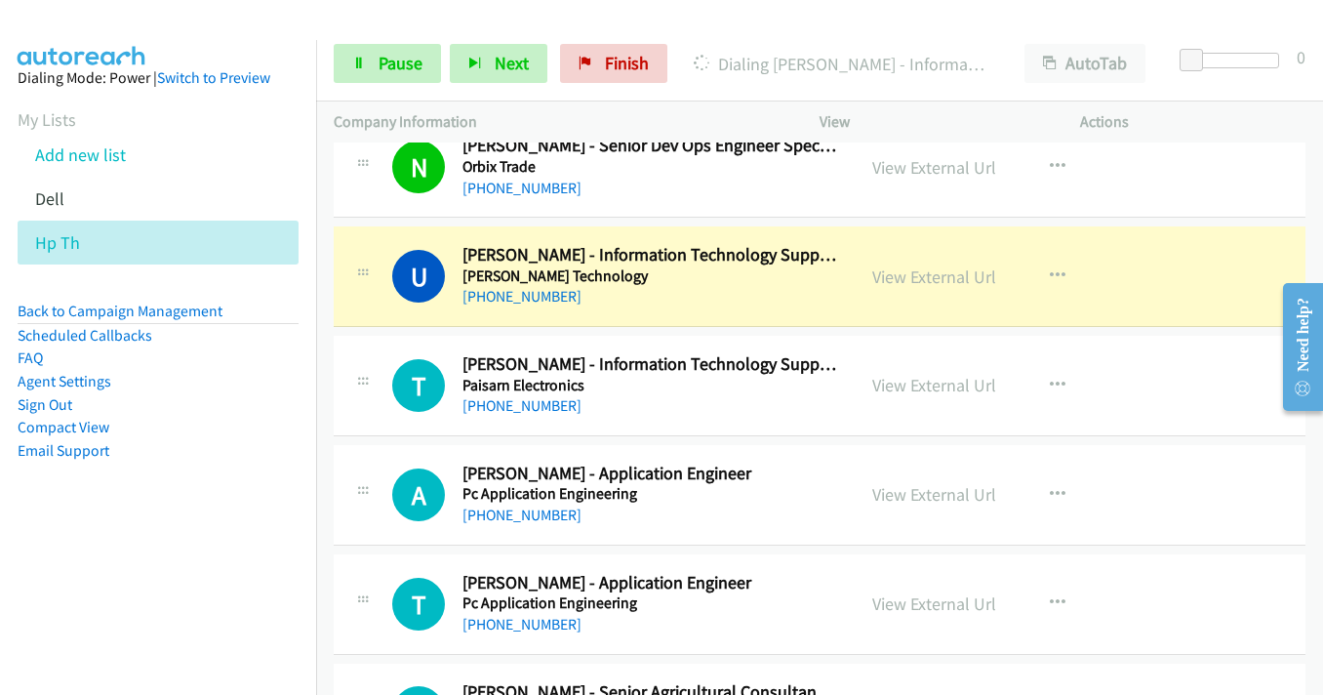
scroll to position [13464, 0]
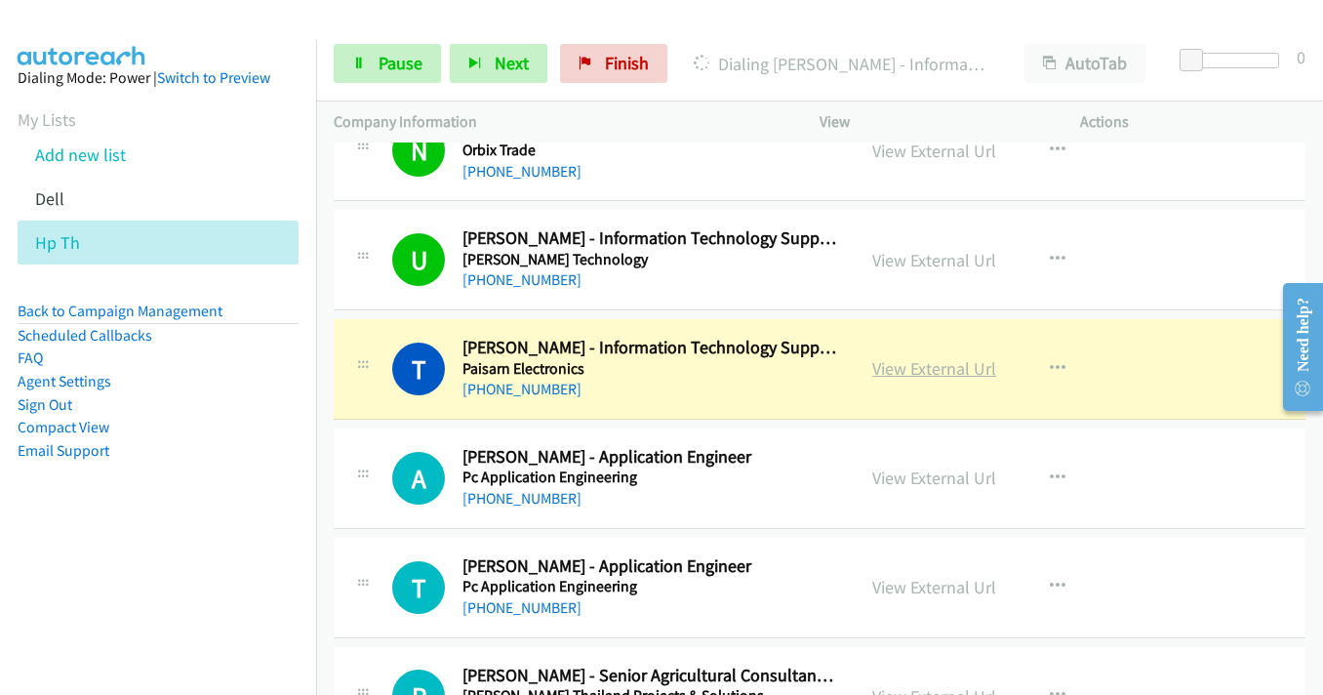
click at [946, 372] on link "View External Url" at bounding box center [934, 368] width 124 height 22
click at [360, 73] on link "Pause" at bounding box center [387, 63] width 107 height 39
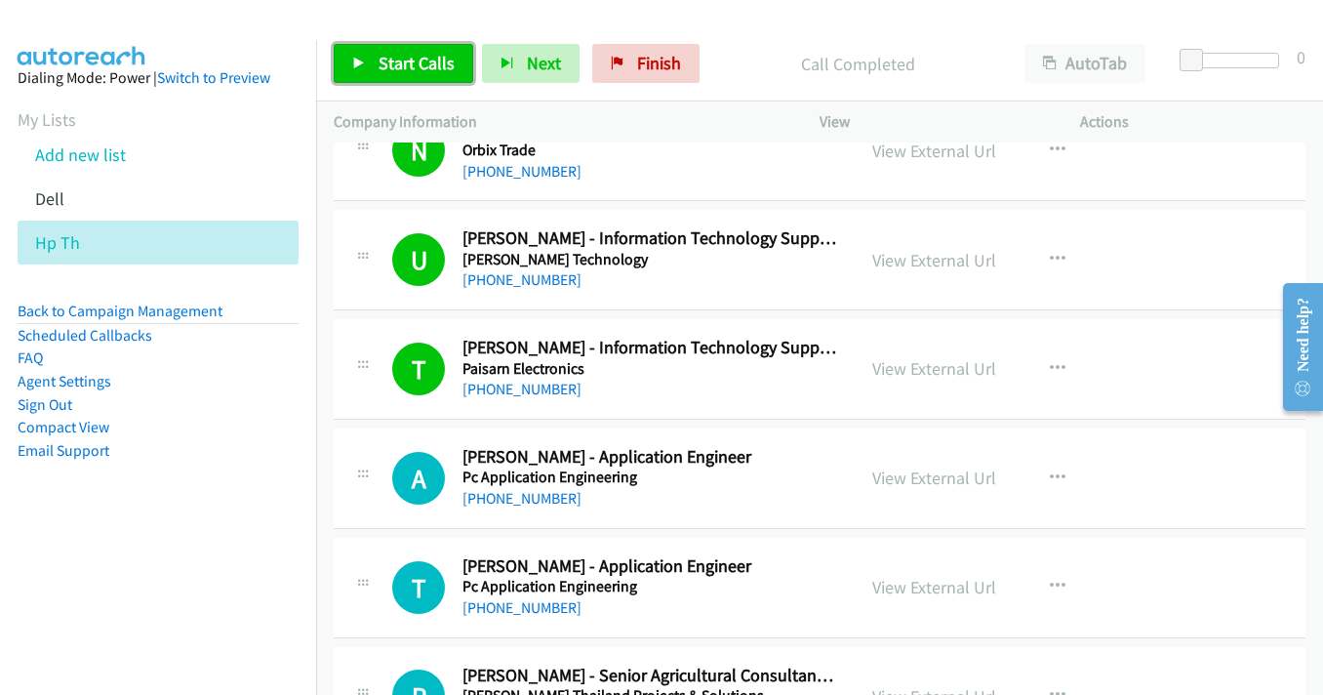
click at [377, 65] on link "Start Calls" at bounding box center [404, 63] width 140 height 39
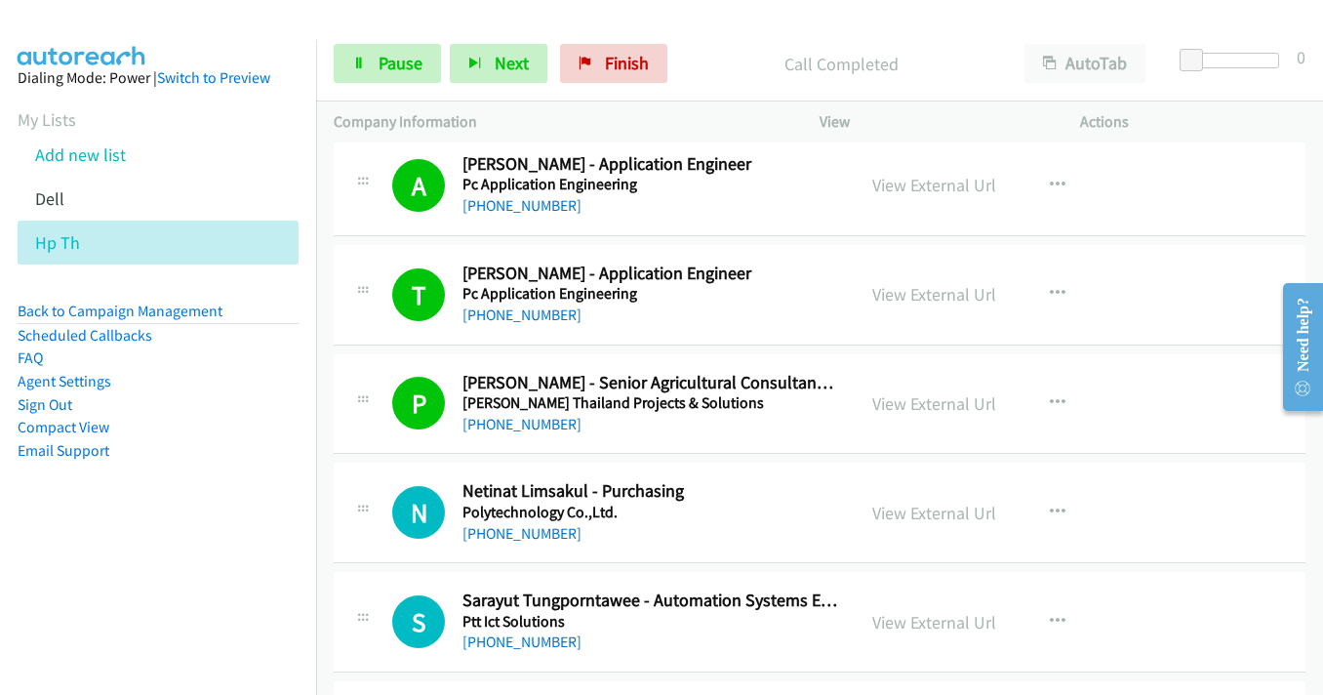
scroll to position [13952, 0]
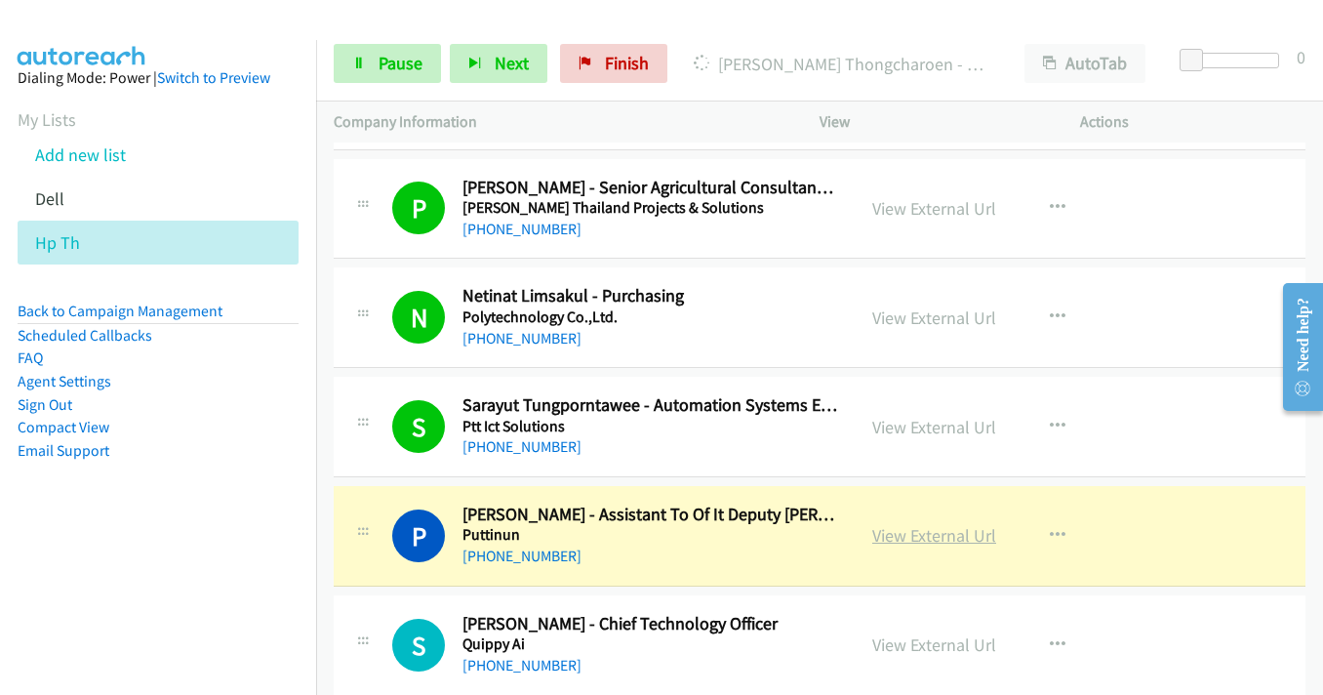
click at [914, 529] on link "View External Url" at bounding box center [934, 535] width 124 height 22
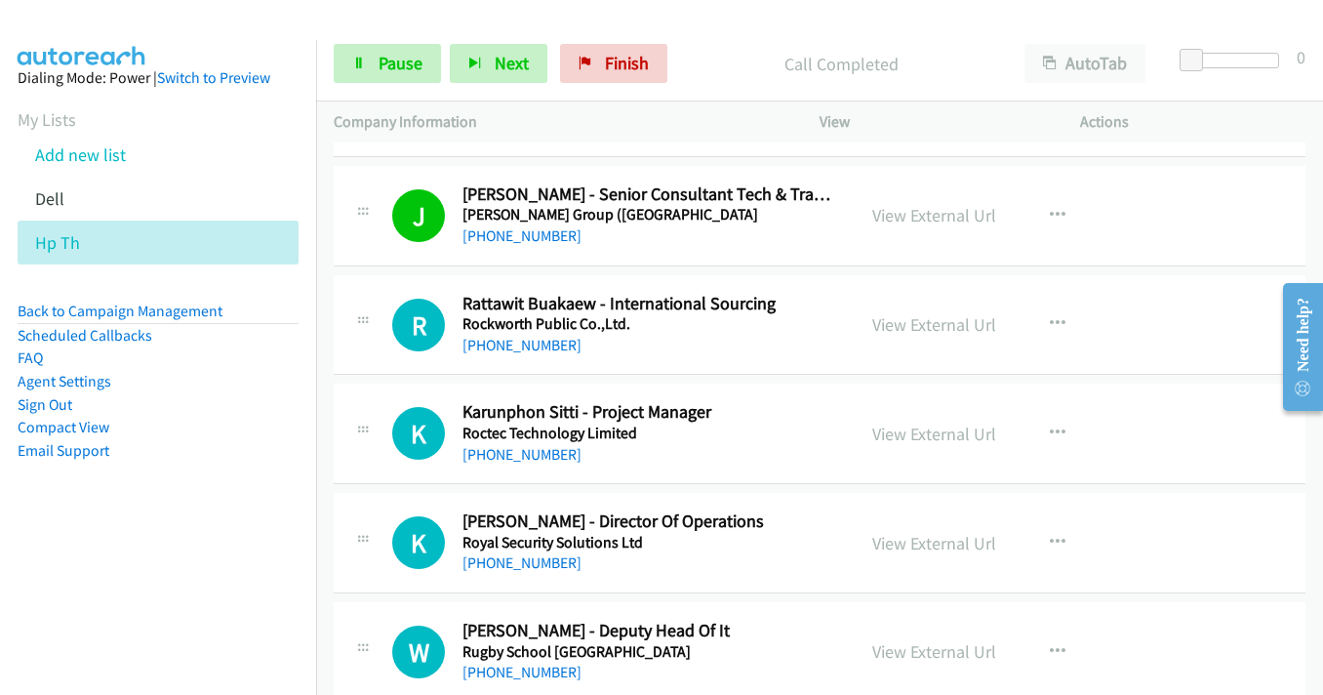
scroll to position [14927, 0]
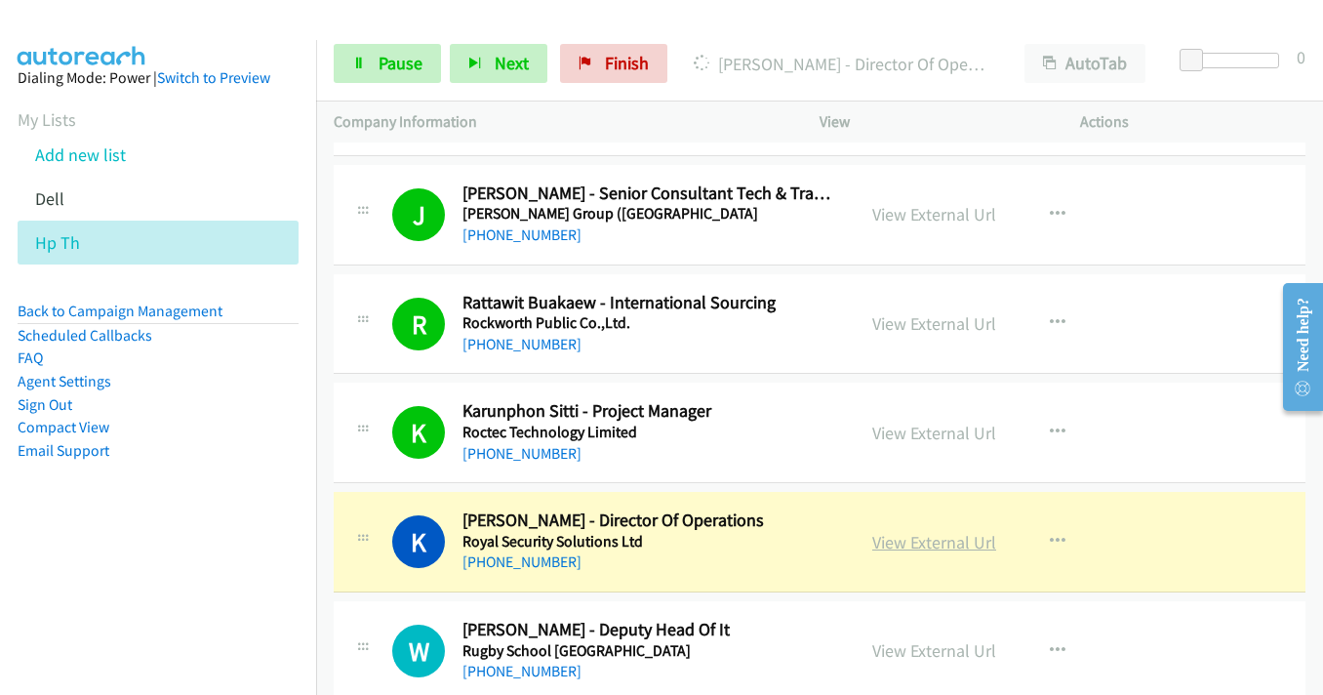
click at [901, 546] on link "View External Url" at bounding box center [934, 542] width 124 height 22
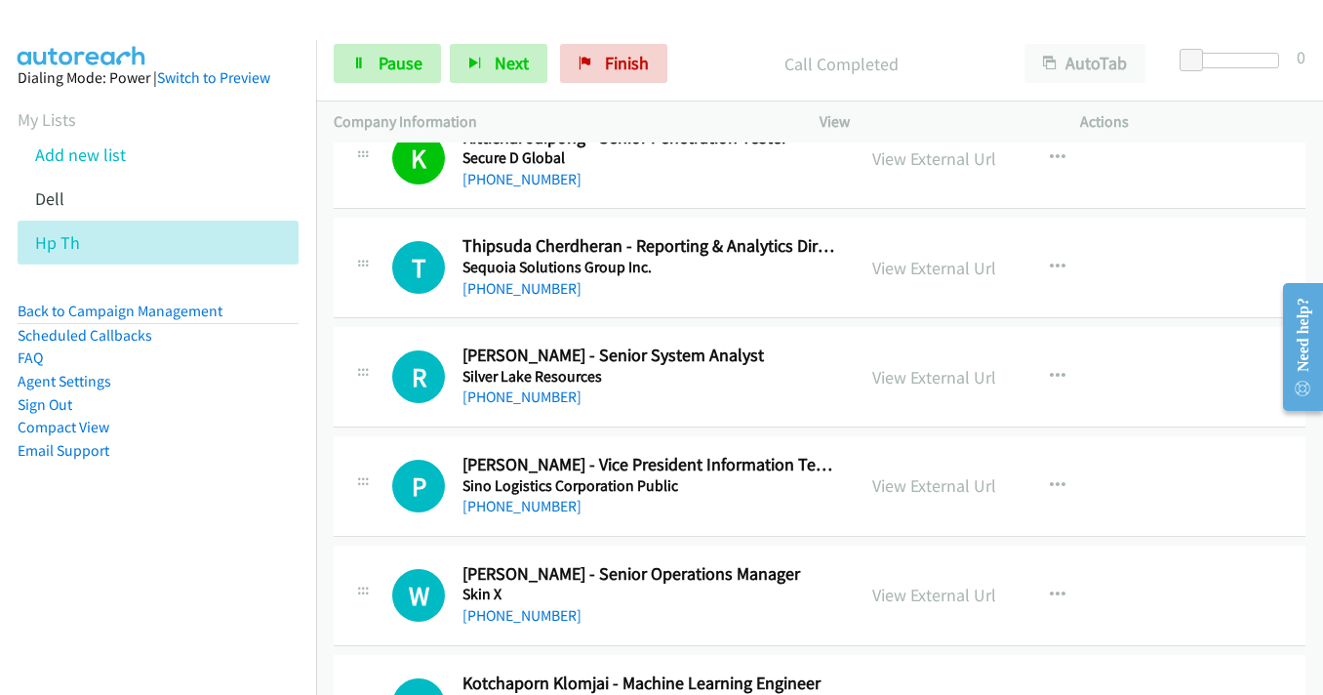
scroll to position [16293, 0]
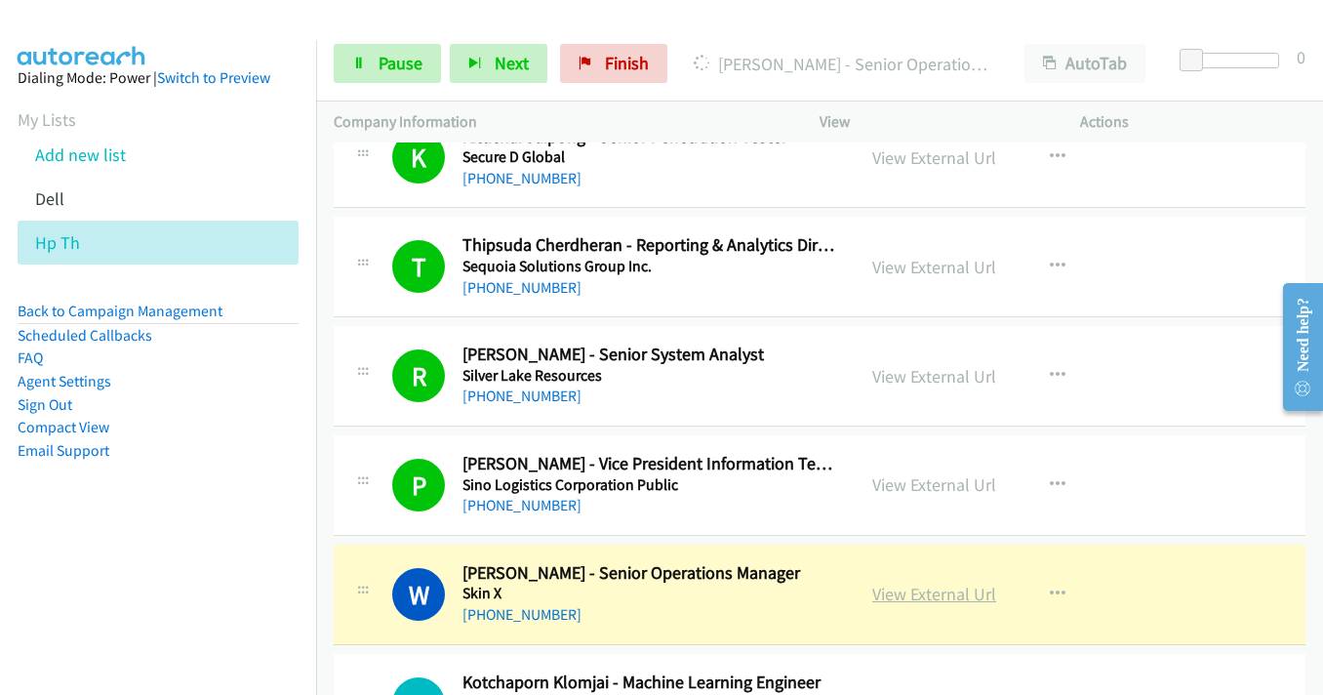
click at [912, 596] on link "View External Url" at bounding box center [934, 593] width 124 height 22
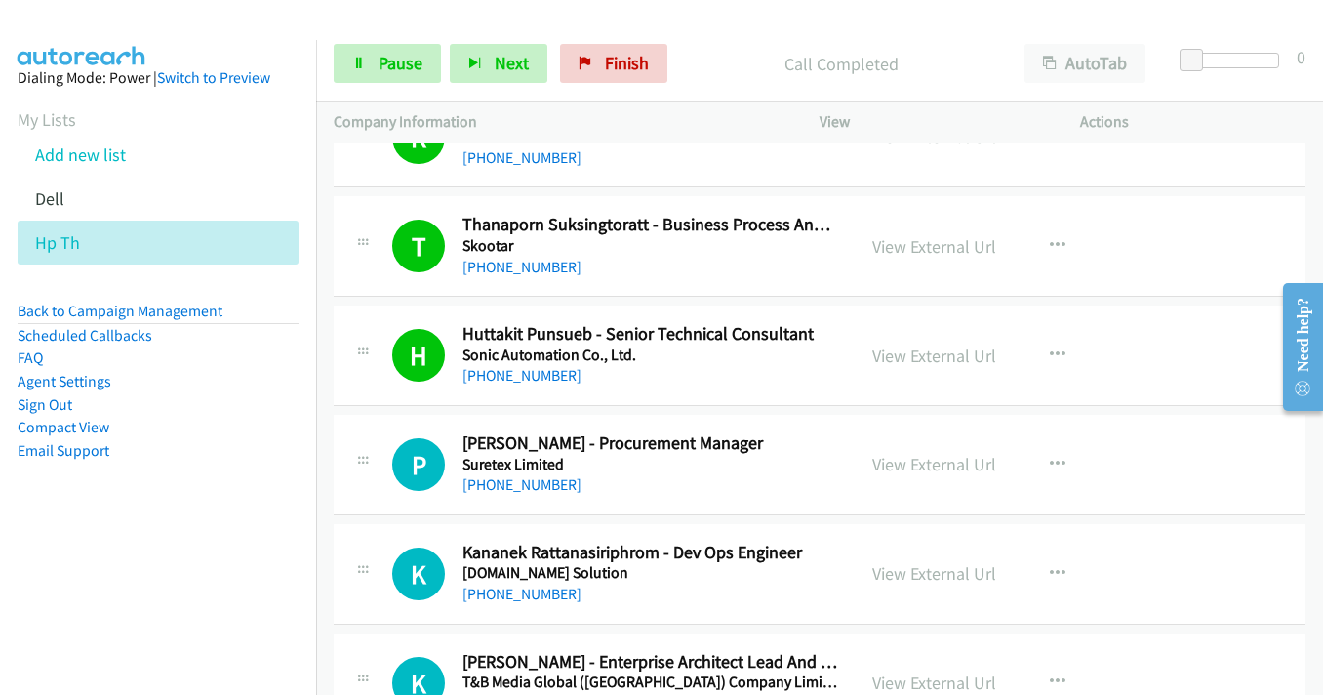
scroll to position [16878, 0]
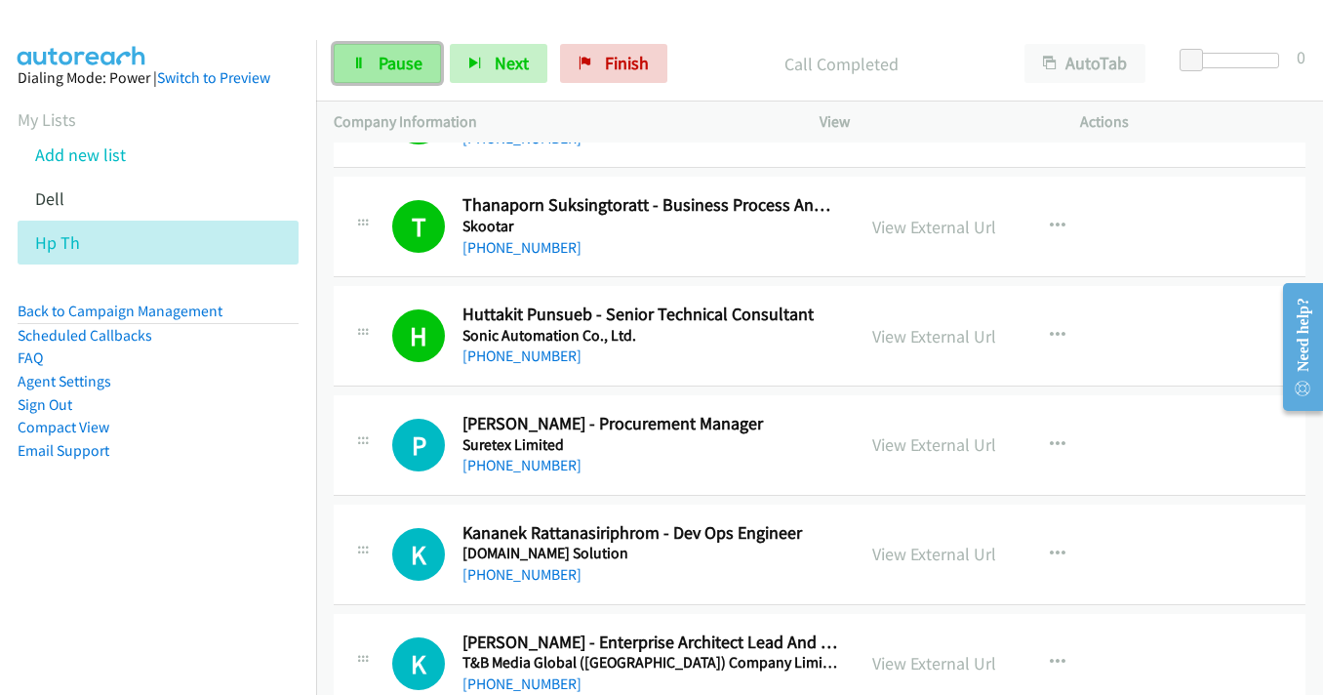
click at [361, 69] on link "Pause" at bounding box center [387, 63] width 107 height 39
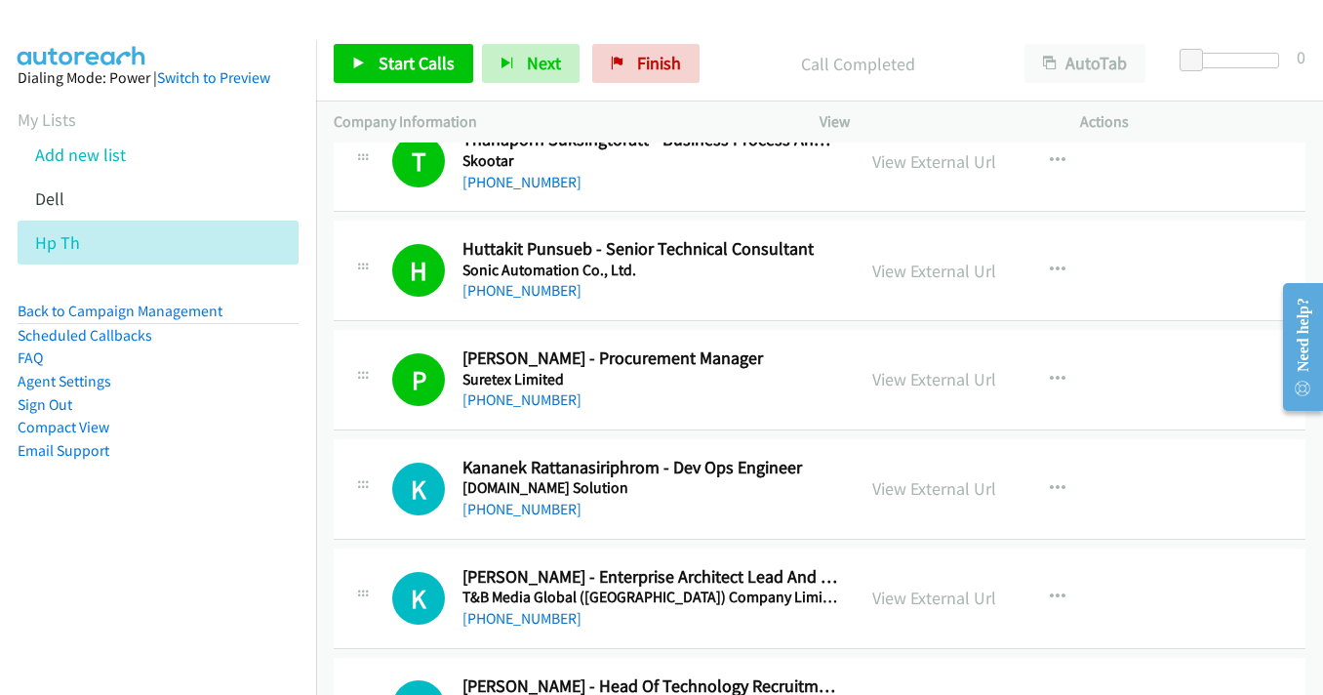
scroll to position [16976, 0]
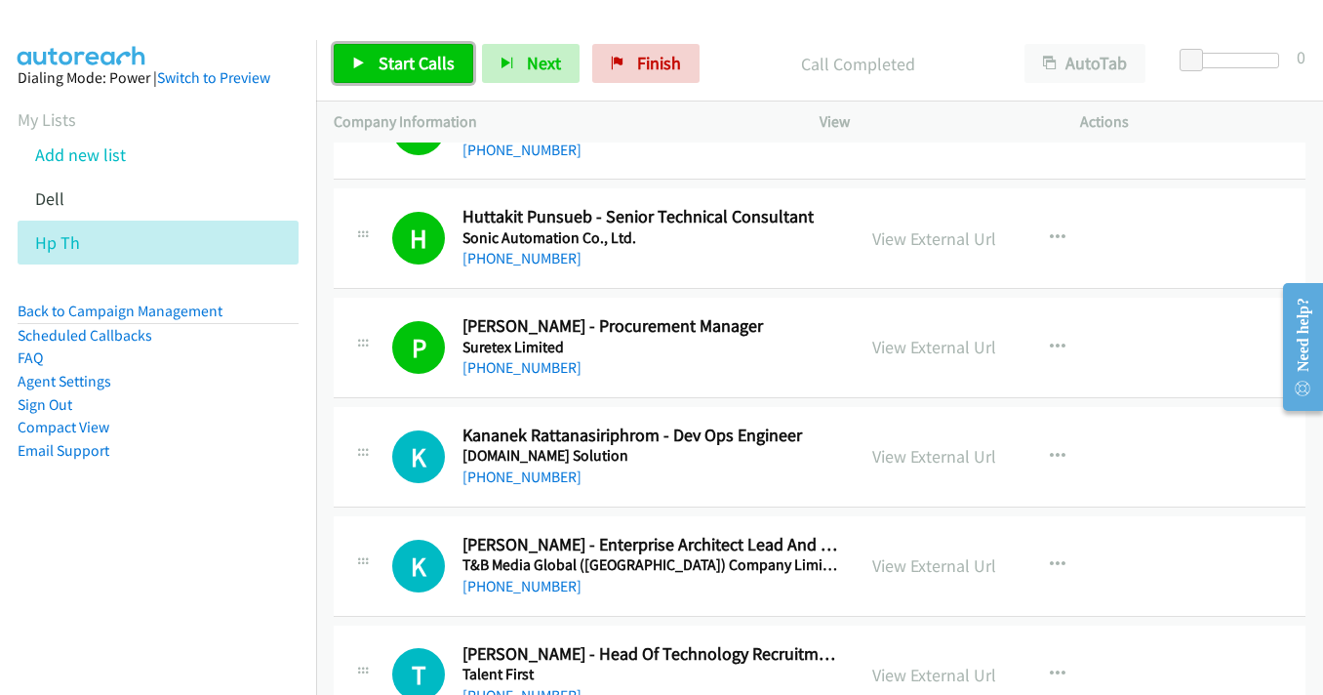
click at [381, 55] on span "Start Calls" at bounding box center [417, 63] width 76 height 22
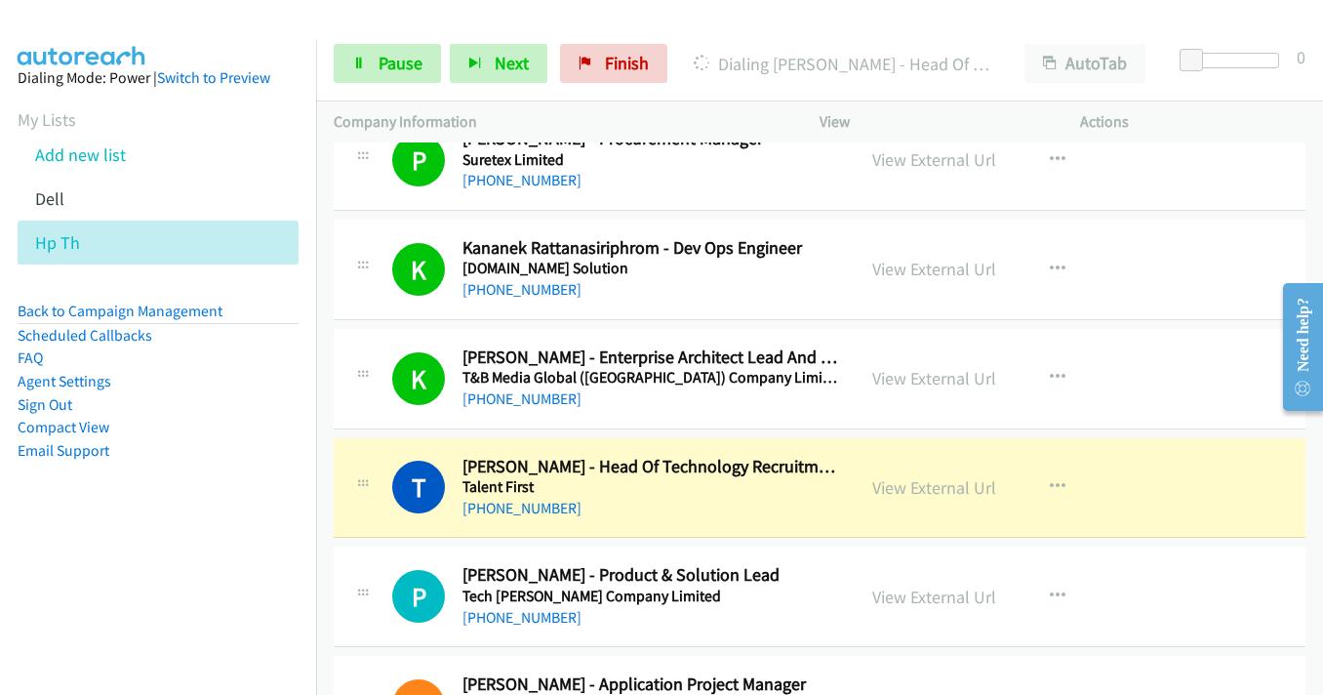
scroll to position [17171, 0]
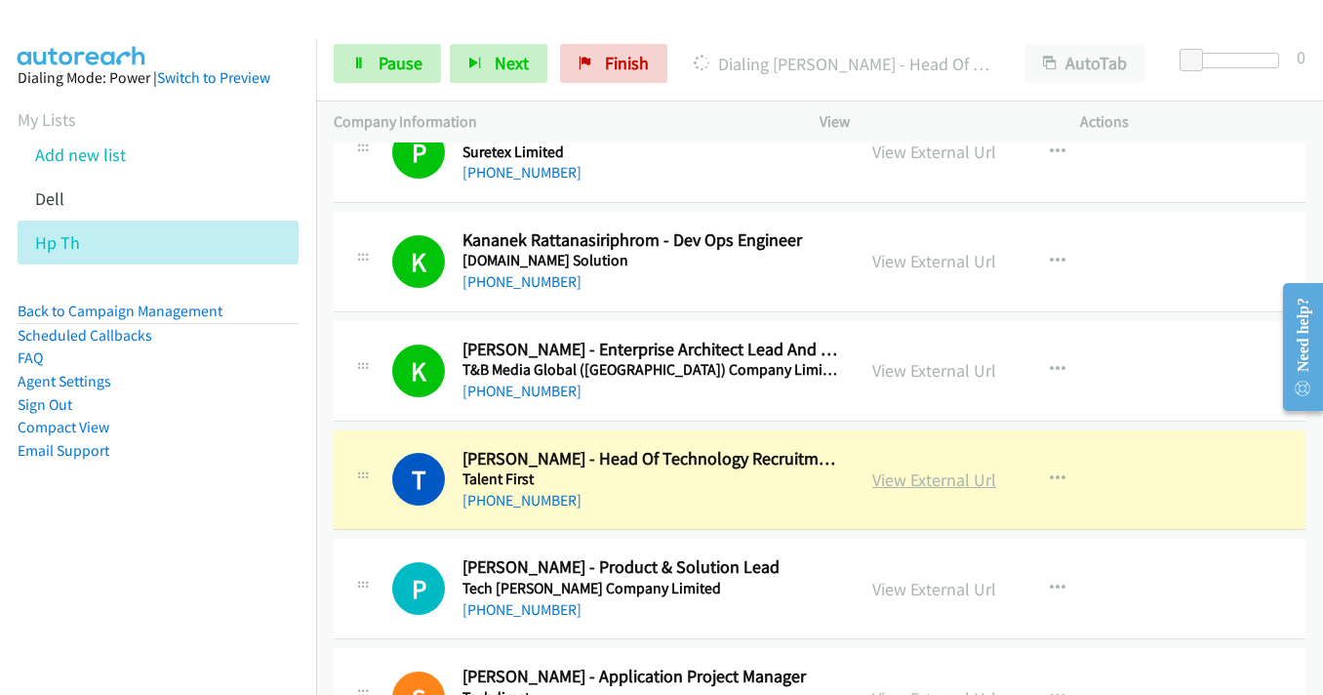
click at [909, 476] on link "View External Url" at bounding box center [934, 479] width 124 height 22
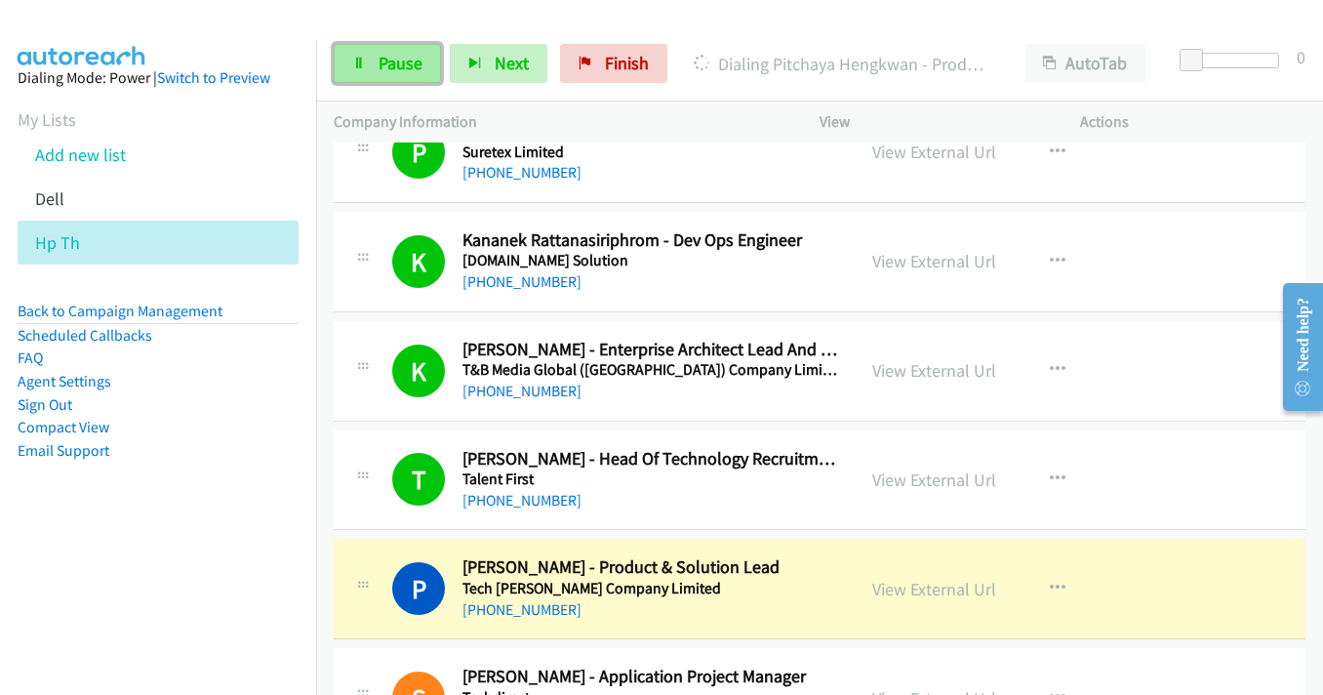
drag, startPoint x: 359, startPoint y: 72, endPoint x: 368, endPoint y: 61, distance: 13.9
click at [359, 72] on link "Pause" at bounding box center [387, 63] width 107 height 39
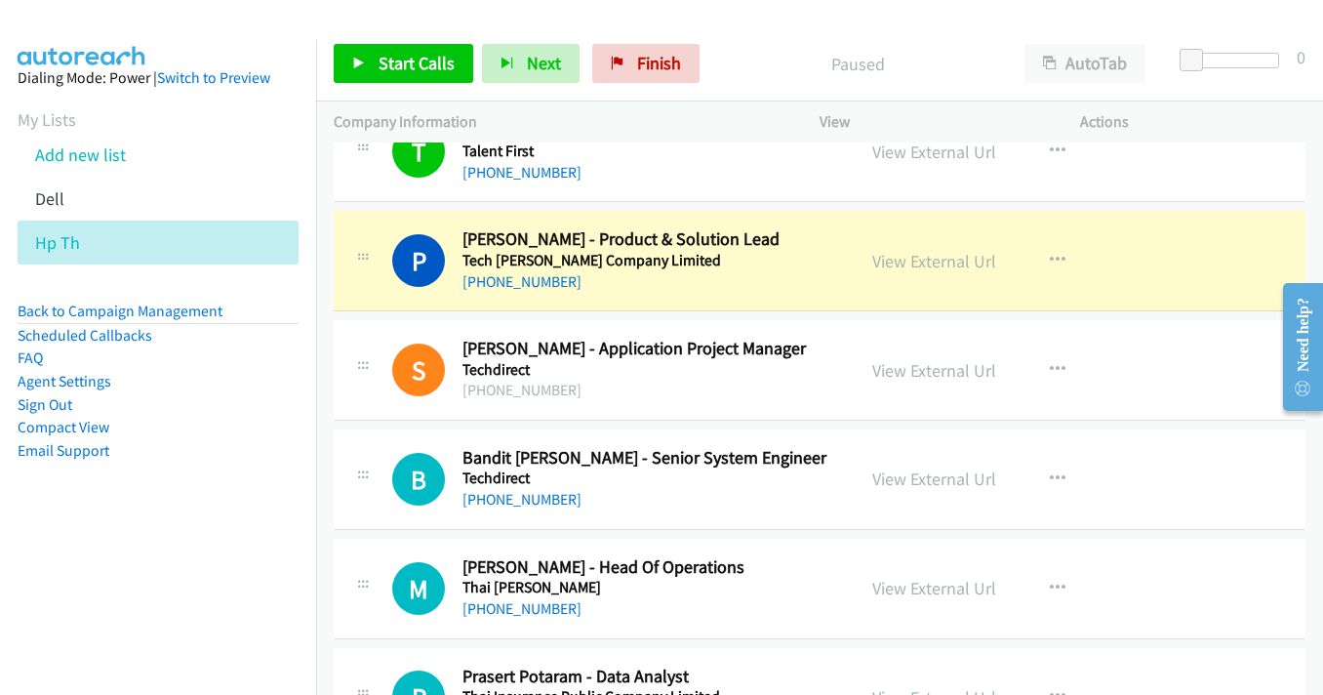
scroll to position [17464, 0]
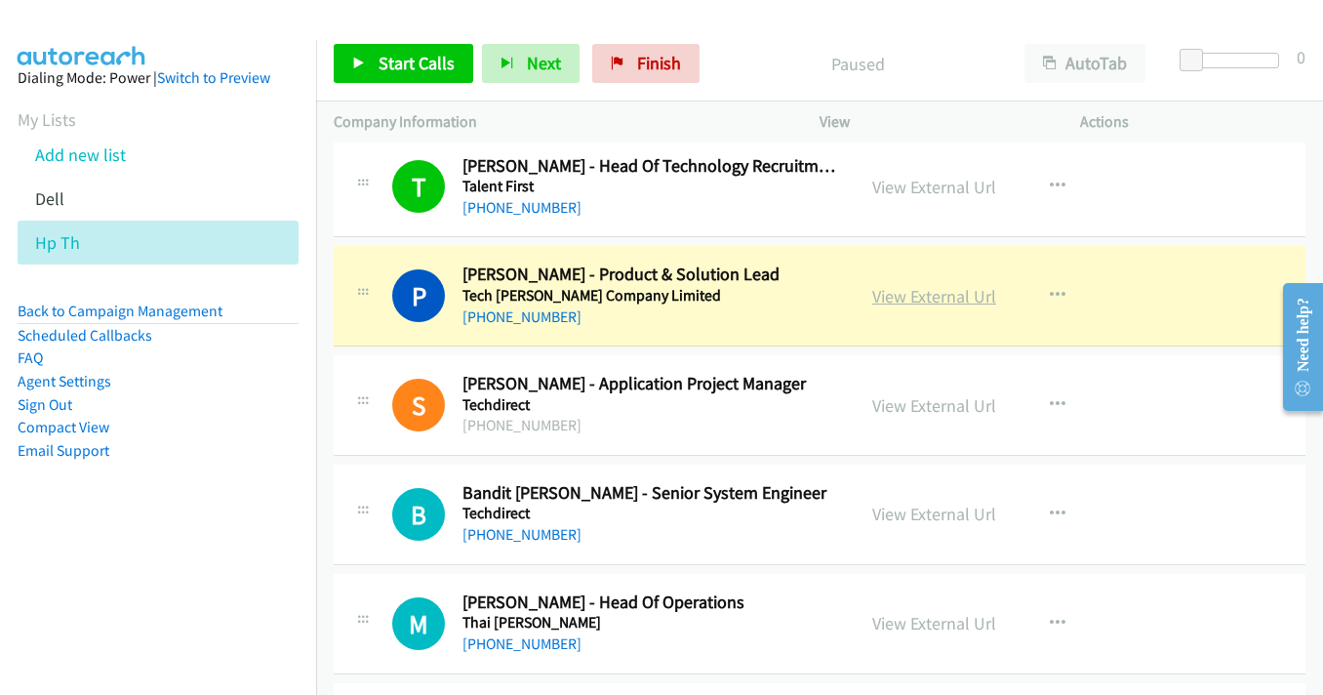
click at [887, 299] on link "View External Url" at bounding box center [934, 296] width 124 height 22
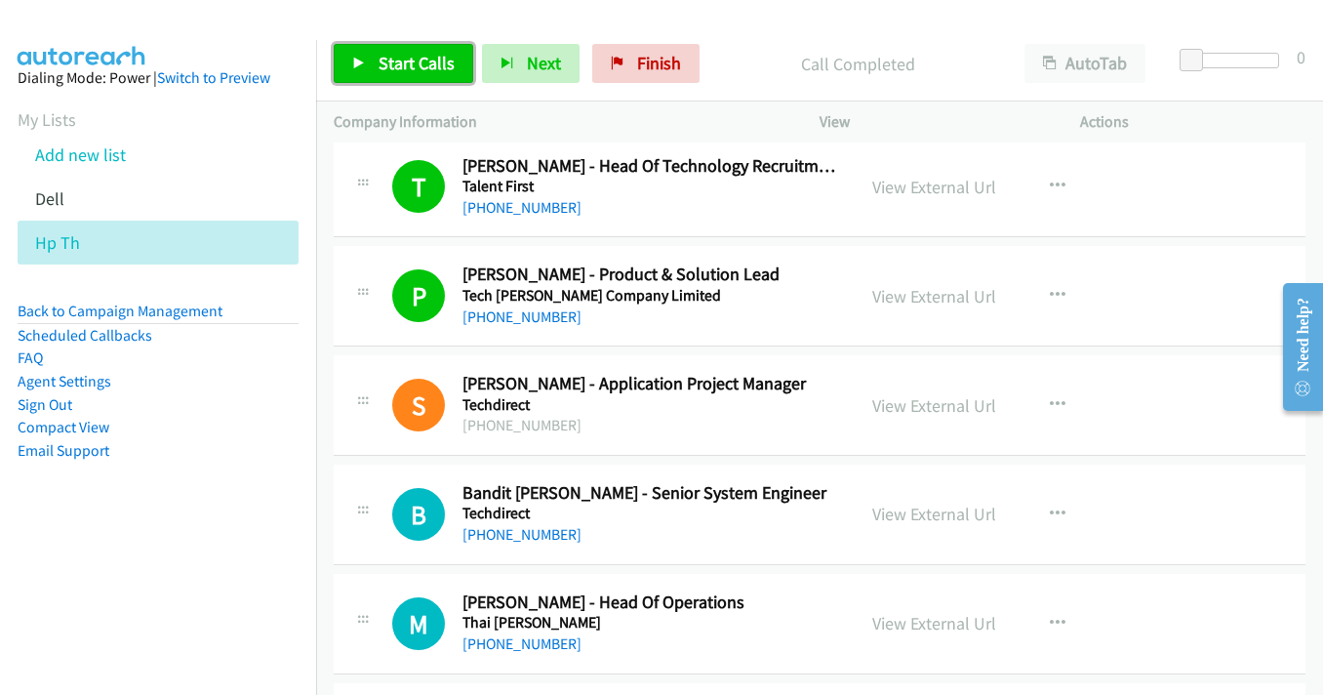
click at [423, 61] on span "Start Calls" at bounding box center [417, 63] width 76 height 22
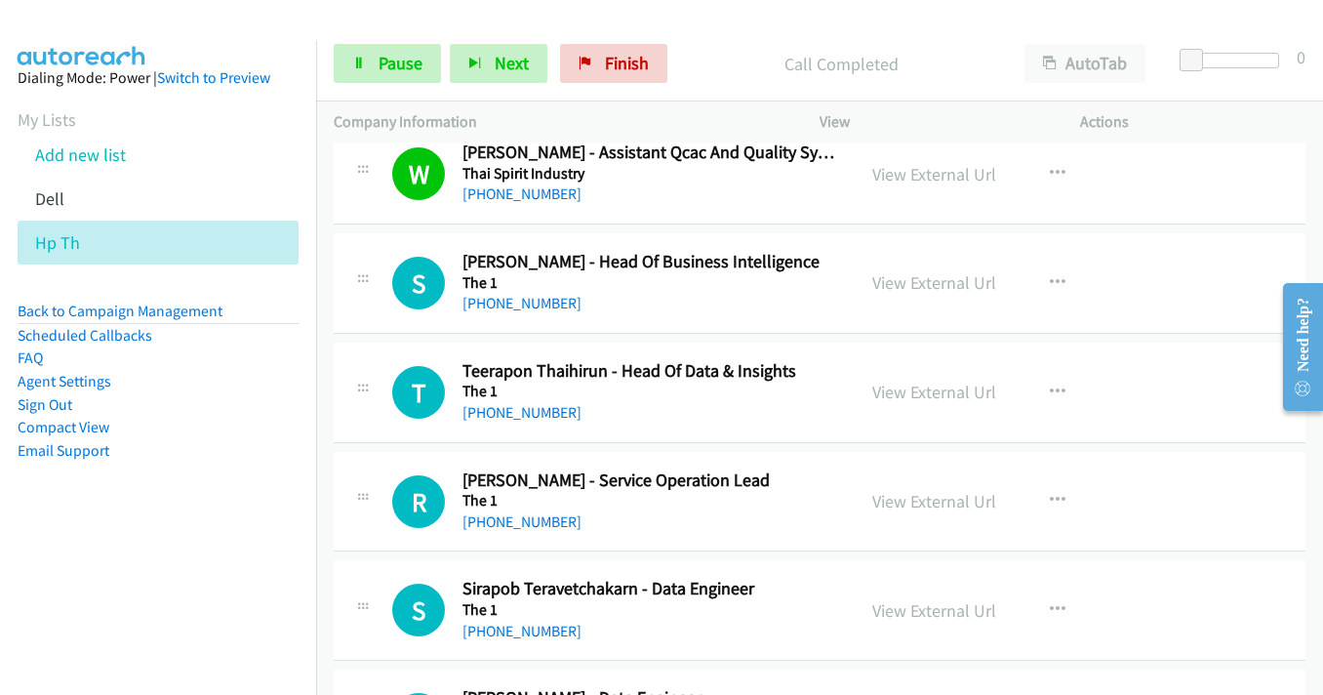
scroll to position [18244, 0]
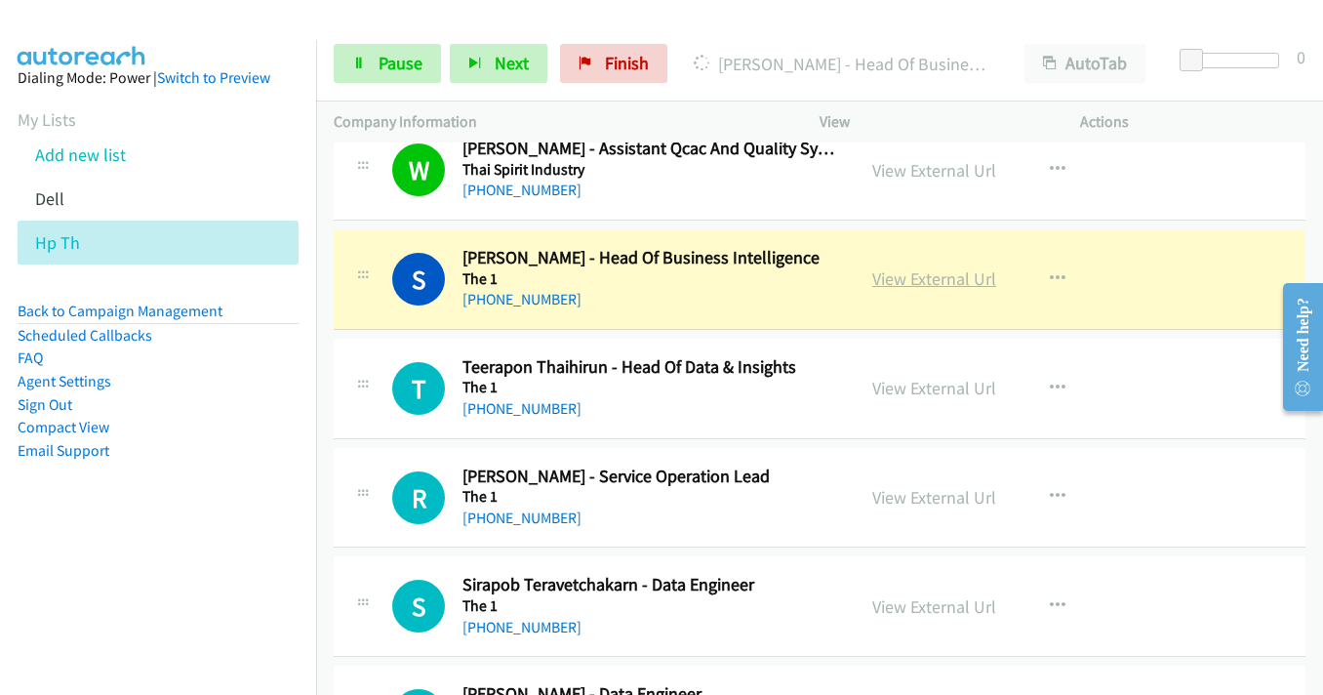
click at [919, 281] on link "View External Url" at bounding box center [934, 278] width 124 height 22
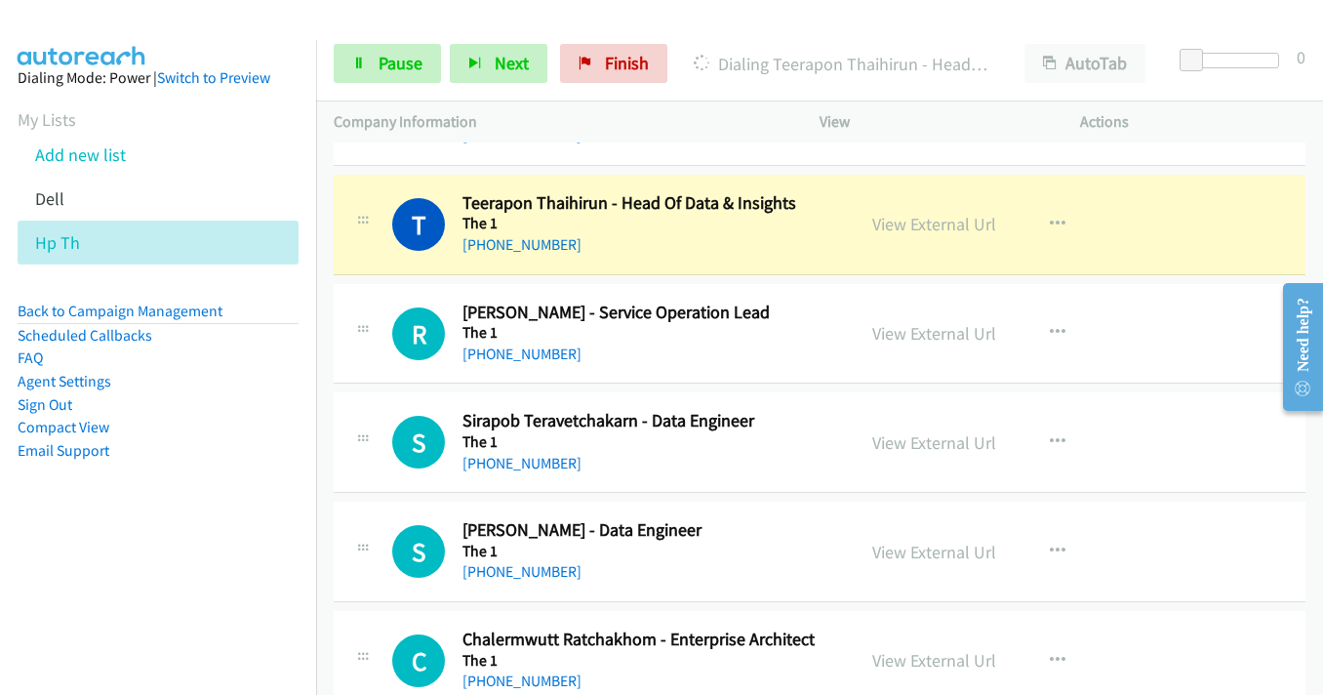
scroll to position [18439, 0]
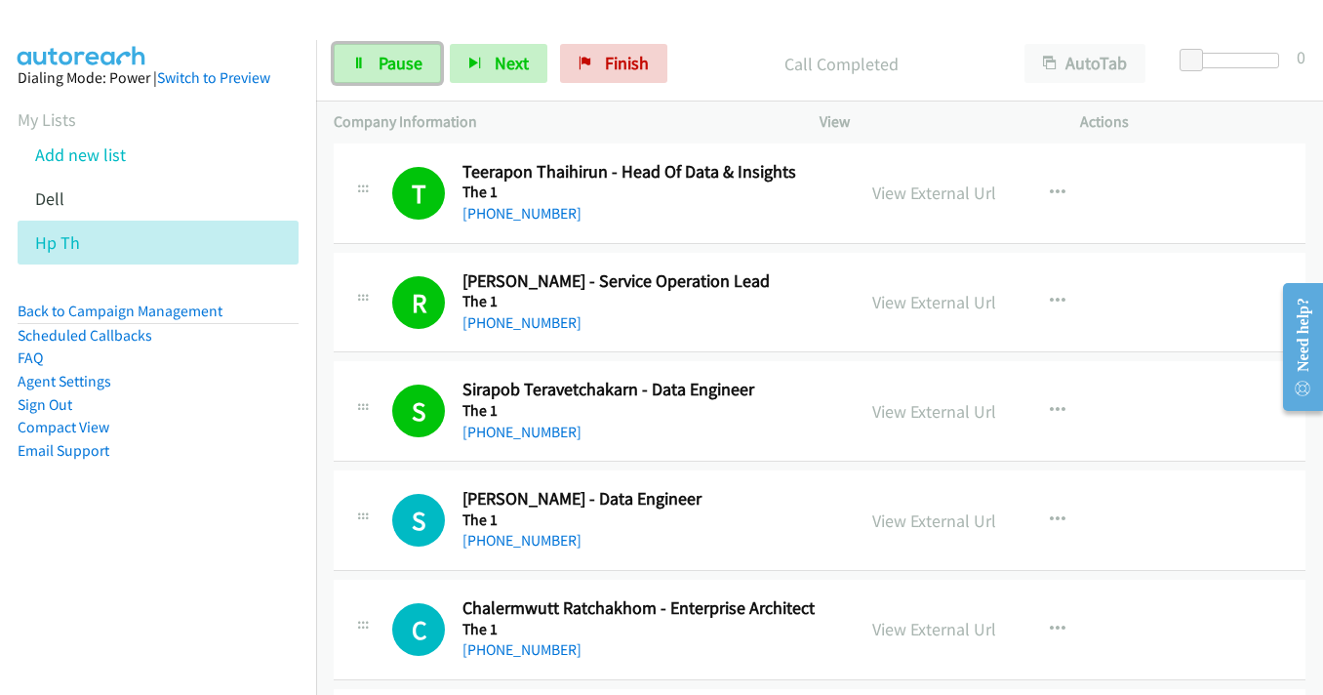
drag, startPoint x: 375, startPoint y: 60, endPoint x: 494, endPoint y: 108, distance: 128.6
click at [374, 59] on link "Pause" at bounding box center [387, 63] width 107 height 39
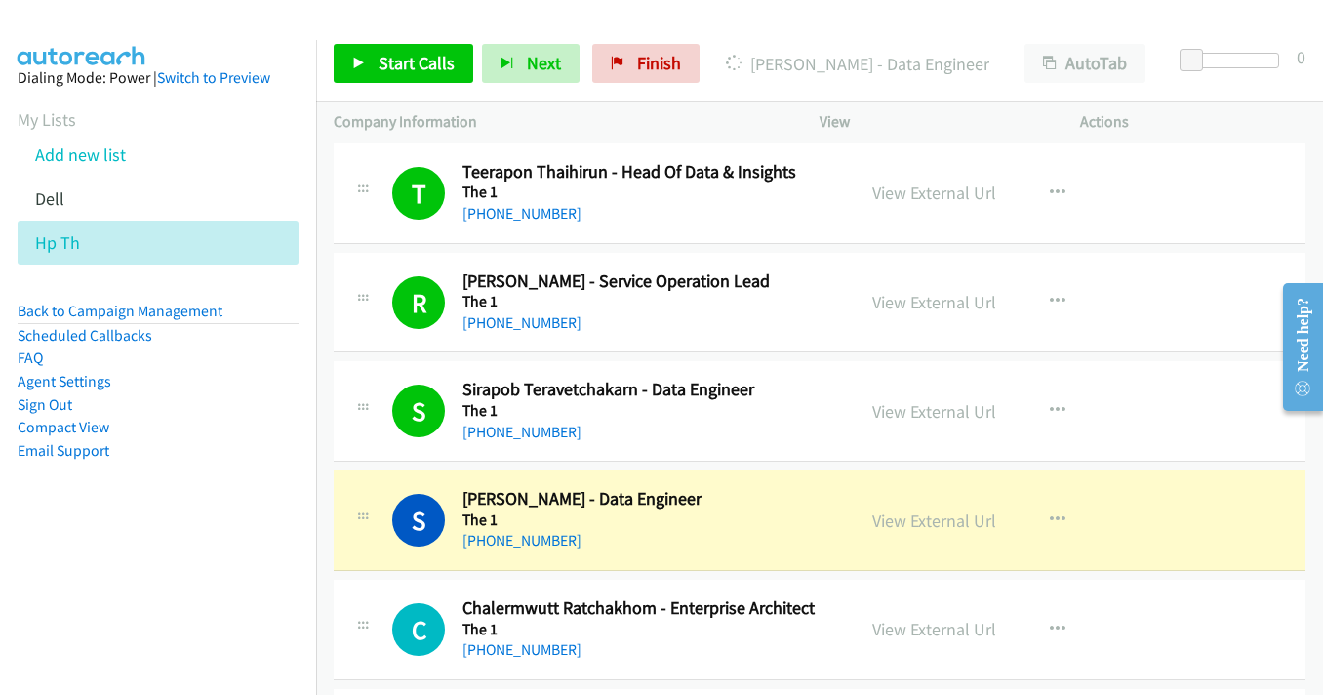
scroll to position [18635, 0]
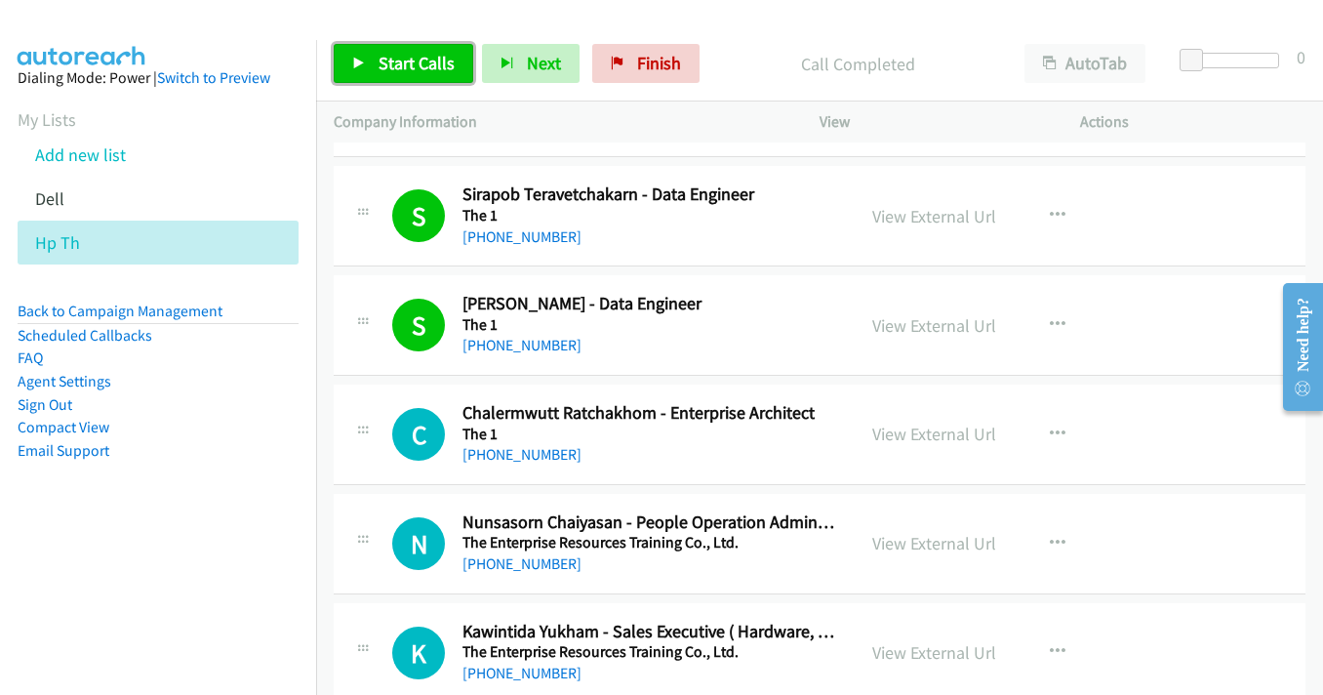
click at [375, 49] on link "Start Calls" at bounding box center [404, 63] width 140 height 39
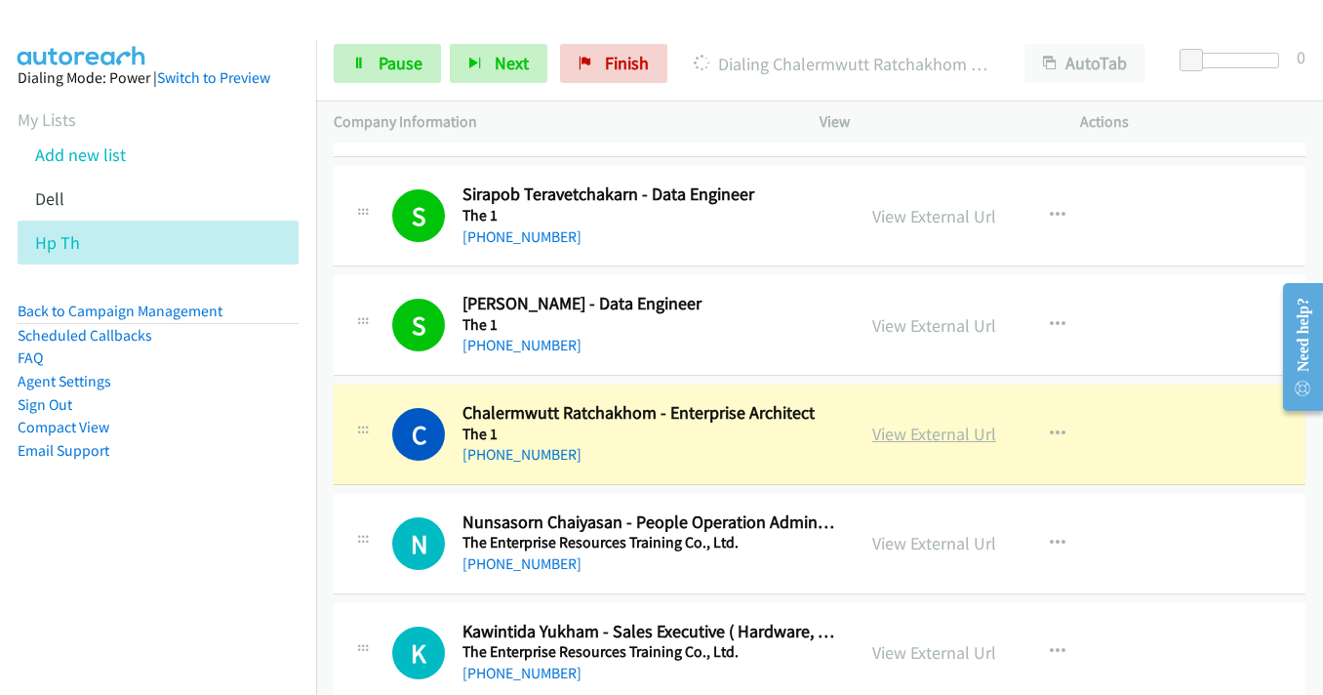
click at [928, 437] on link "View External Url" at bounding box center [934, 433] width 124 height 22
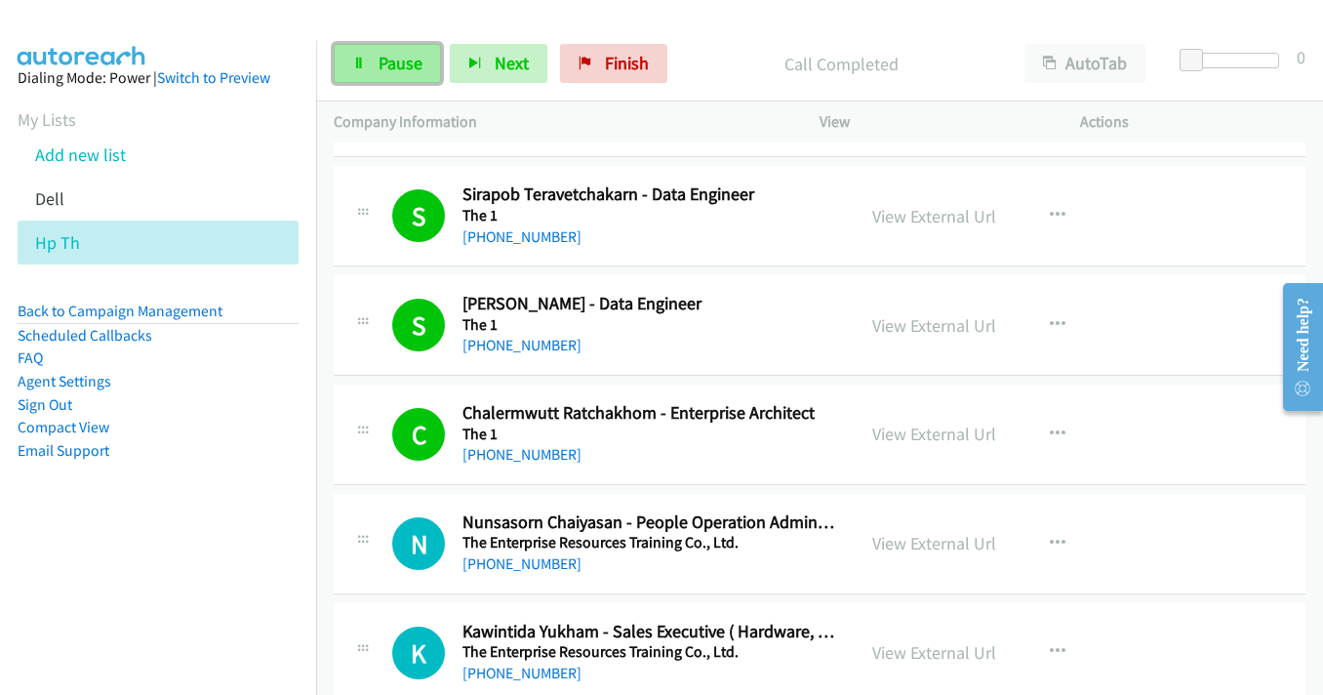
click at [369, 61] on link "Pause" at bounding box center [387, 63] width 107 height 39
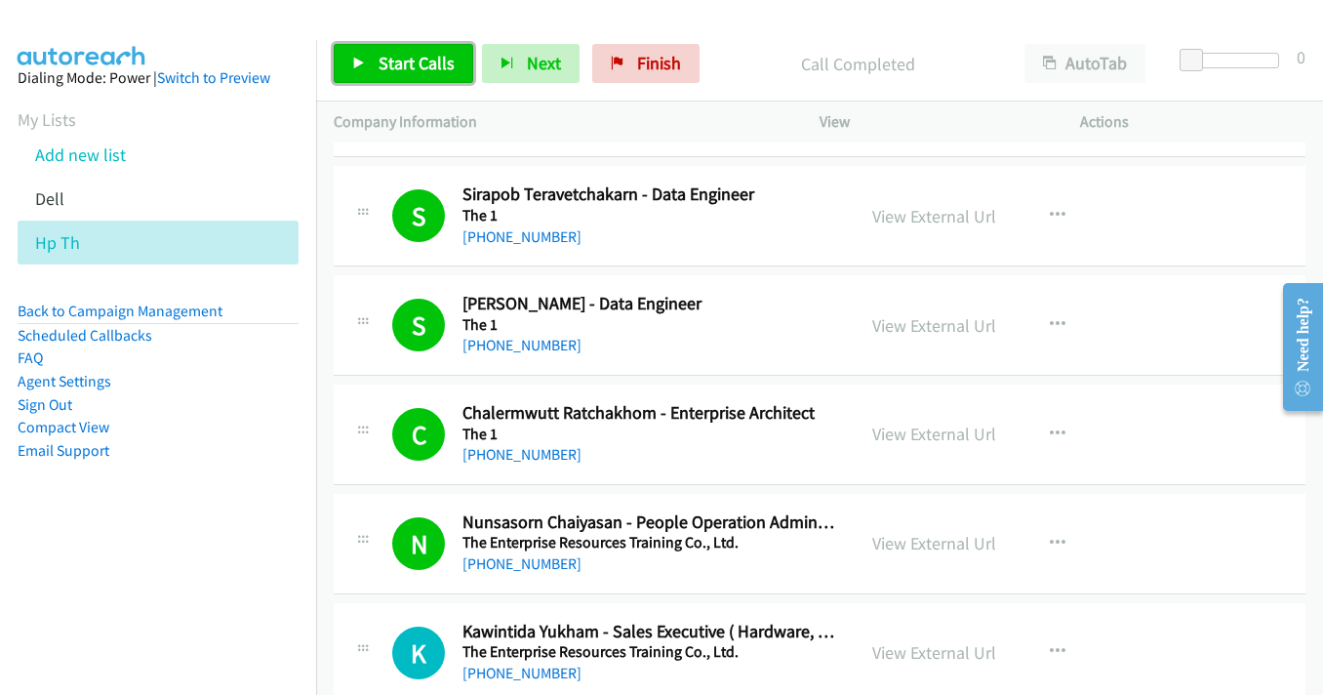
click at [370, 69] on link "Start Calls" at bounding box center [404, 63] width 140 height 39
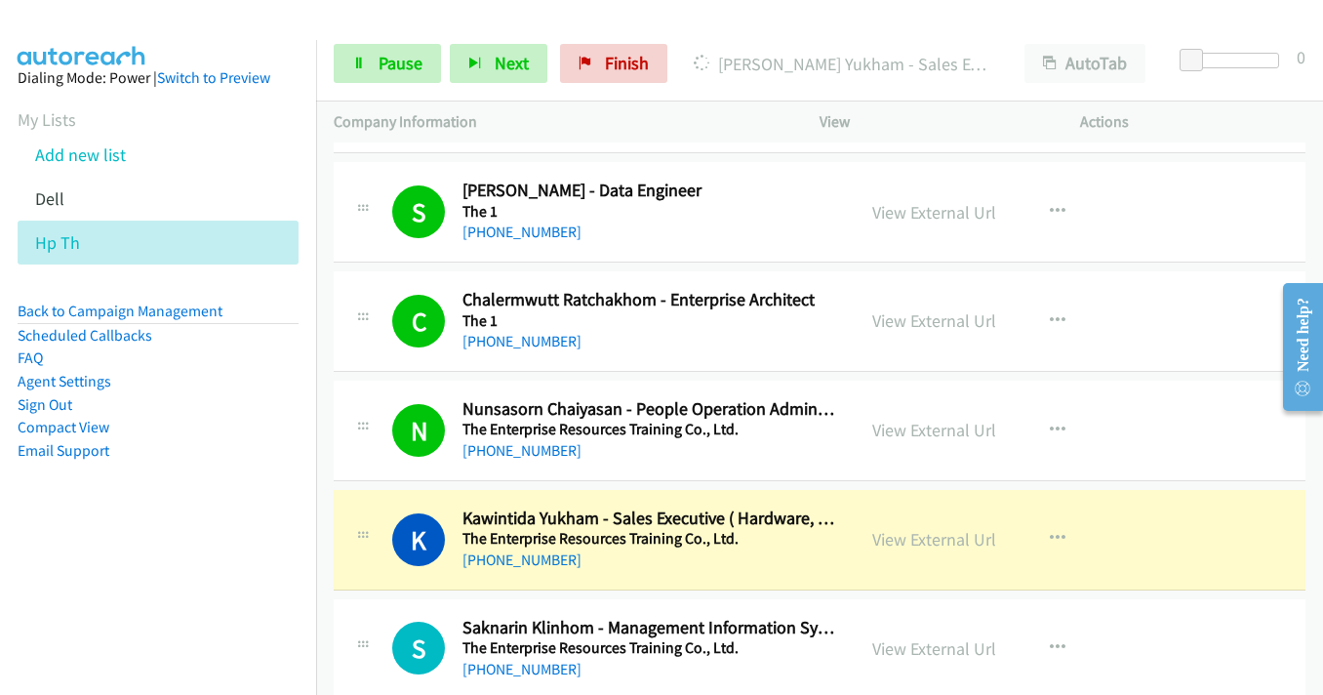
scroll to position [18927, 0]
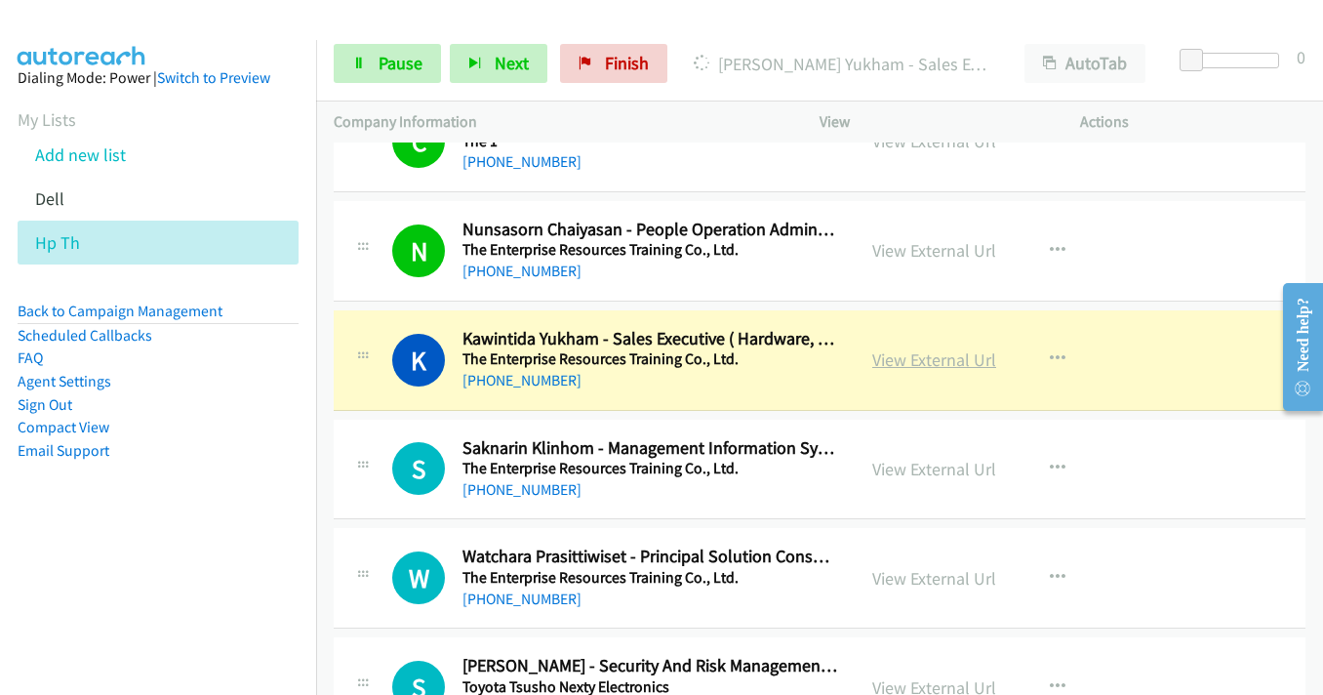
click at [928, 360] on link "View External Url" at bounding box center [934, 359] width 124 height 22
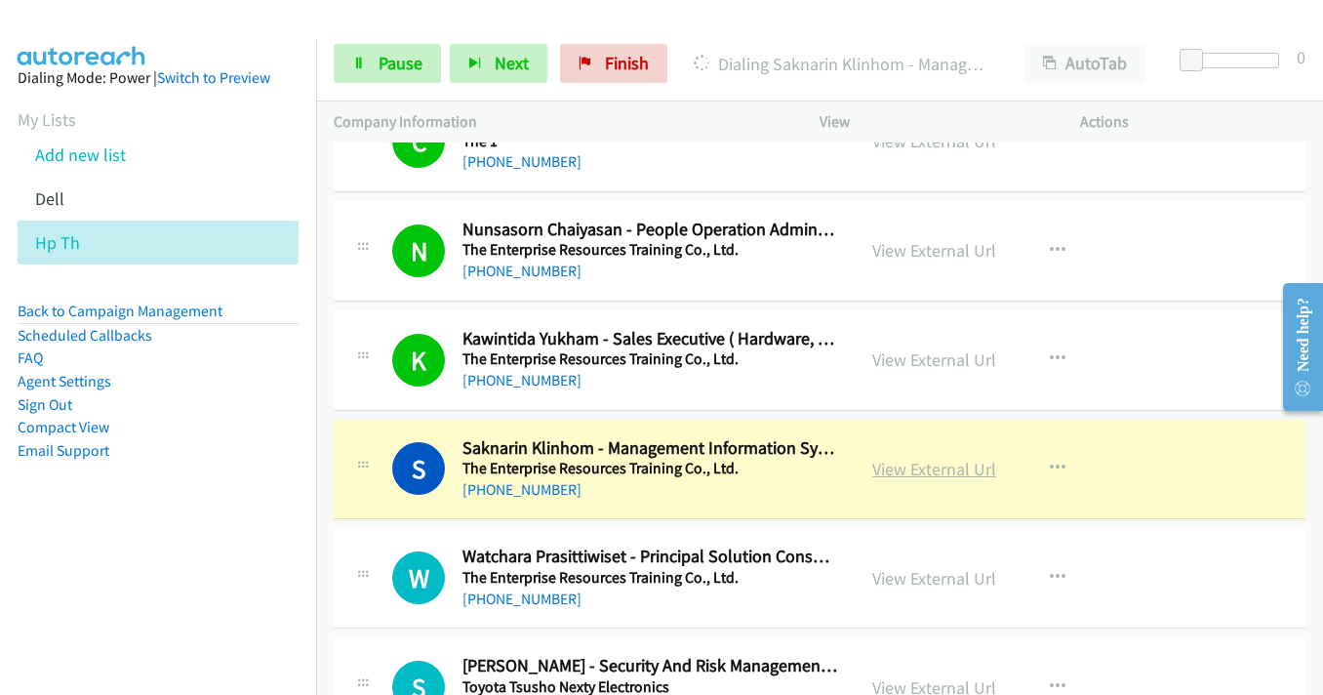
click at [937, 470] on link "View External Url" at bounding box center [934, 469] width 124 height 22
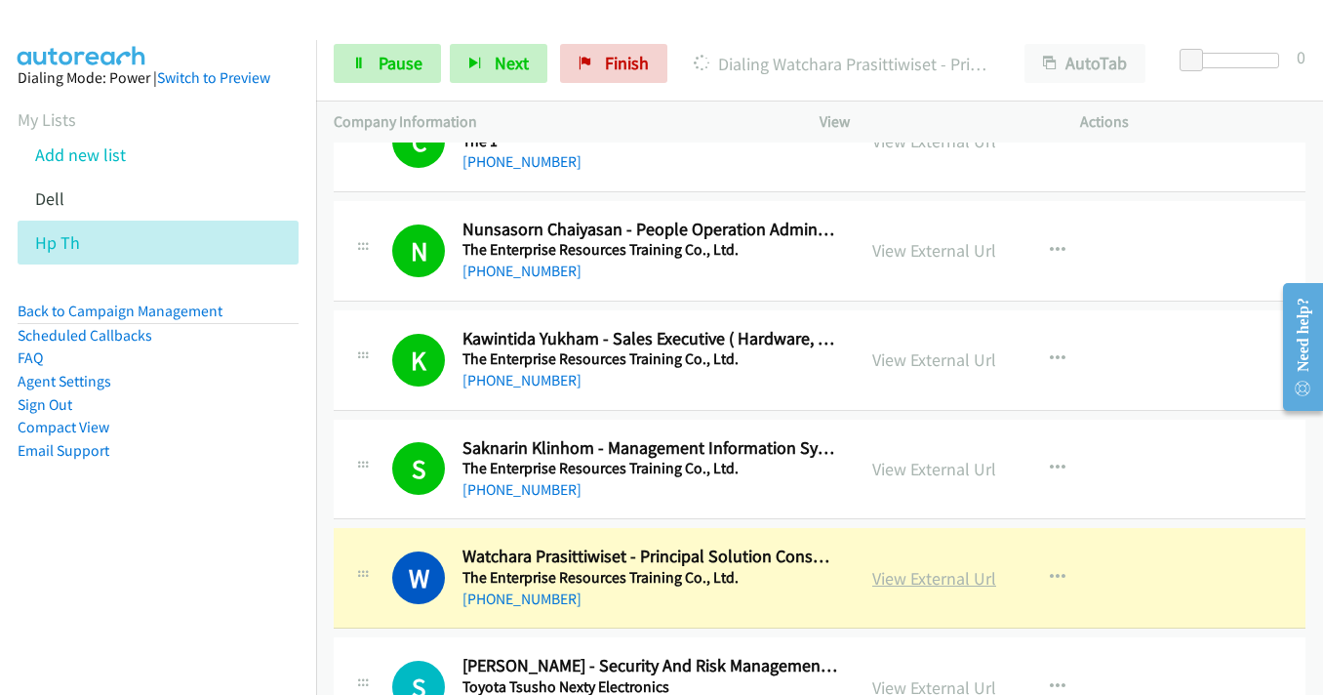
click at [950, 578] on link "View External Url" at bounding box center [934, 578] width 124 height 22
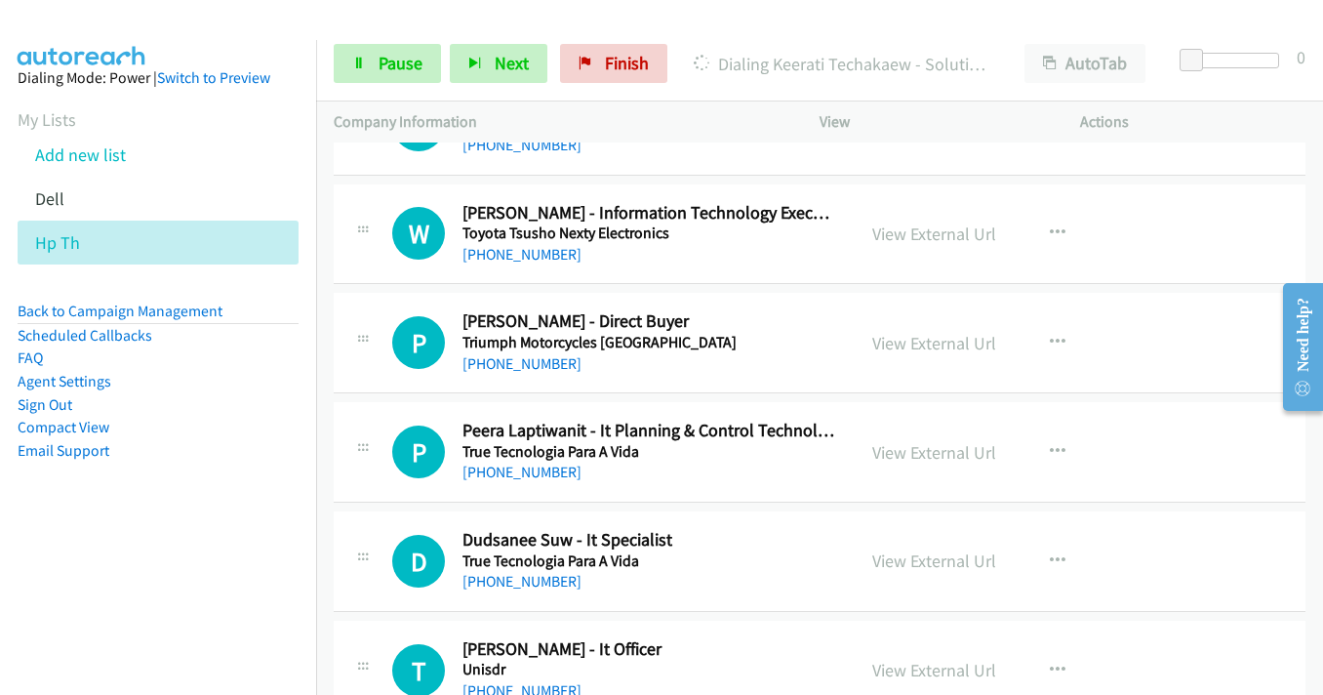
scroll to position [19513, 0]
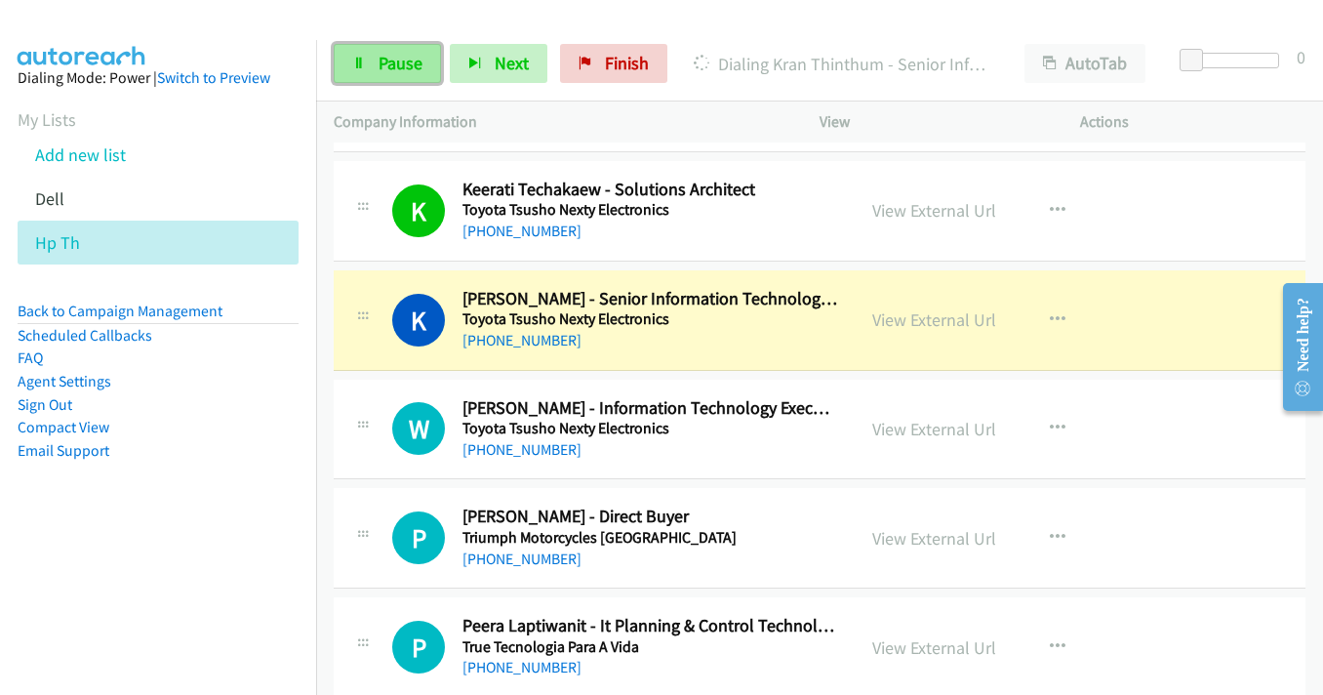
click at [394, 56] on span "Pause" at bounding box center [401, 63] width 44 height 22
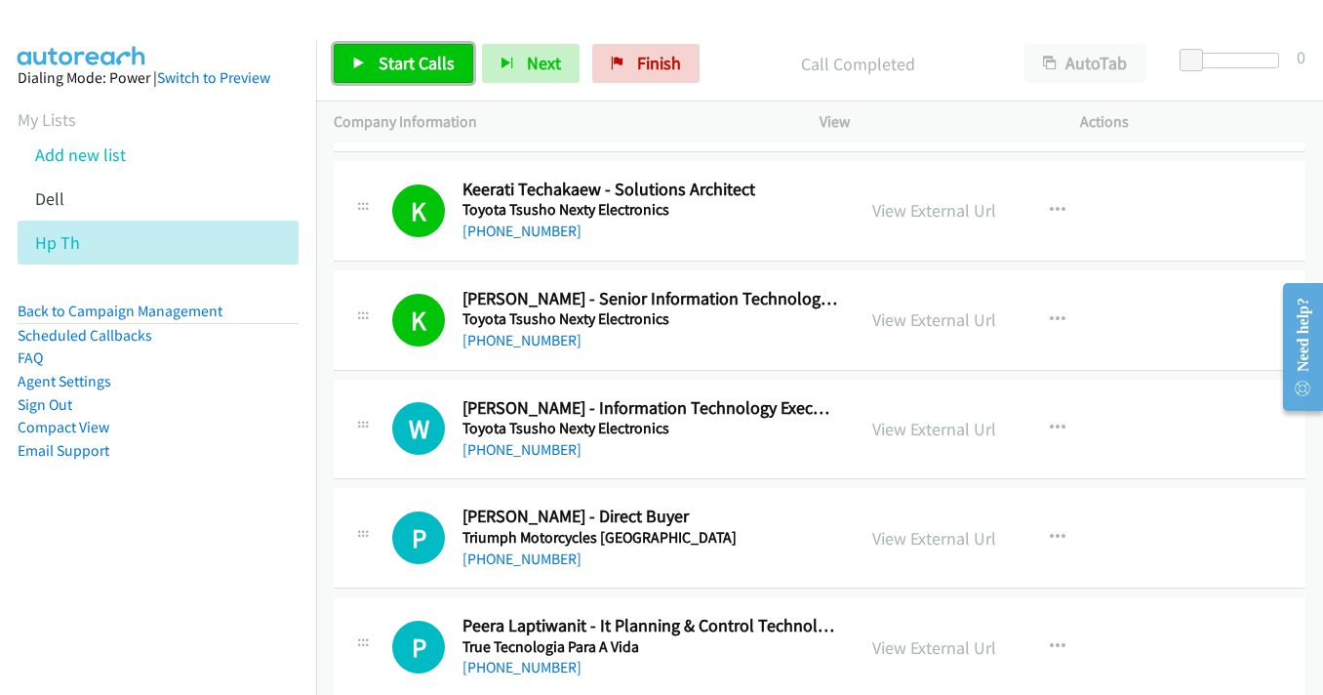
click at [388, 56] on span "Start Calls" at bounding box center [417, 63] width 76 height 22
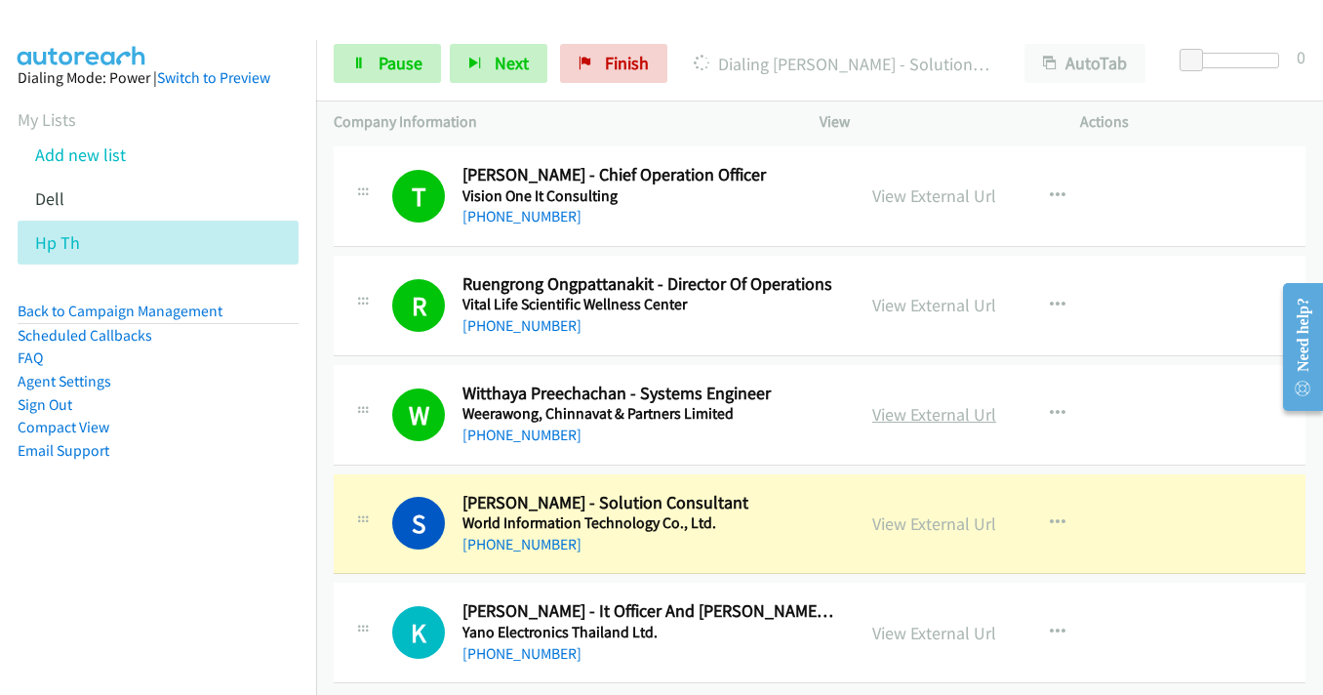
scroll to position [20636, 0]
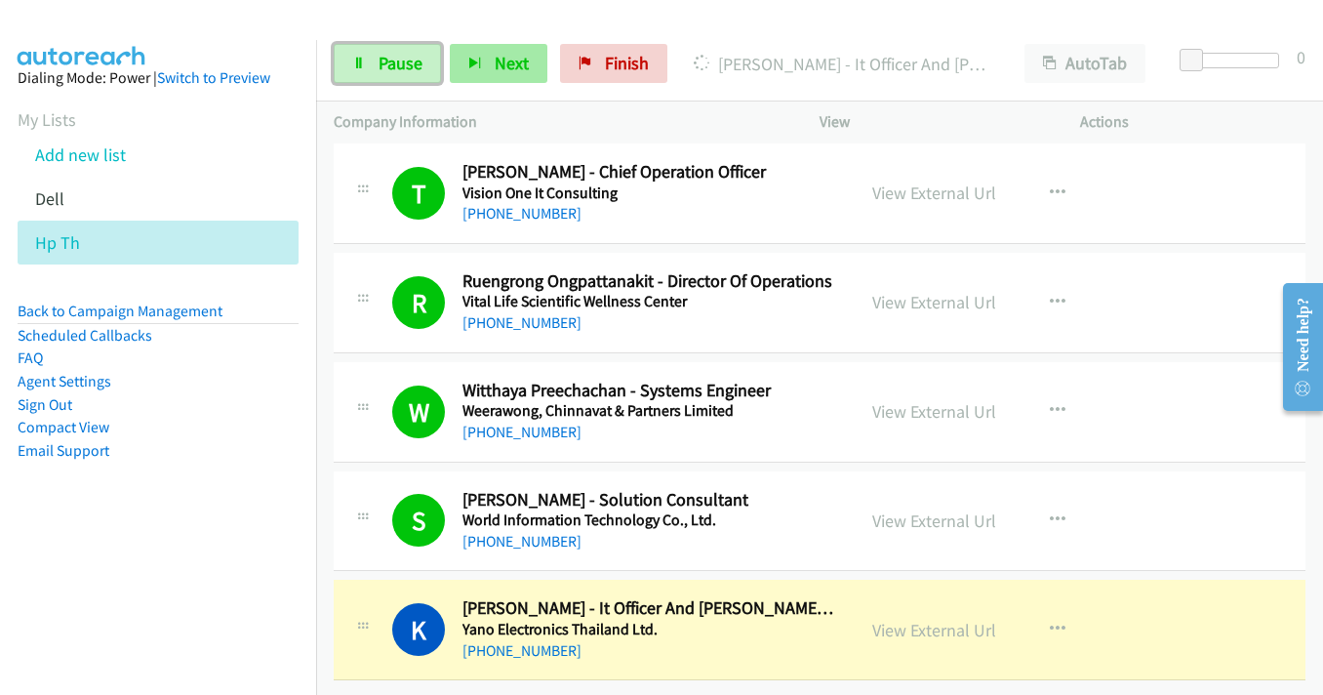
drag, startPoint x: 361, startPoint y: 65, endPoint x: 534, endPoint y: 67, distance: 172.7
click at [361, 65] on icon at bounding box center [359, 65] width 14 height 14
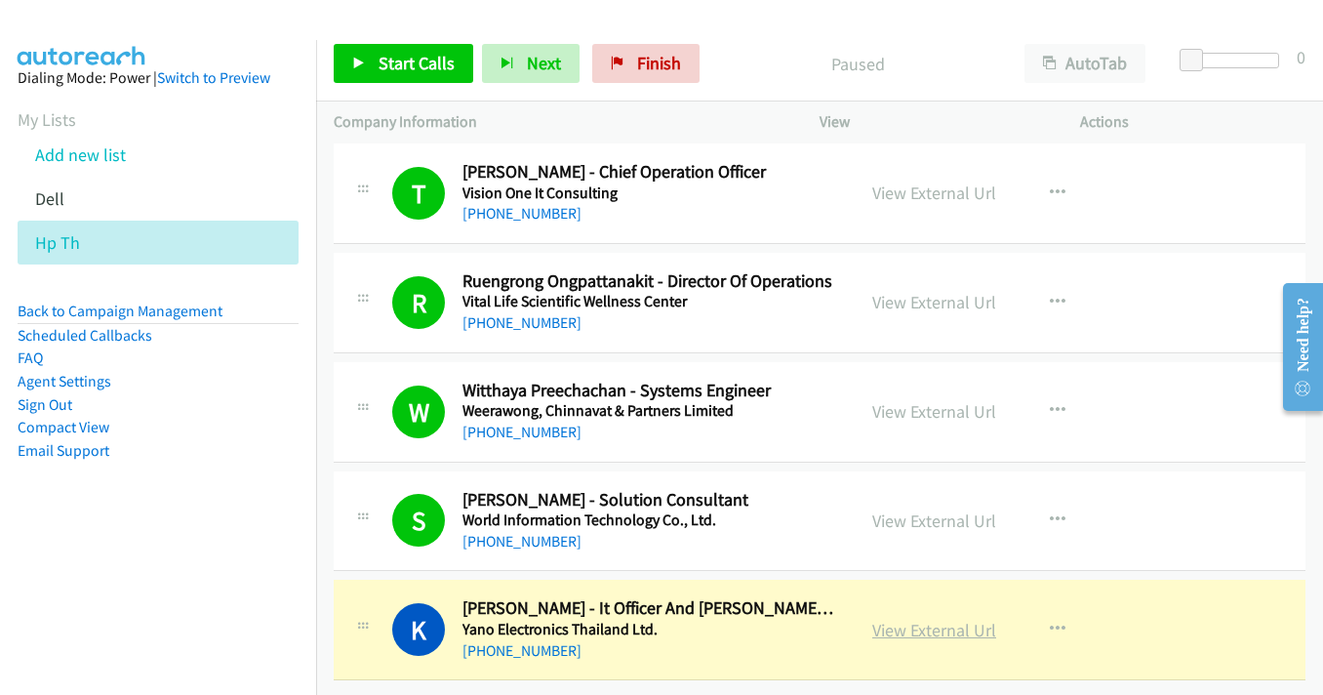
click at [938, 621] on link "View External Url" at bounding box center [934, 630] width 124 height 22
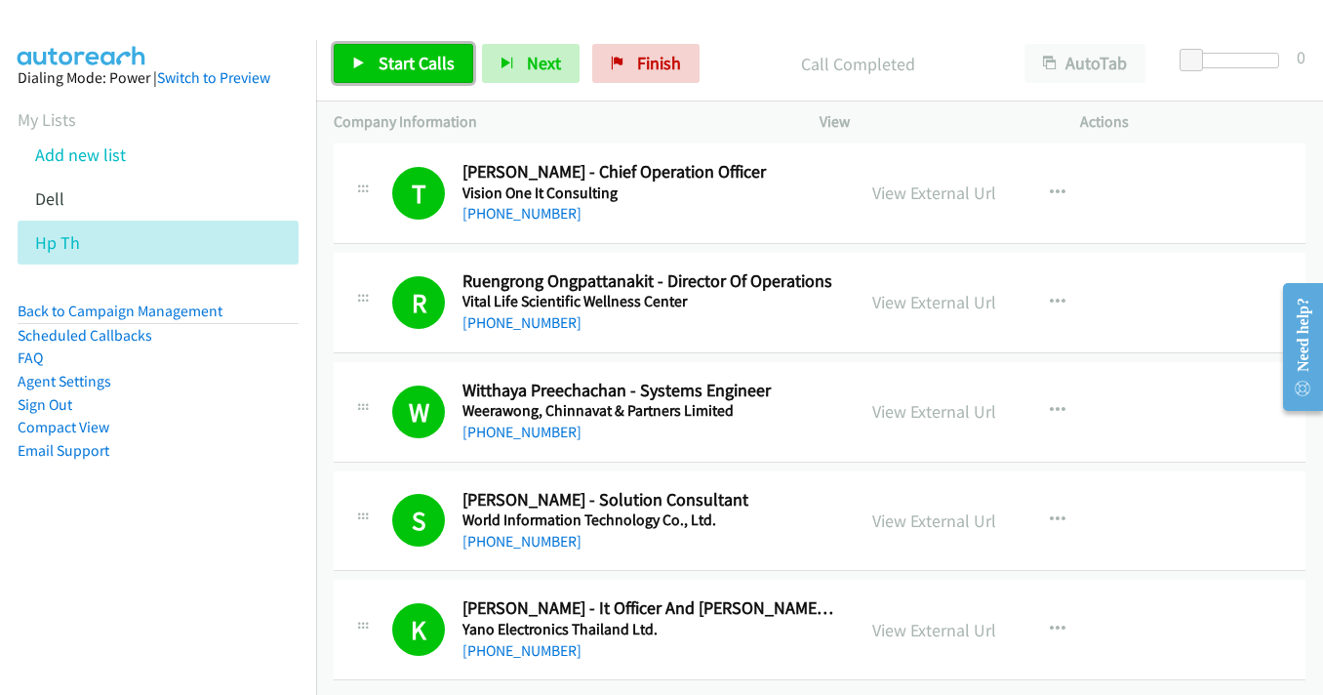
click at [401, 66] on span "Start Calls" at bounding box center [417, 63] width 76 height 22
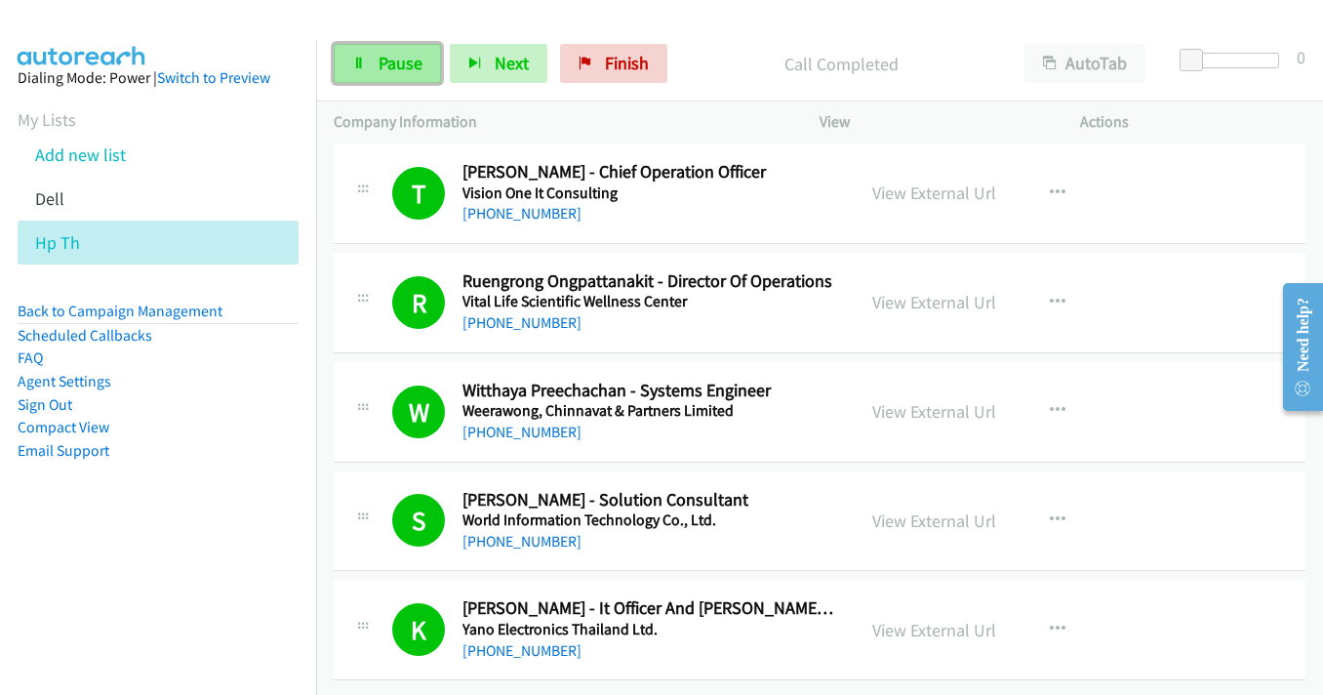
click at [386, 67] on span "Pause" at bounding box center [401, 63] width 44 height 22
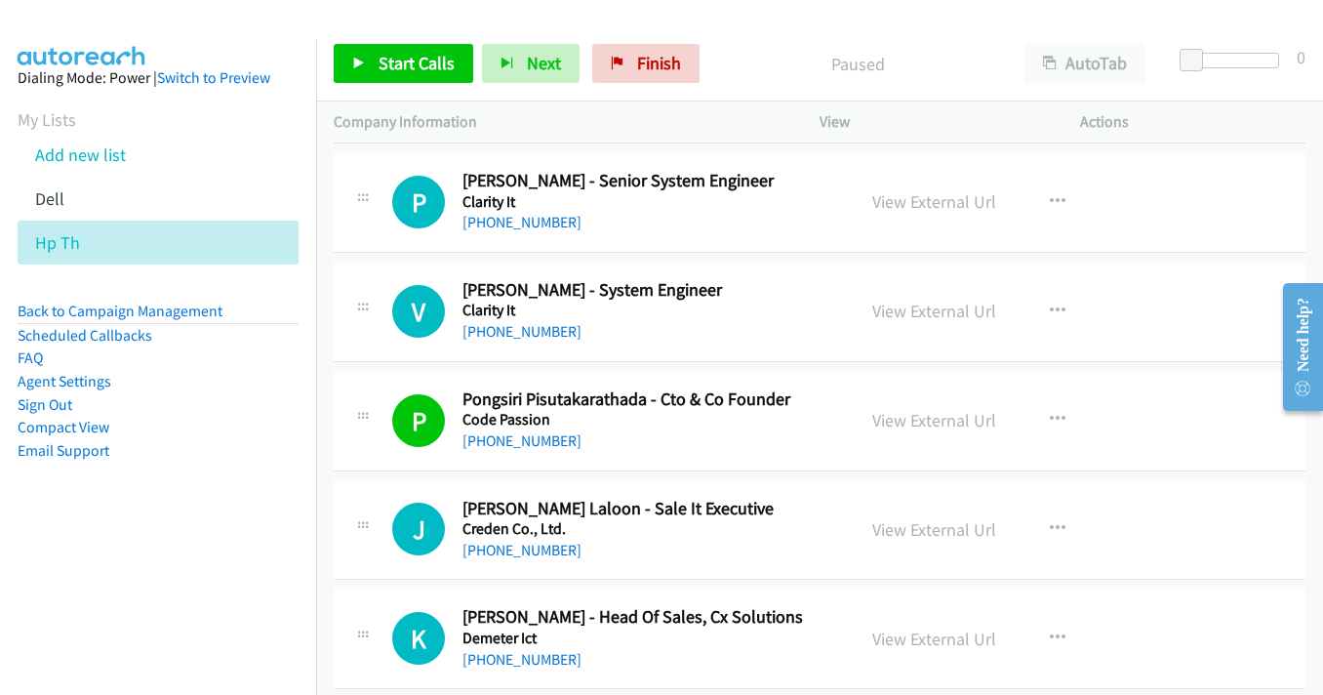
scroll to position [0, 0]
